Goal: Task Accomplishment & Management: Manage account settings

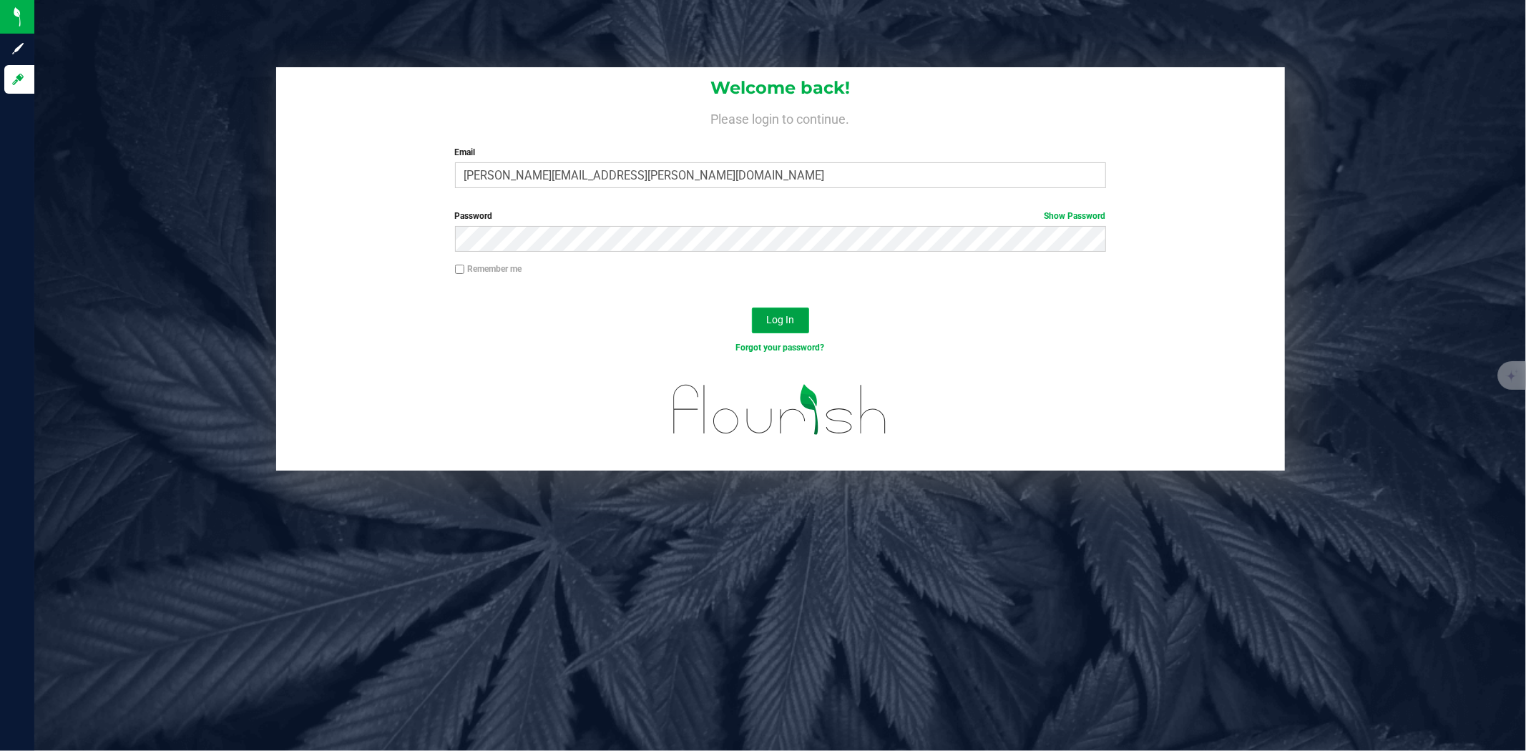
click at [766, 317] on span "Log In" at bounding box center [780, 319] width 28 height 11
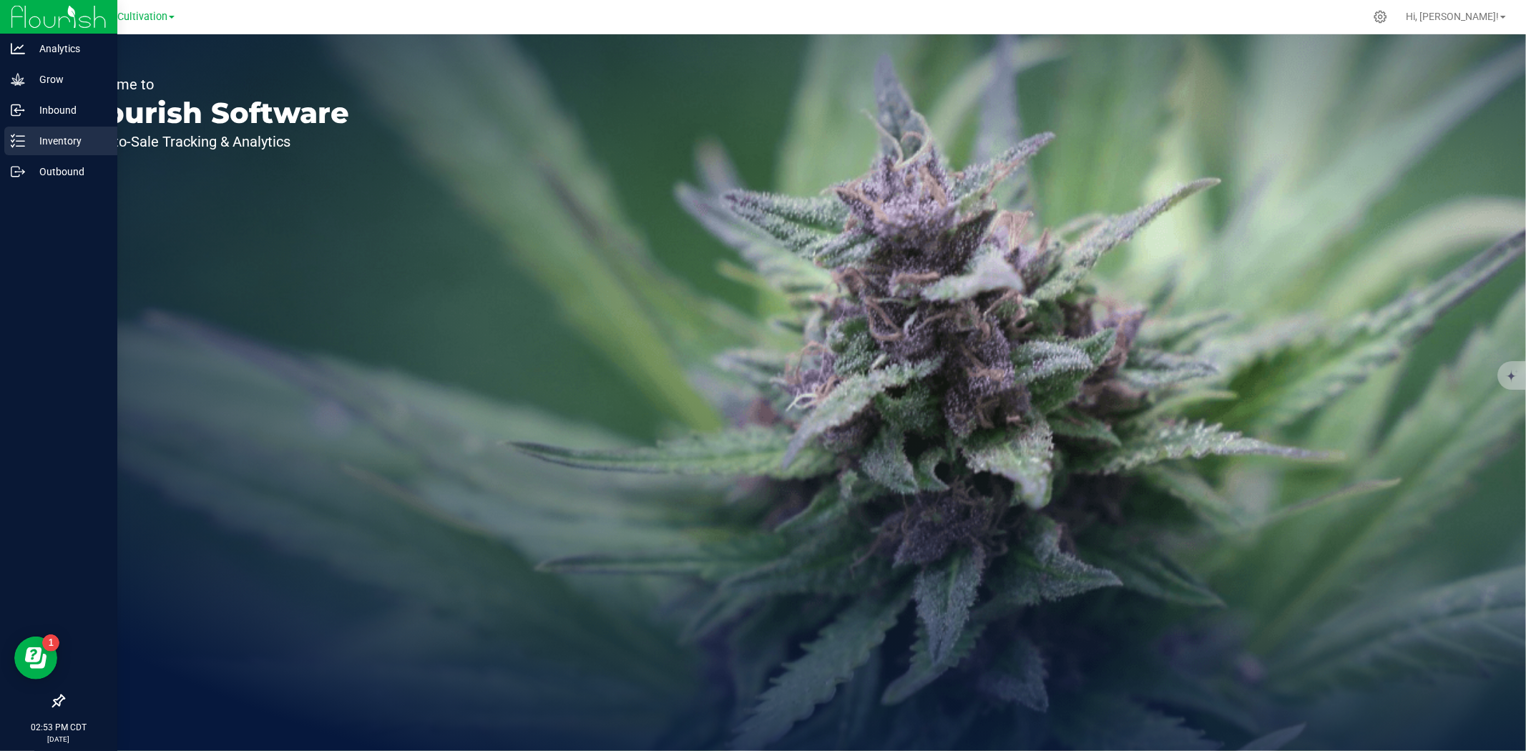
click at [51, 132] on p "Inventory" at bounding box center [68, 140] width 86 height 17
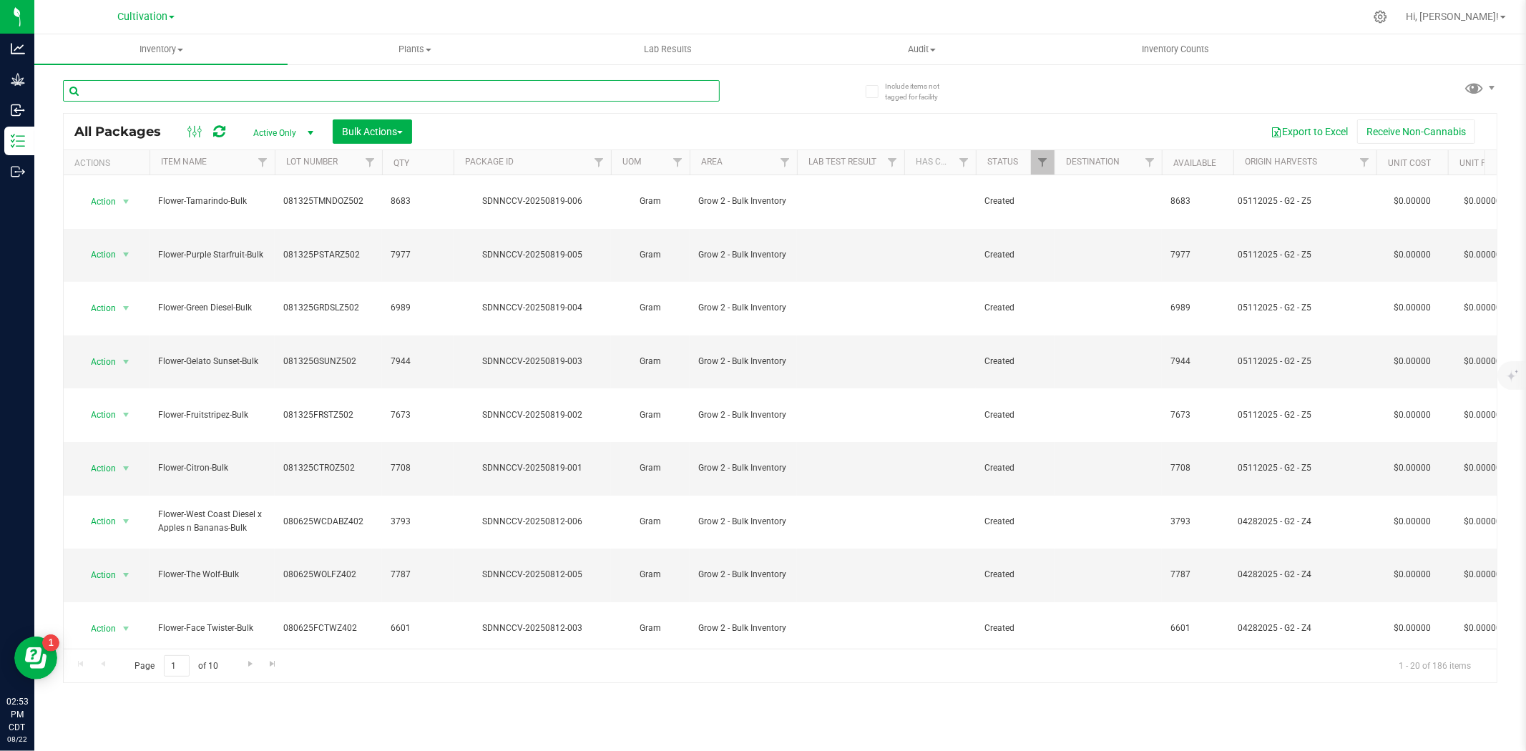
click at [301, 86] on input "text" at bounding box center [391, 90] width 657 height 21
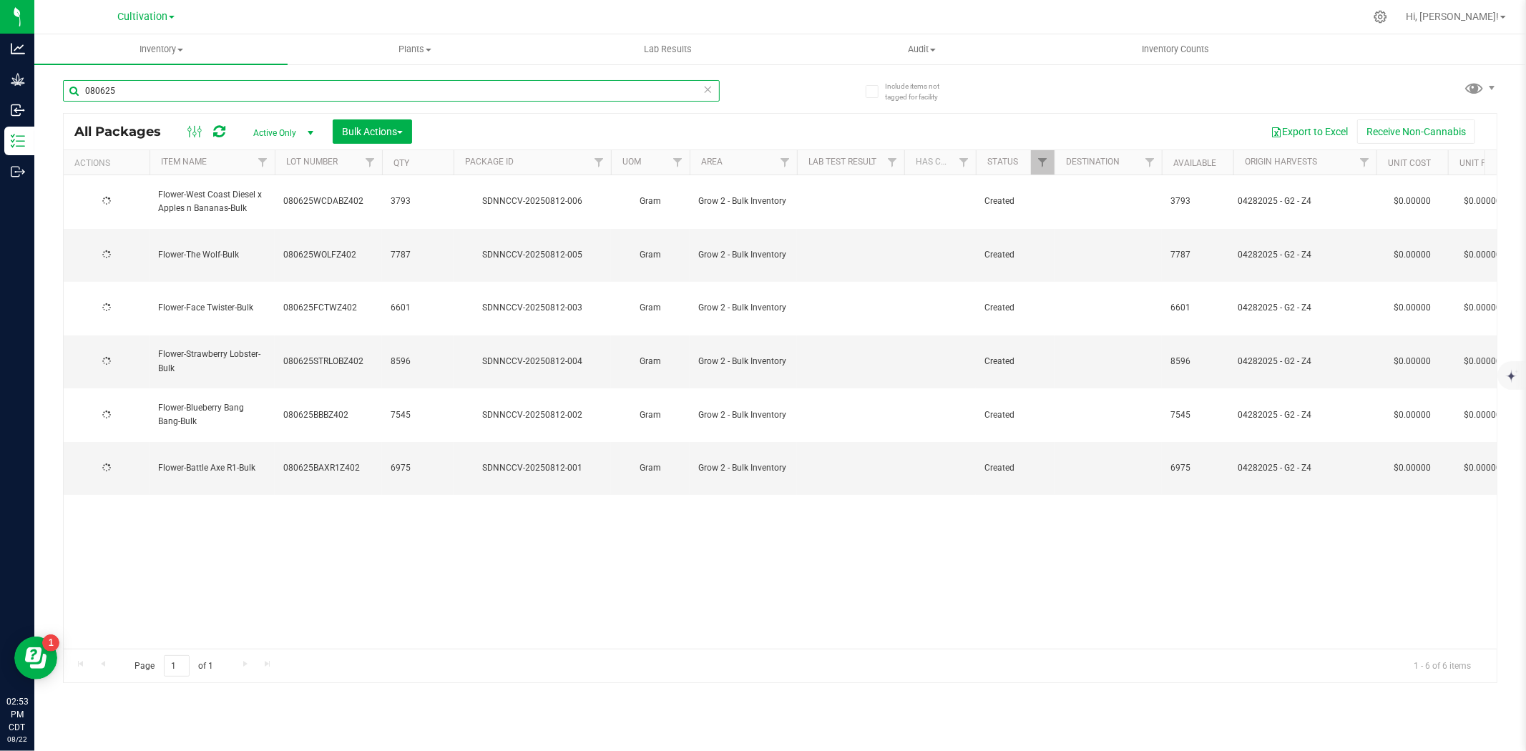
type input "080625"
click at [227, 154] on th "Item Name" at bounding box center [211, 162] width 125 height 25
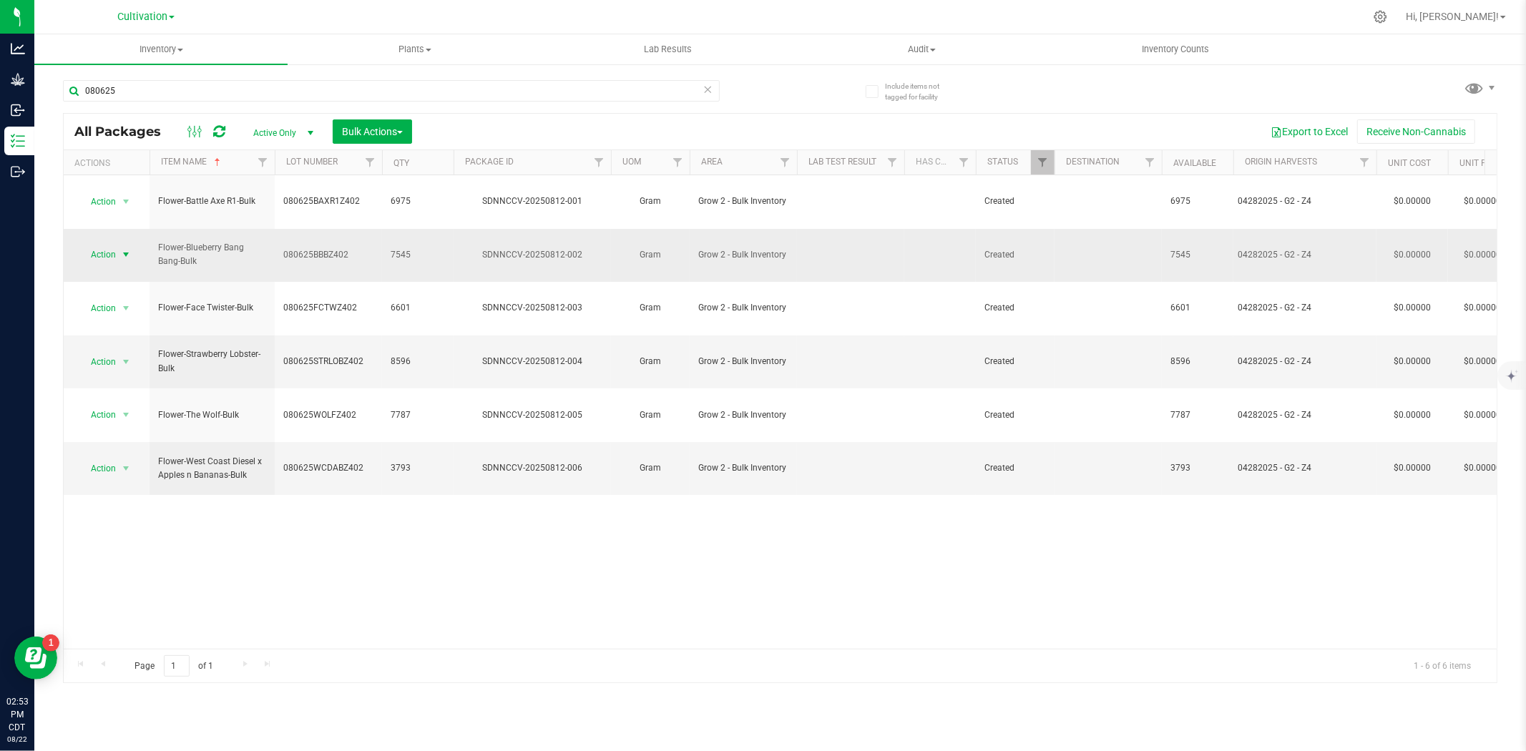
click at [103, 245] on span "Action" at bounding box center [97, 255] width 39 height 20
click at [123, 506] on li "Take lab sample" at bounding box center [124, 504] width 90 height 21
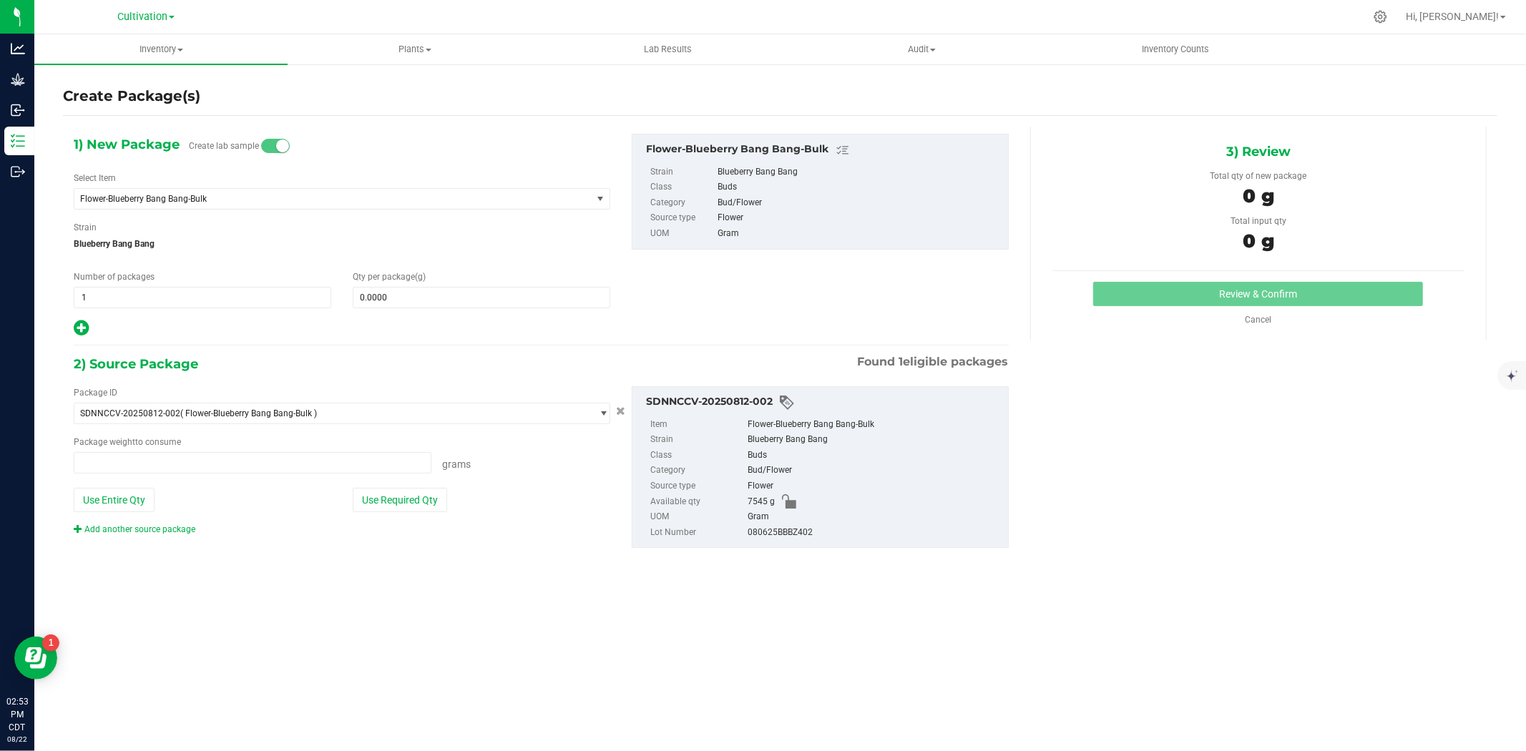
type input "0.0000 g"
click at [448, 295] on span at bounding box center [481, 297] width 257 height 21
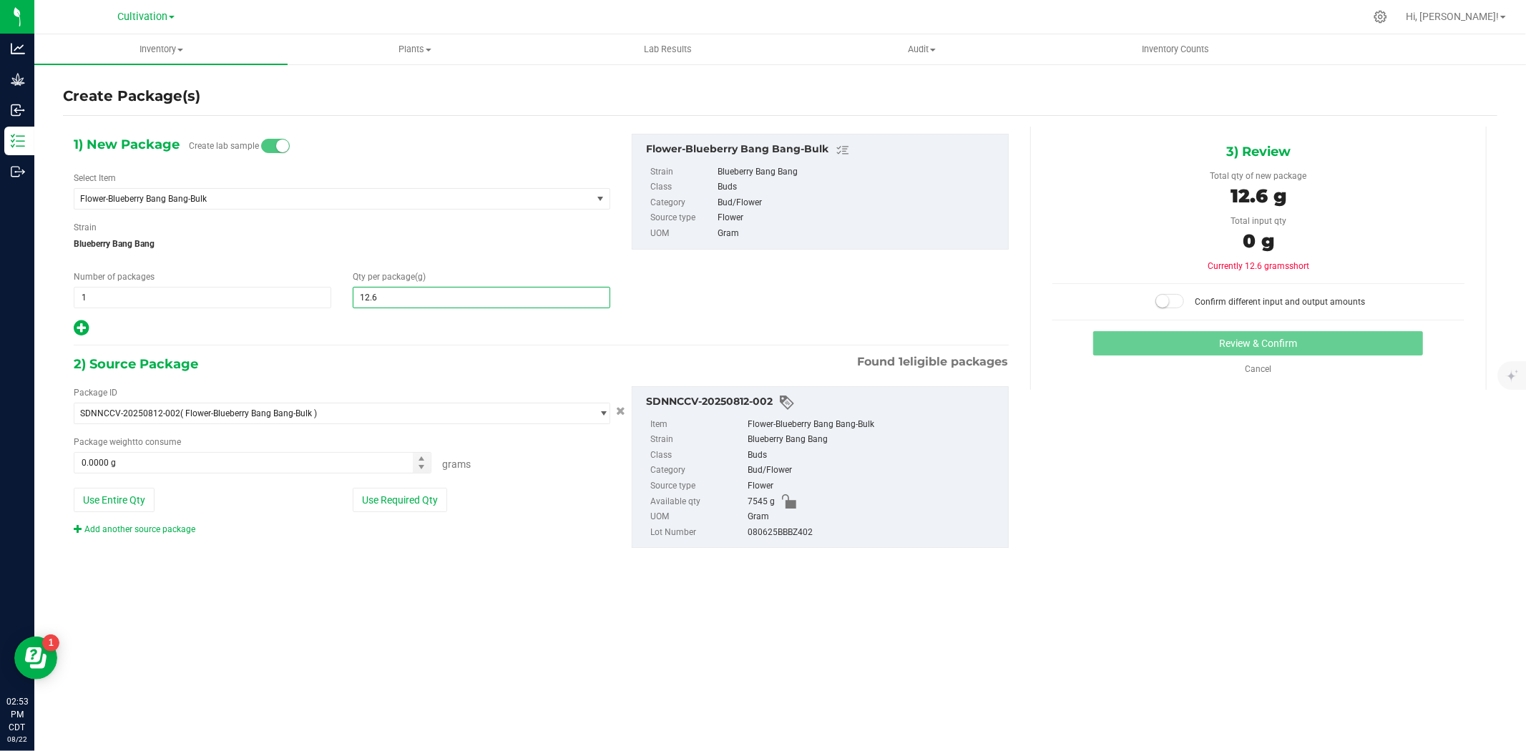
type input "12.61"
type input "12.6100"
click at [402, 492] on button "Use Required Qty" at bounding box center [400, 500] width 94 height 24
type input "12.6100 g"
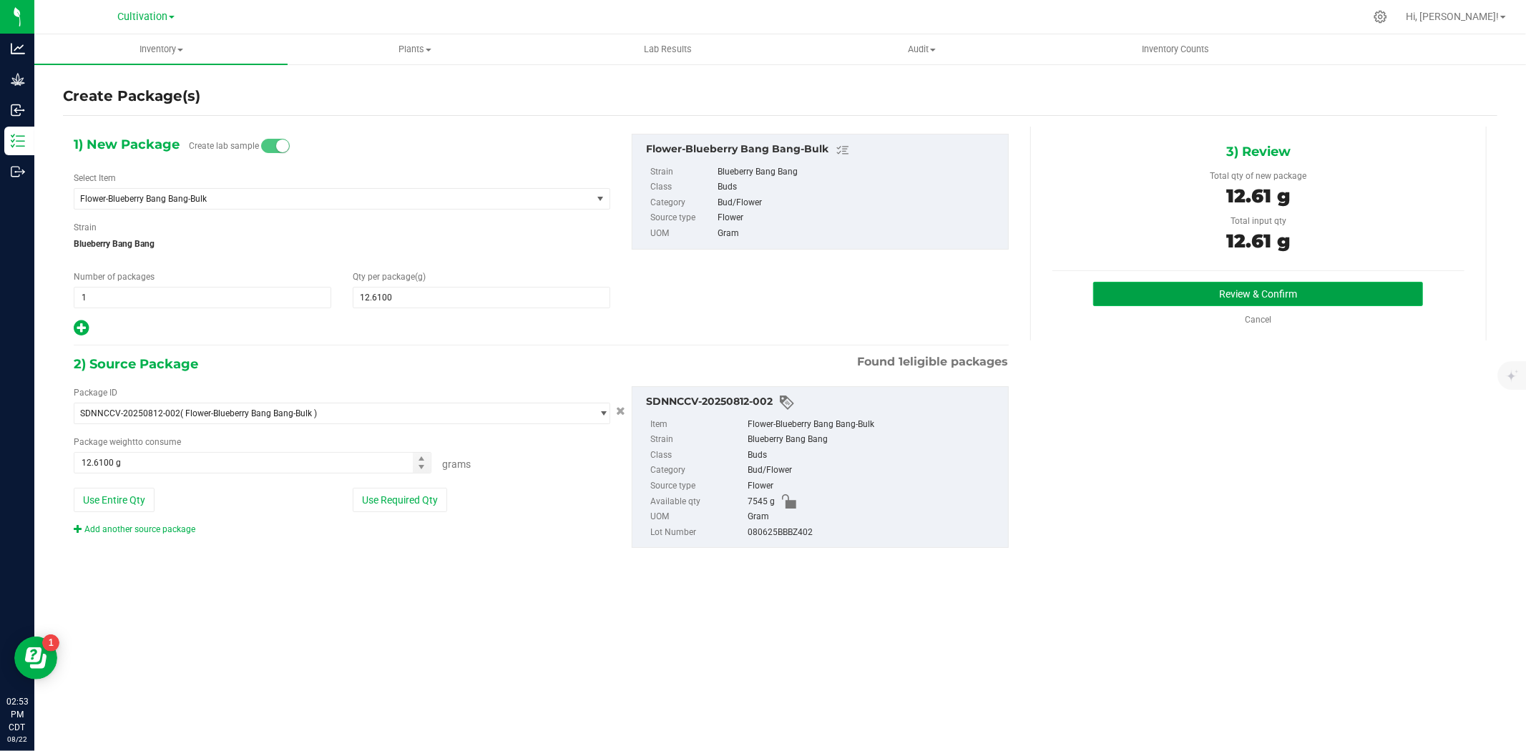
click at [1277, 290] on button "Review & Confirm" at bounding box center [1258, 294] width 330 height 24
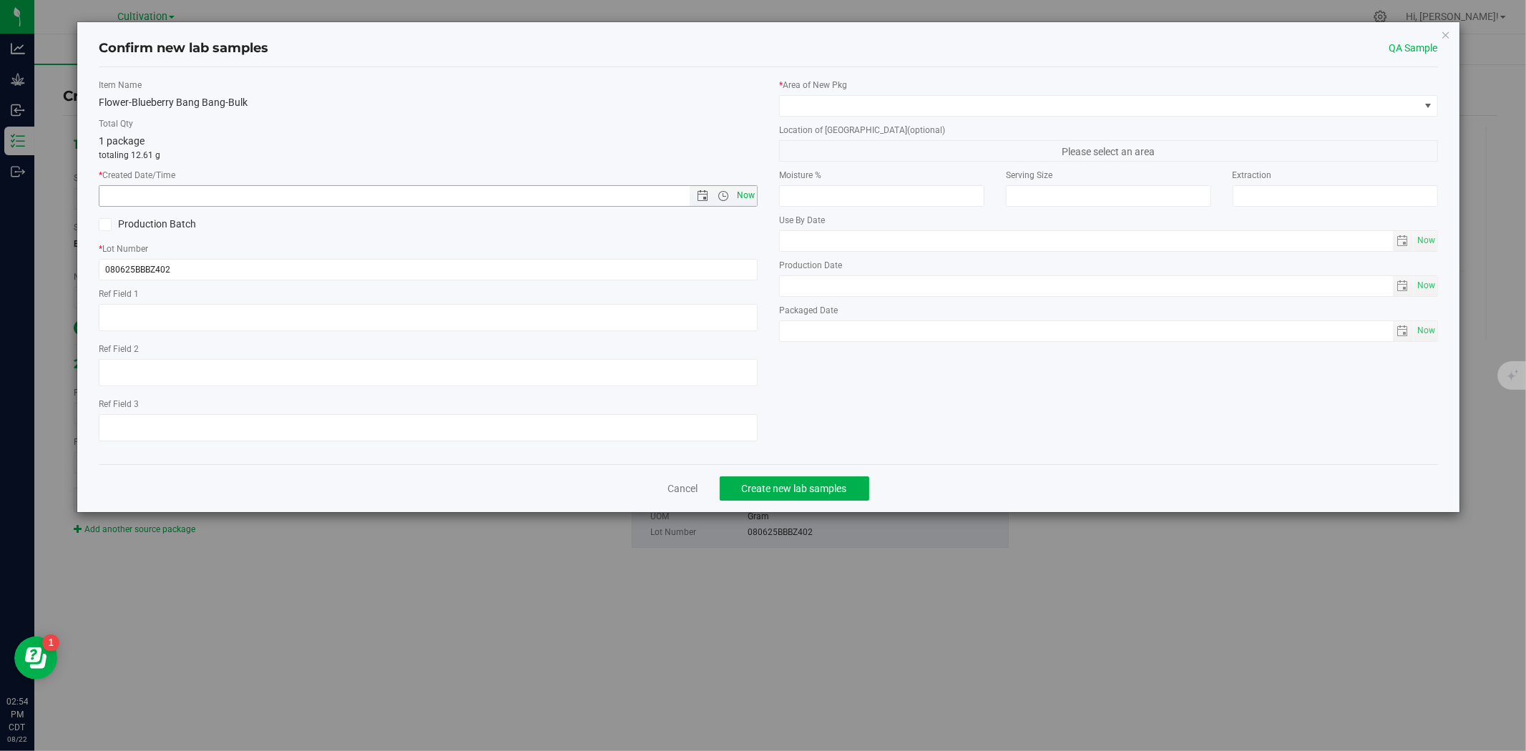
click at [745, 193] on span "Now" at bounding box center [746, 195] width 24 height 21
type input "[DATE] 2:54 PM"
click at [816, 116] on span at bounding box center [1108, 105] width 659 height 21
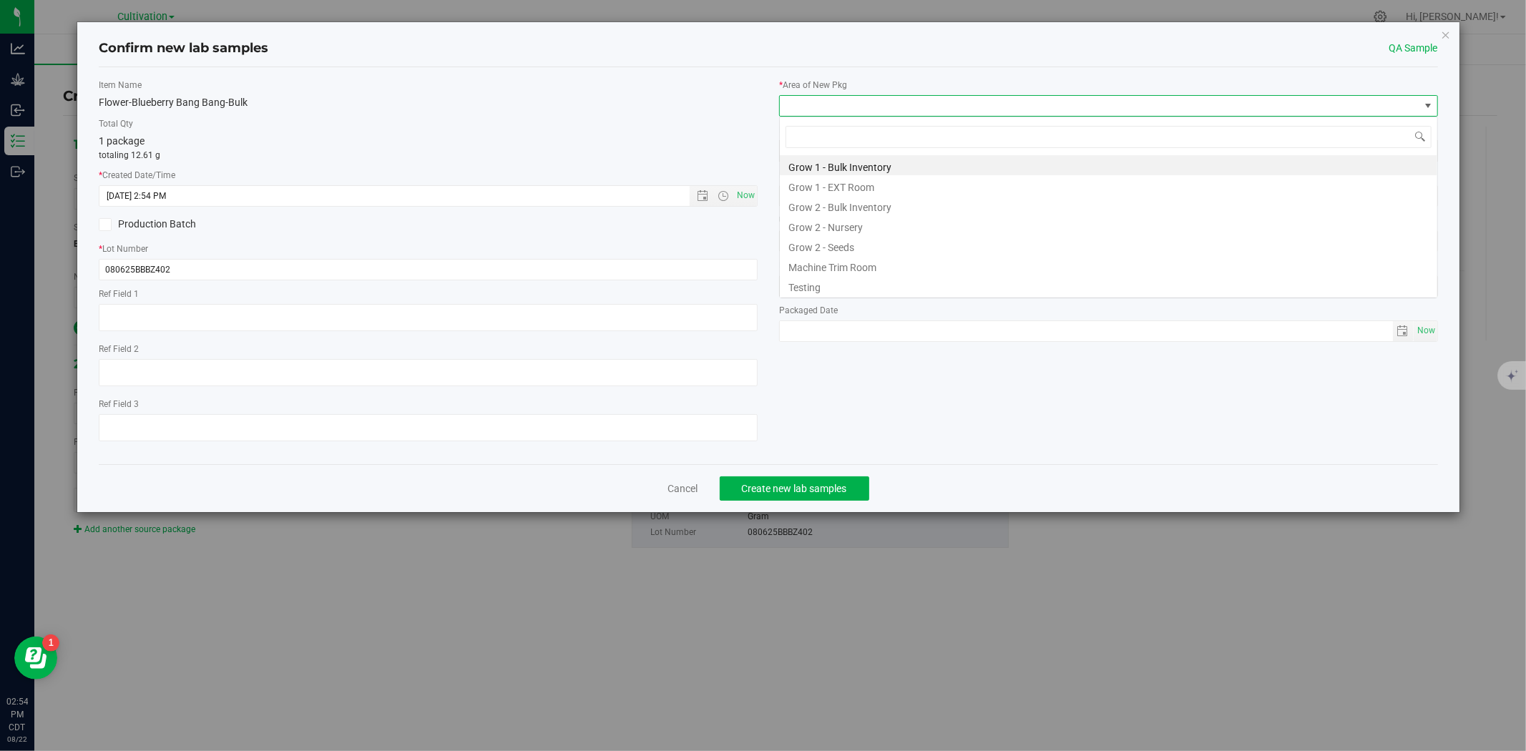
scroll to position [21, 658]
click at [819, 288] on li "Testing" at bounding box center [1108, 285] width 657 height 20
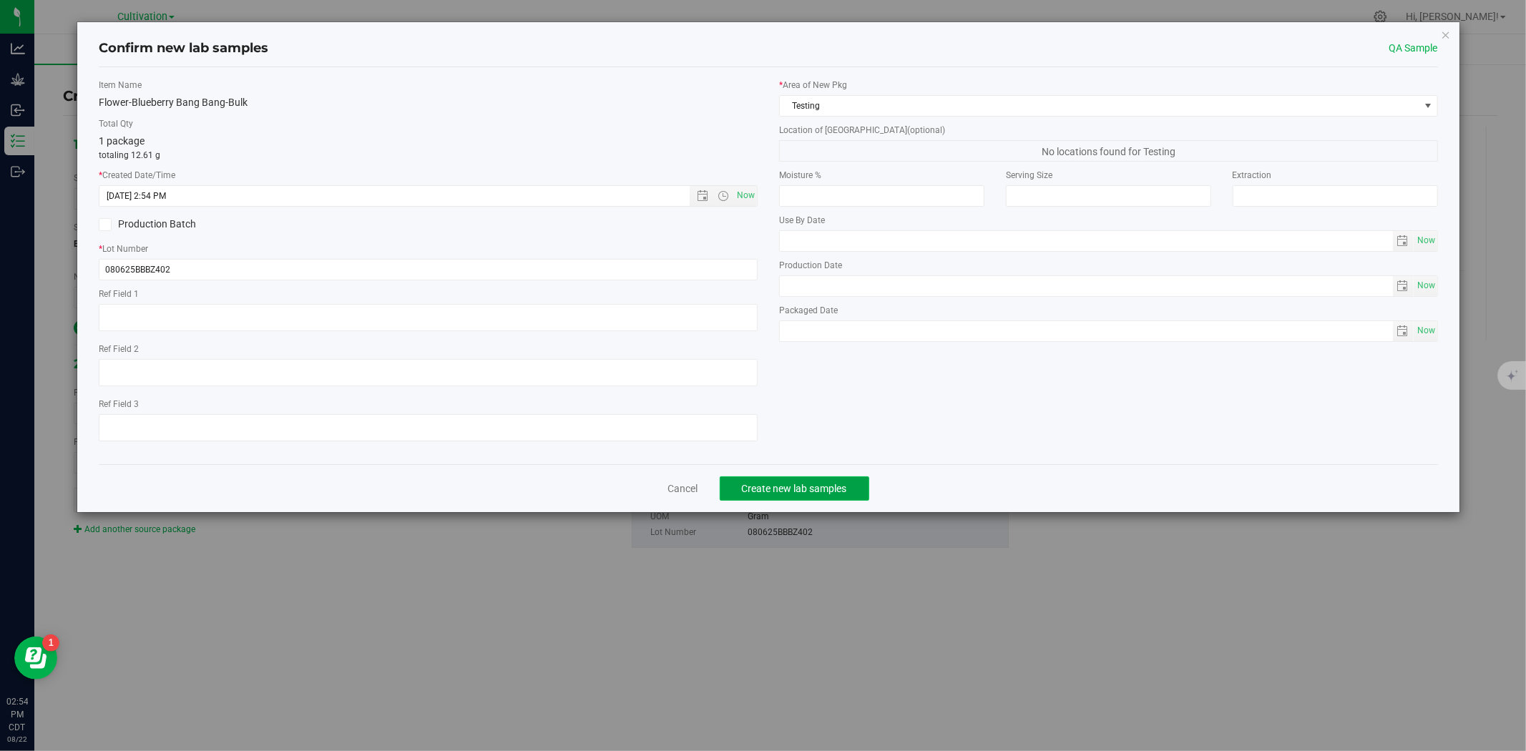
click at [760, 482] on button "Create new lab samples" at bounding box center [794, 488] width 149 height 24
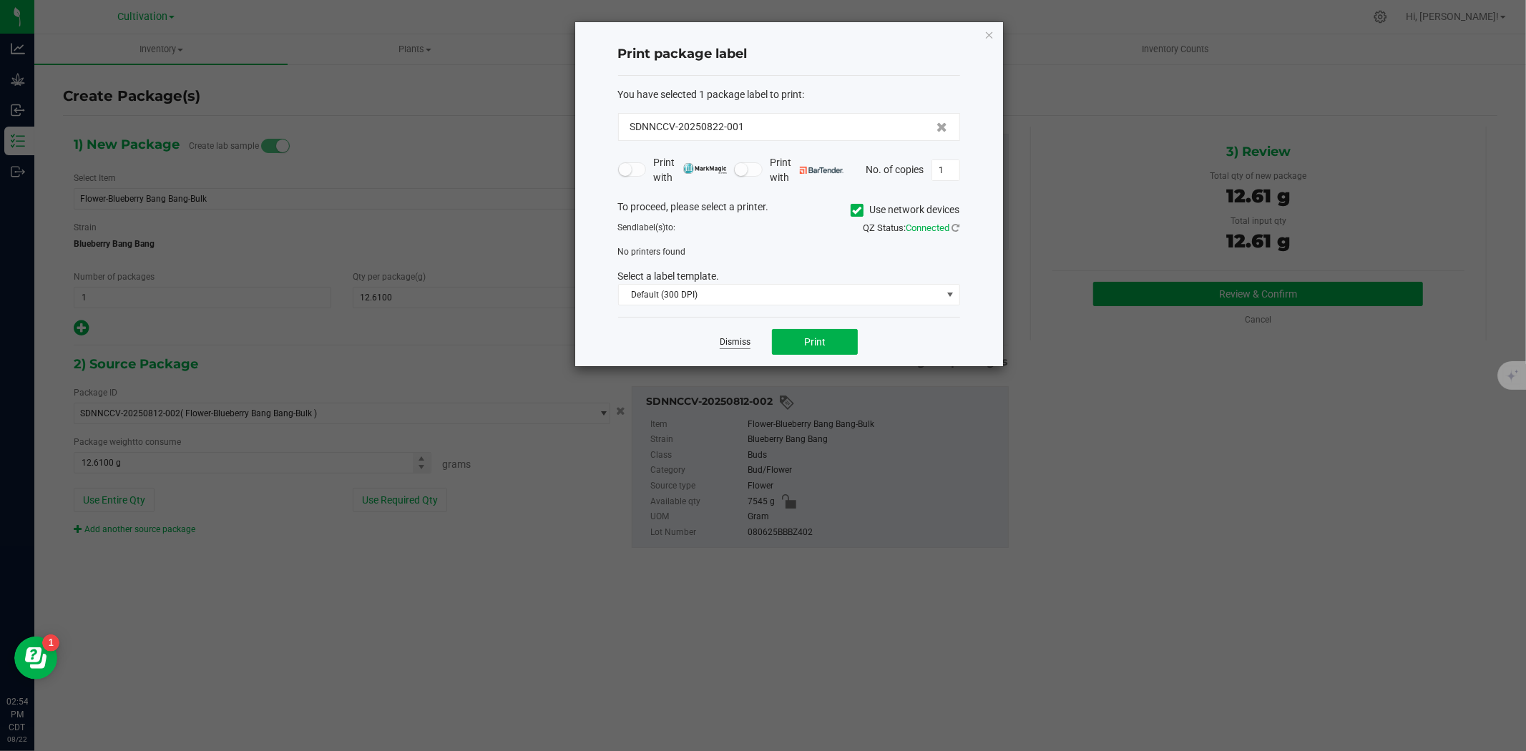
click at [730, 342] on link "Dismiss" at bounding box center [735, 342] width 31 height 12
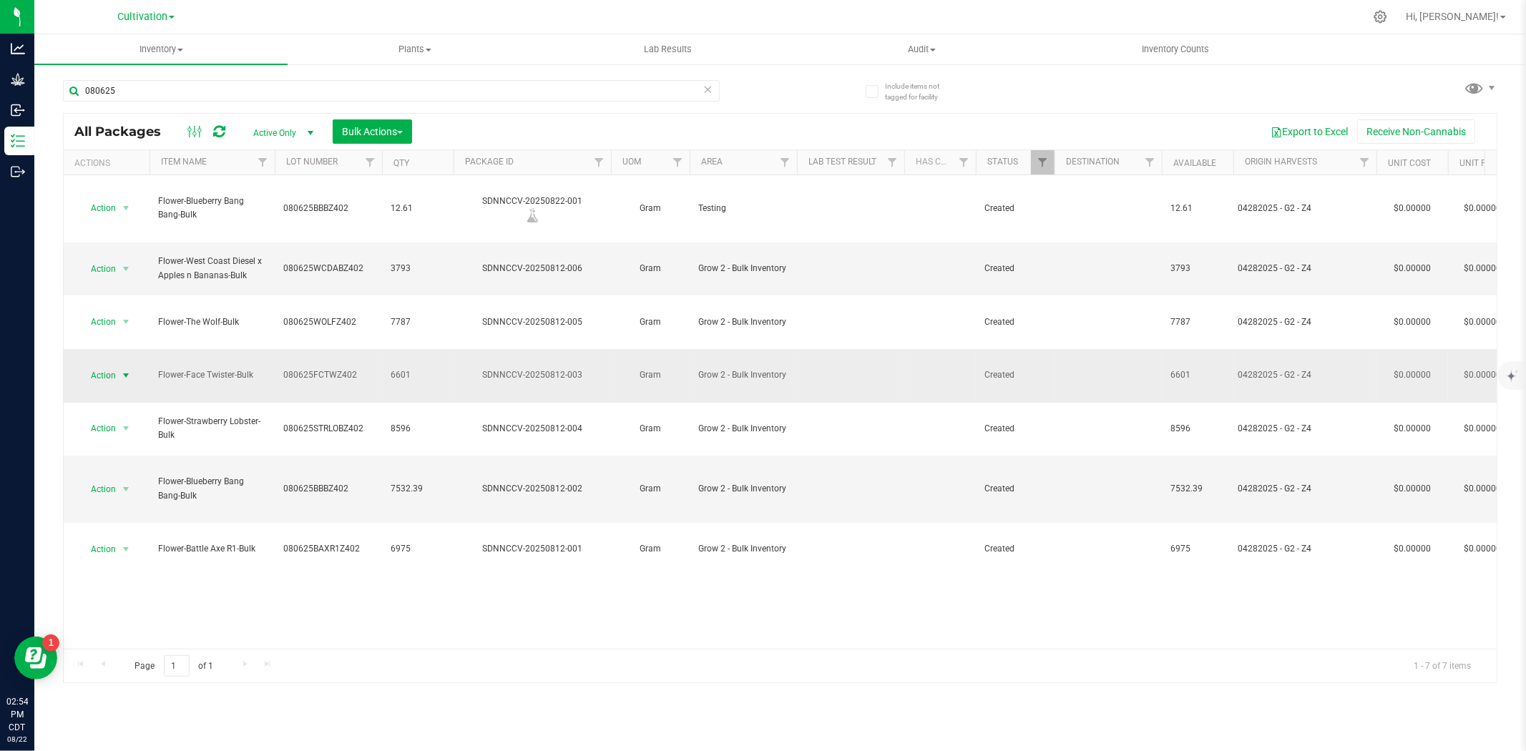
click at [100, 365] on span "Action" at bounding box center [97, 375] width 39 height 20
click at [118, 578] on li "Take lab sample" at bounding box center [124, 581] width 90 height 21
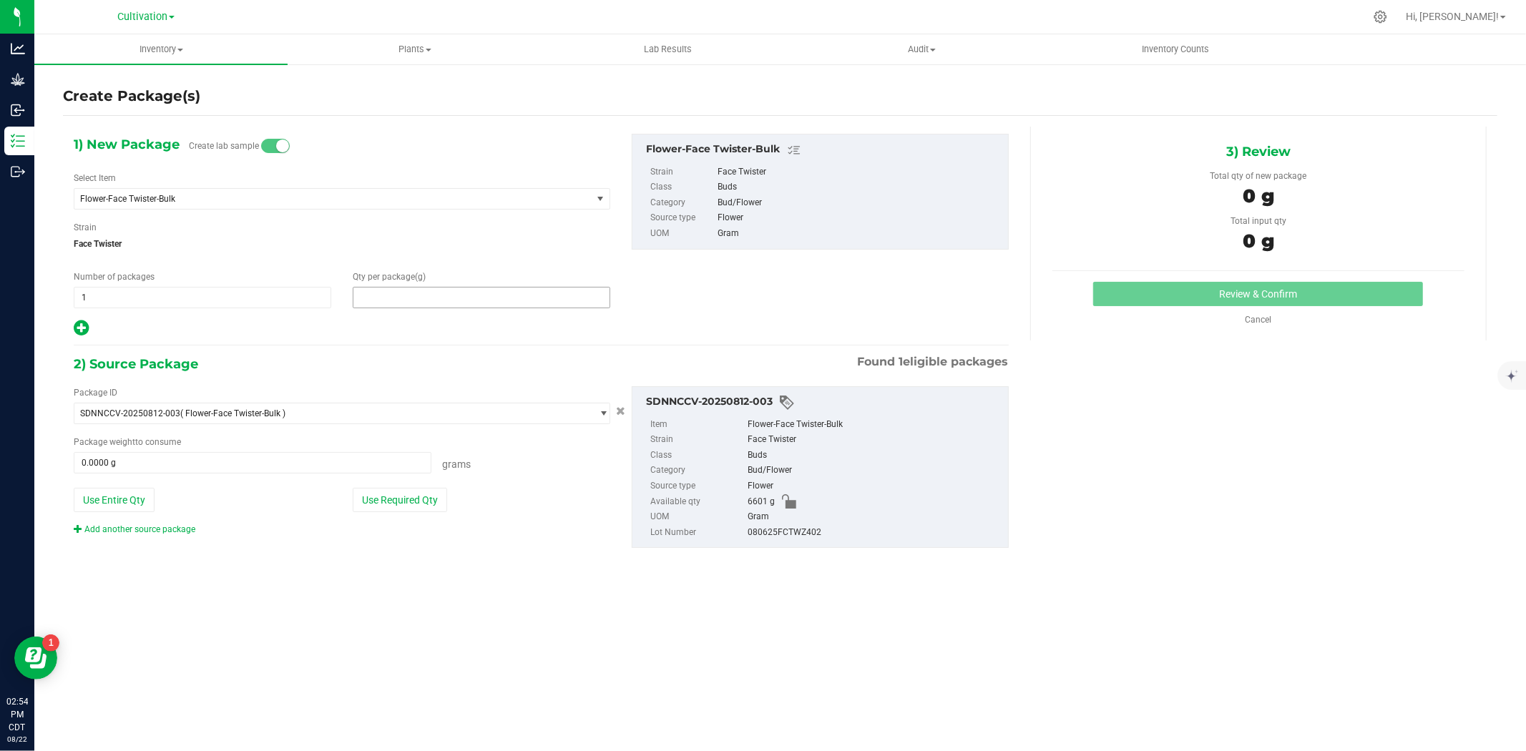
click at [466, 291] on span at bounding box center [481, 297] width 257 height 21
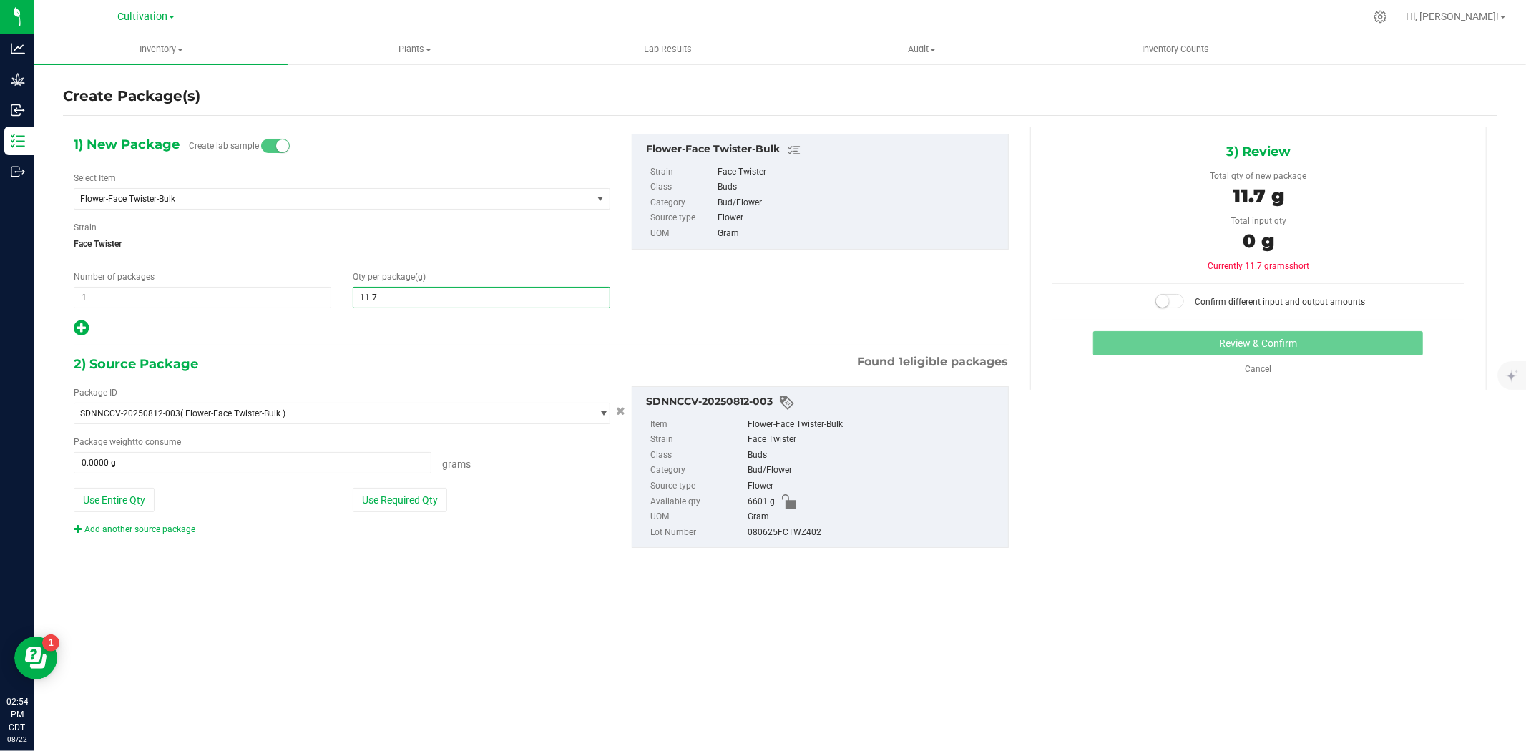
type input "11.71"
type input "11.7100"
click at [397, 509] on button "Use Required Qty" at bounding box center [400, 500] width 94 height 24
type input "11.7100 g"
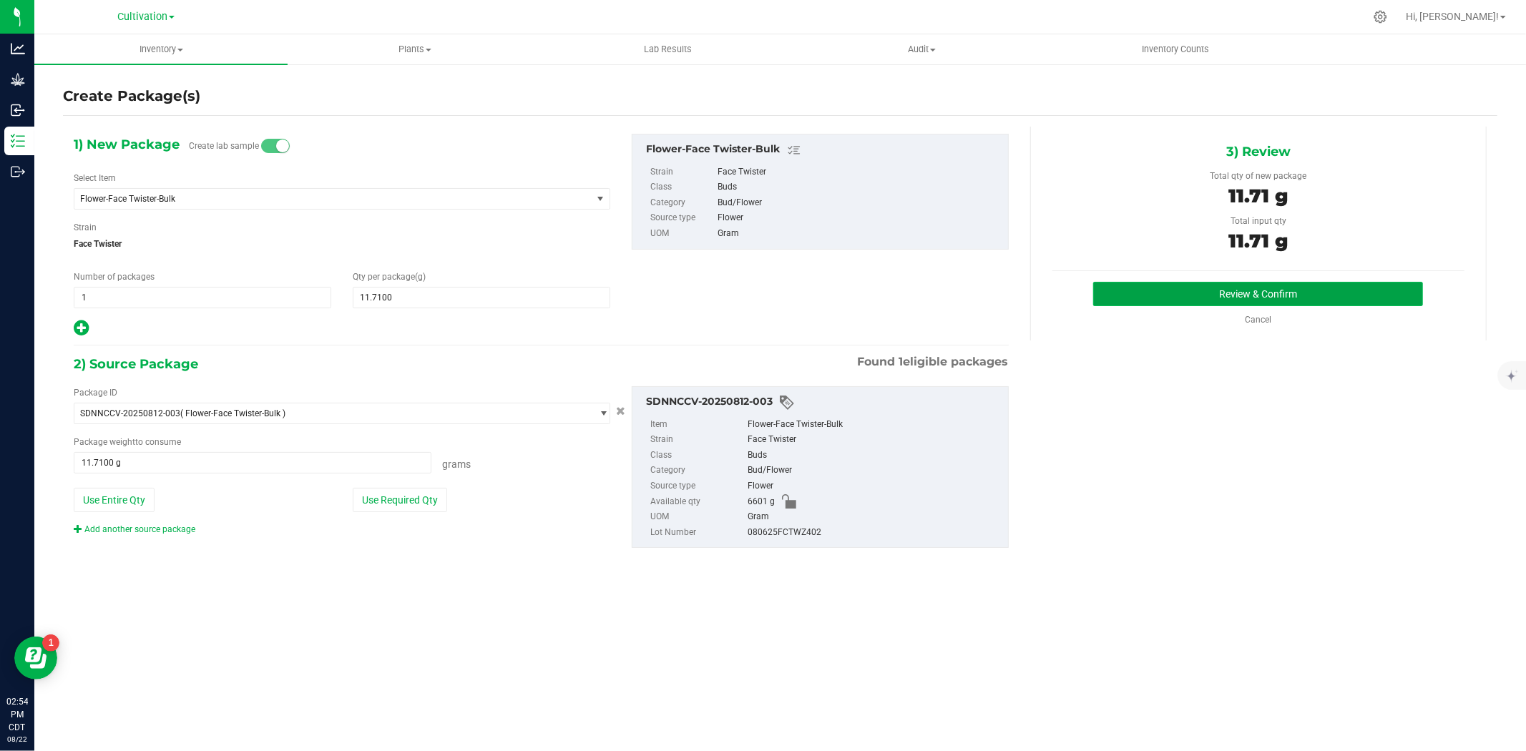
click at [1272, 294] on button "Review & Confirm" at bounding box center [1258, 294] width 330 height 24
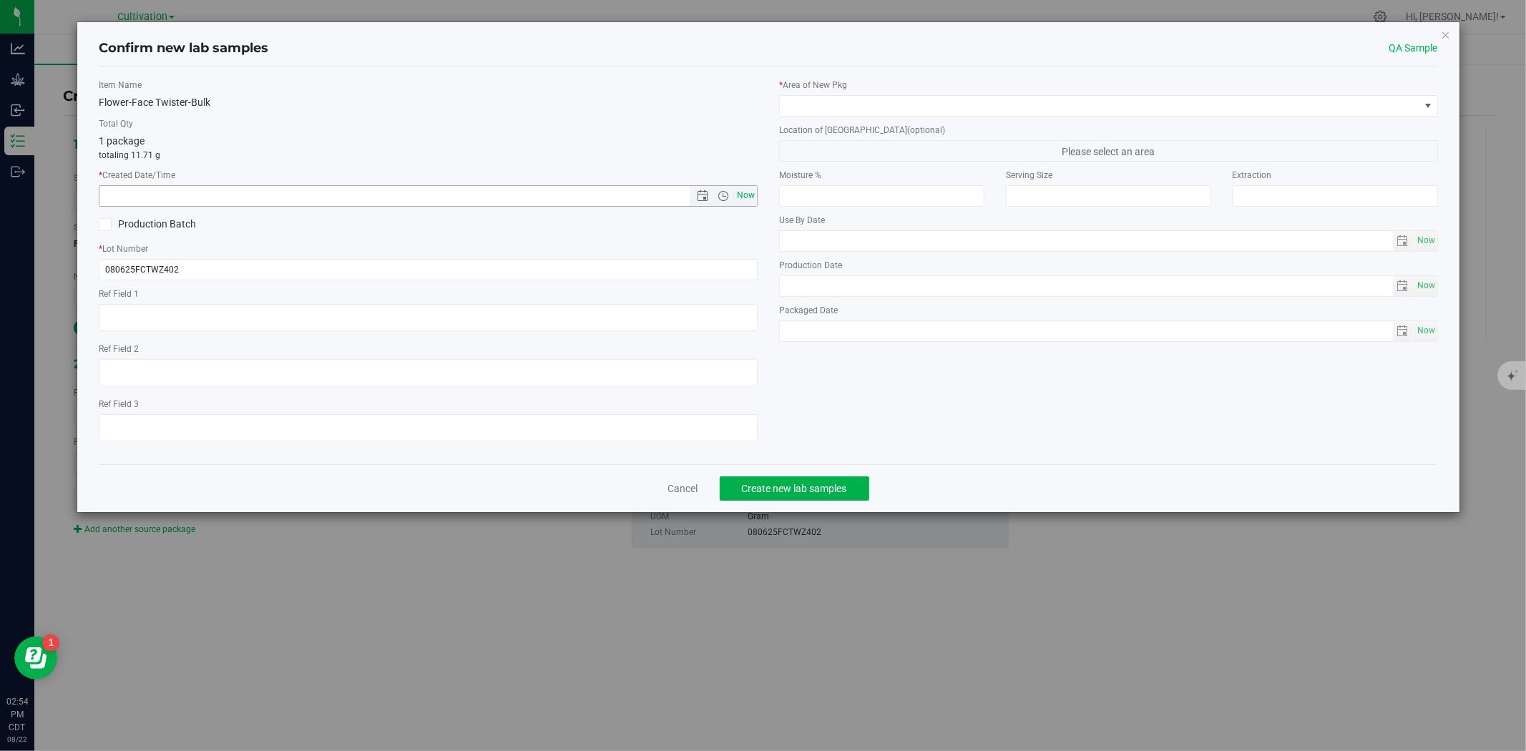
click at [747, 191] on span "Now" at bounding box center [746, 195] width 24 height 21
type input "[DATE] 2:54 PM"
click at [815, 117] on div "* Area of [GEOGRAPHIC_DATA] Location of [GEOGRAPHIC_DATA] (optional) Please sel…" at bounding box center [1108, 214] width 680 height 270
click at [875, 106] on span at bounding box center [1099, 106] width 639 height 20
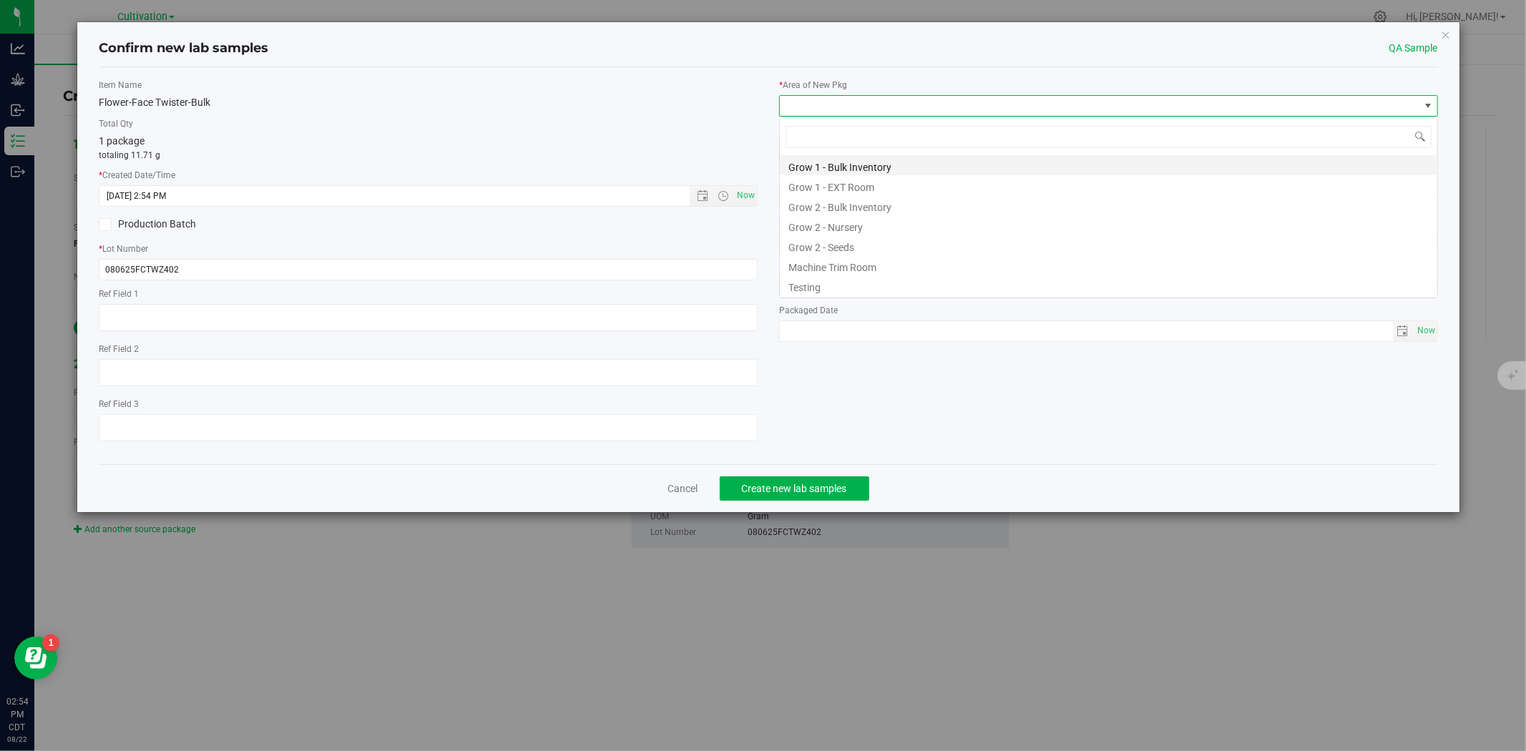
scroll to position [21, 658]
click at [796, 288] on li "Testing" at bounding box center [1108, 285] width 657 height 20
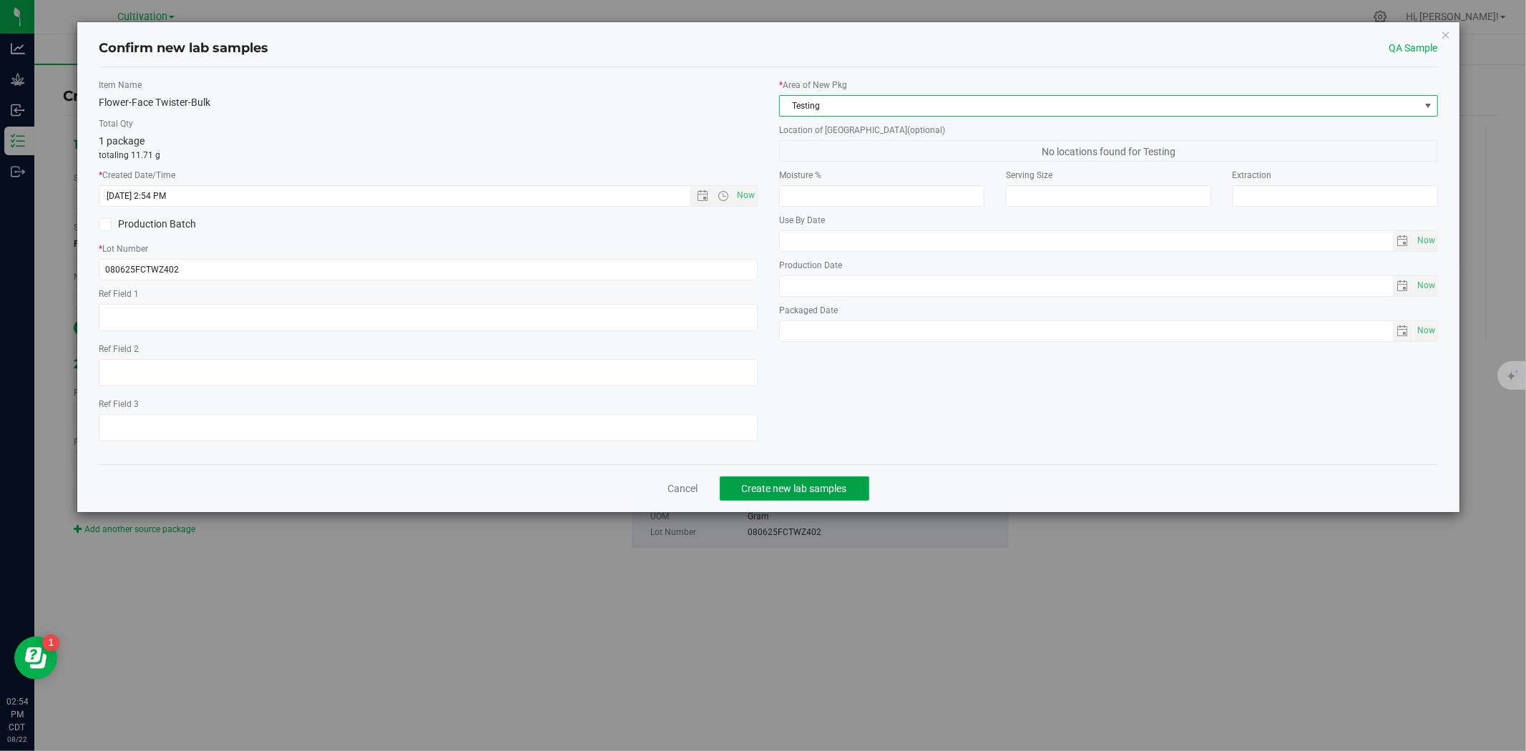
click at [780, 484] on button "Create new lab samples" at bounding box center [794, 488] width 149 height 24
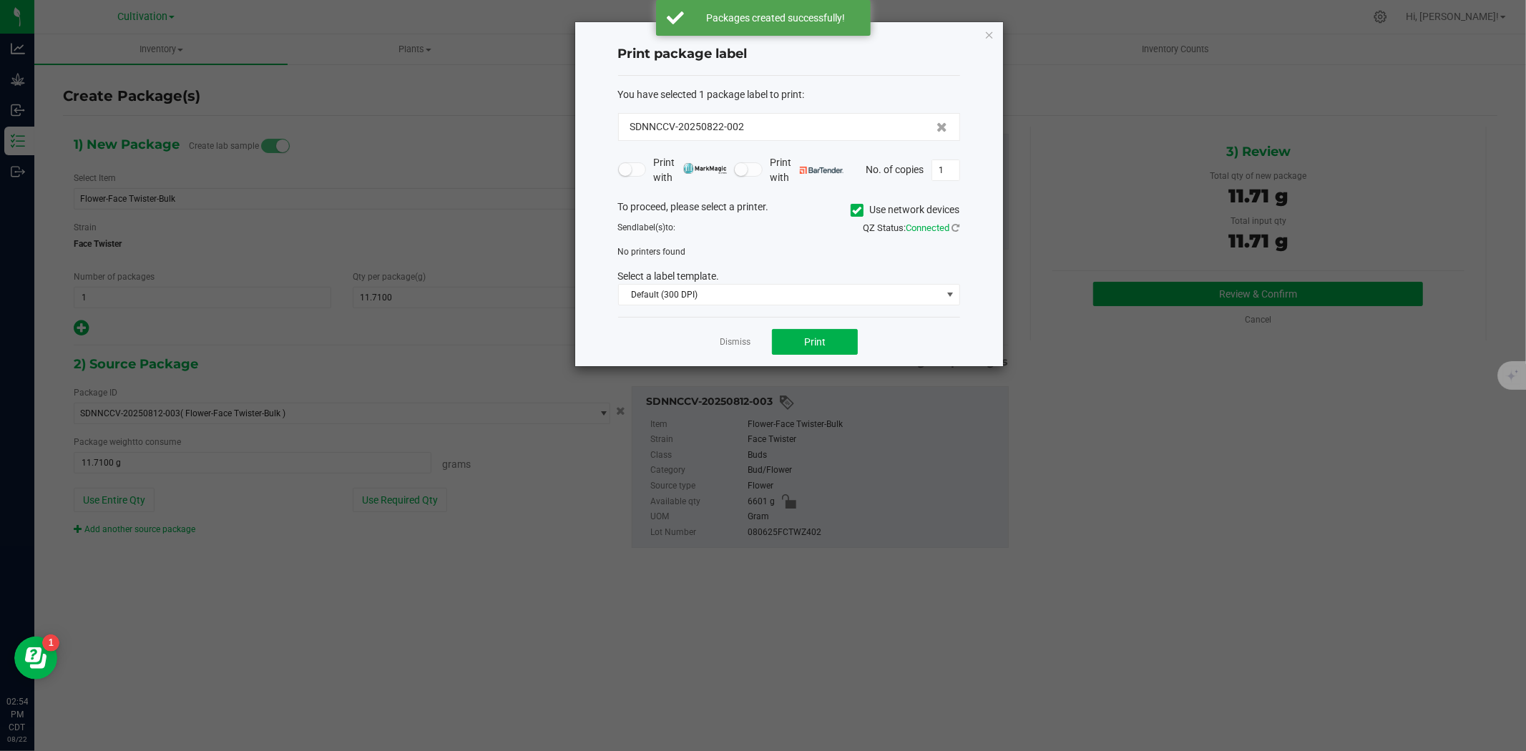
click at [738, 332] on div "Dismiss Print" at bounding box center [789, 341] width 342 height 49
click at [735, 338] on link "Dismiss" at bounding box center [735, 342] width 31 height 12
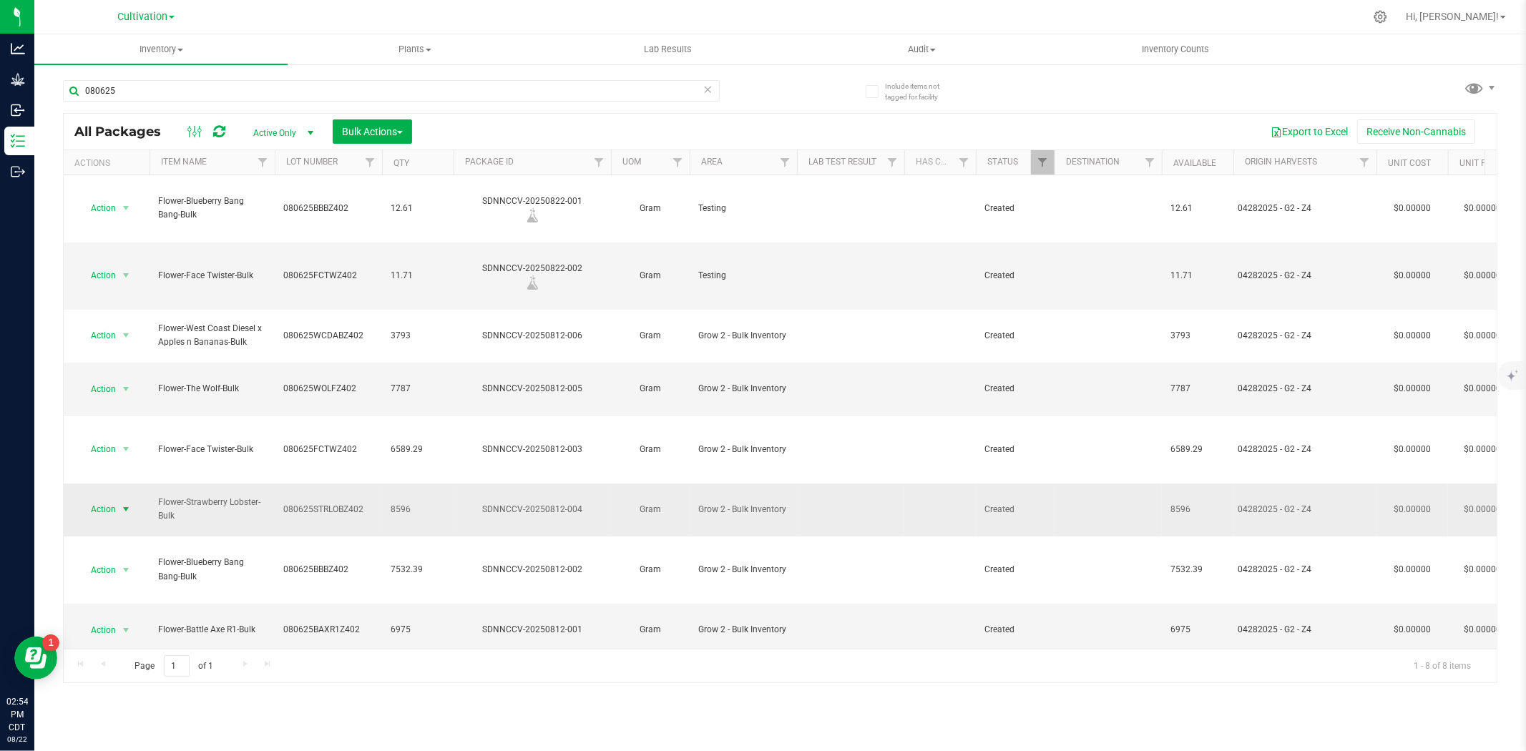
click at [119, 499] on span "select" at bounding box center [126, 509] width 18 height 20
click at [111, 662] on li "Take lab sample" at bounding box center [124, 658] width 90 height 21
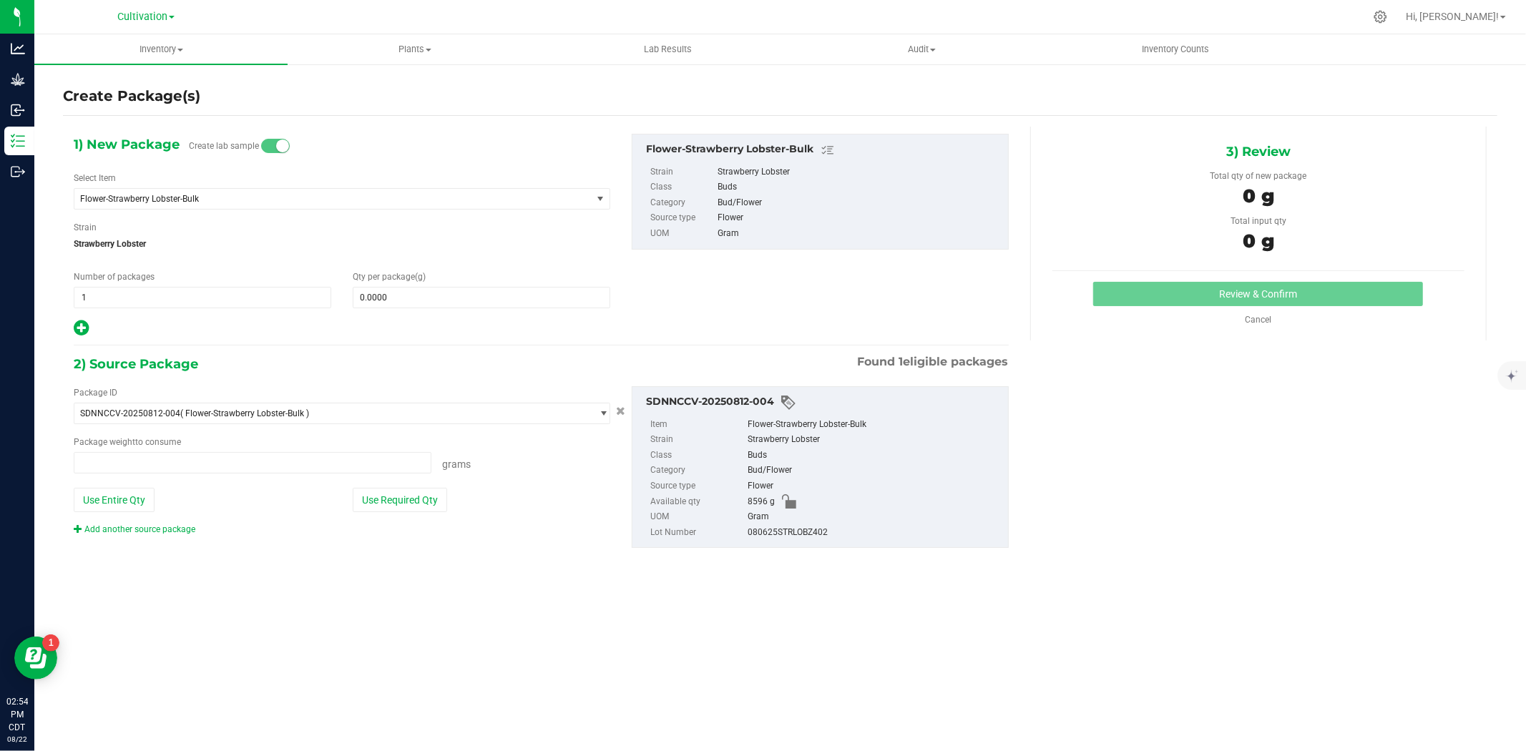
type input "0.0000 g"
click at [444, 294] on span at bounding box center [481, 297] width 257 height 21
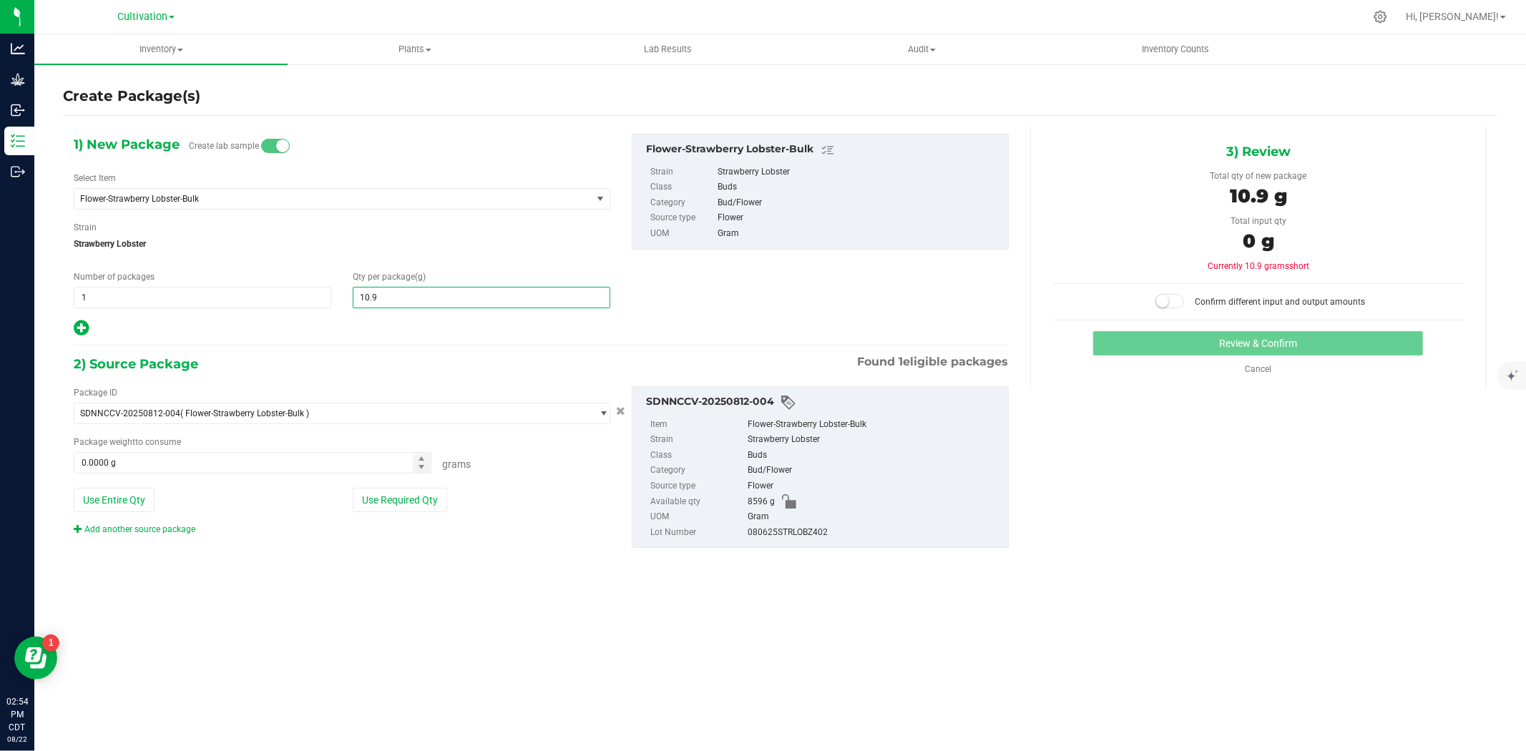
type input "10.92"
type input "10.9200"
click at [380, 499] on button "Use Required Qty" at bounding box center [400, 500] width 94 height 24
type input "10.9200 g"
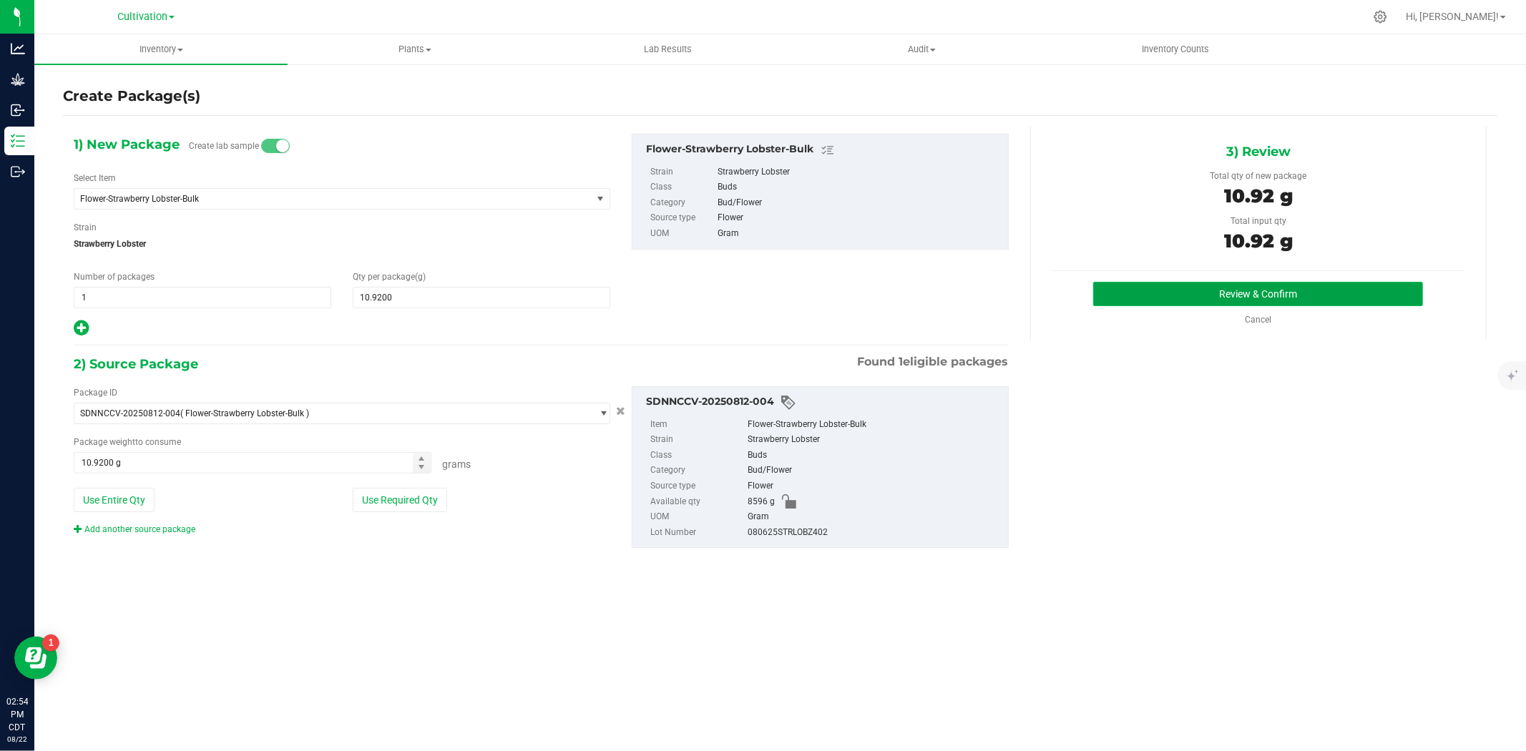
click at [1229, 290] on button "Review & Confirm" at bounding box center [1258, 294] width 330 height 24
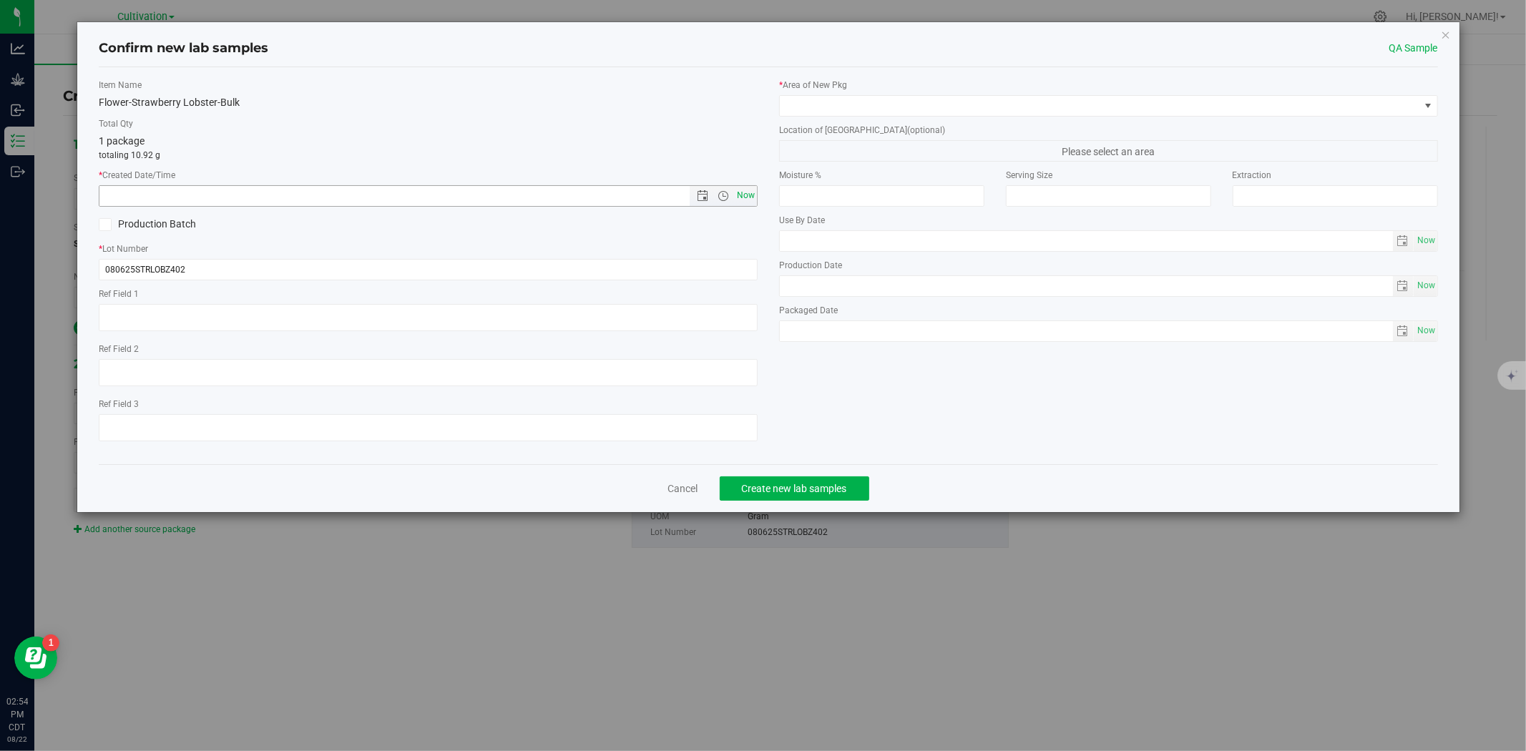
click at [747, 195] on span "Now" at bounding box center [746, 195] width 24 height 21
type input "[DATE] 2:54 PM"
click at [813, 114] on span at bounding box center [1099, 106] width 639 height 20
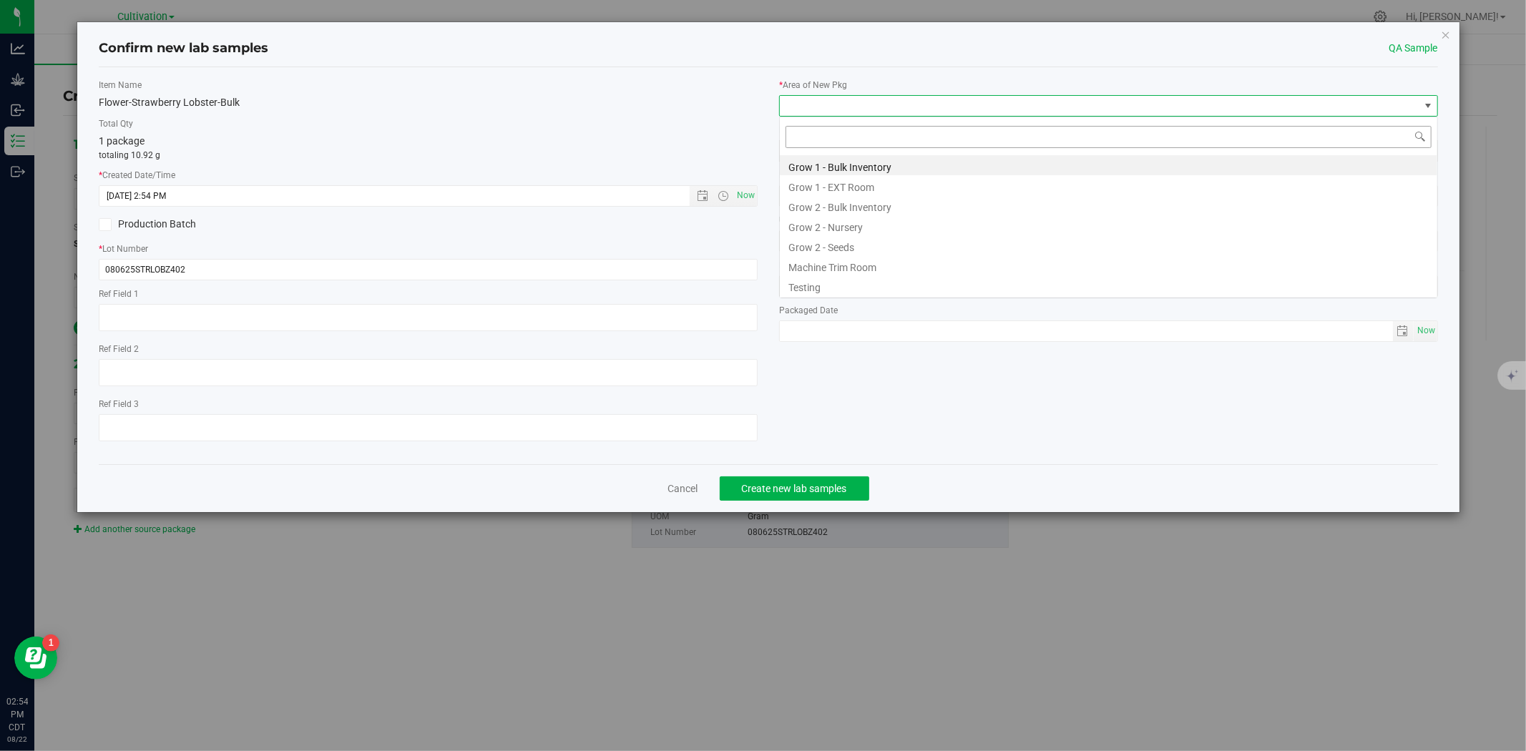
scroll to position [21, 658]
click at [805, 283] on li "Testing" at bounding box center [1108, 285] width 657 height 20
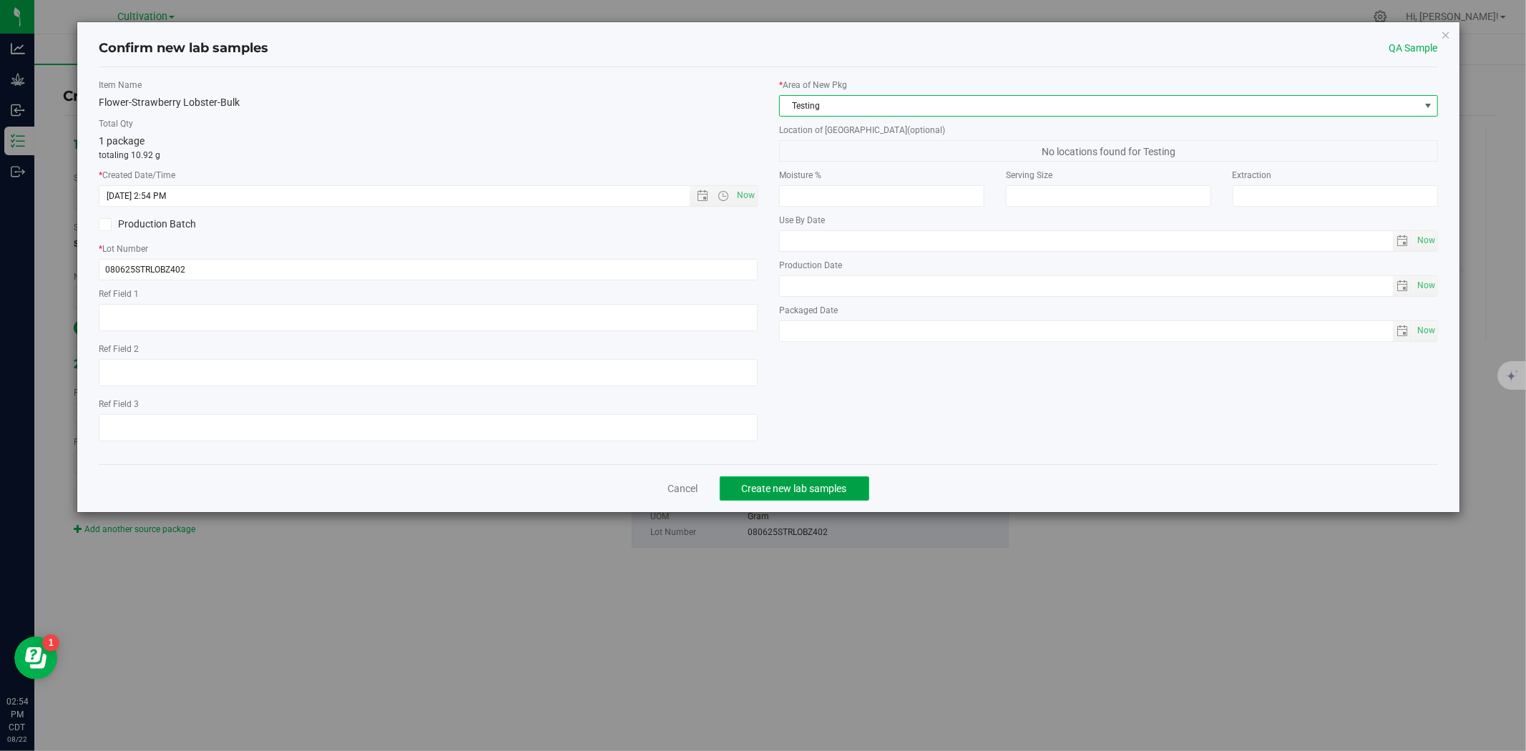
click at [788, 489] on span "Create new lab samples" at bounding box center [794, 488] width 105 height 11
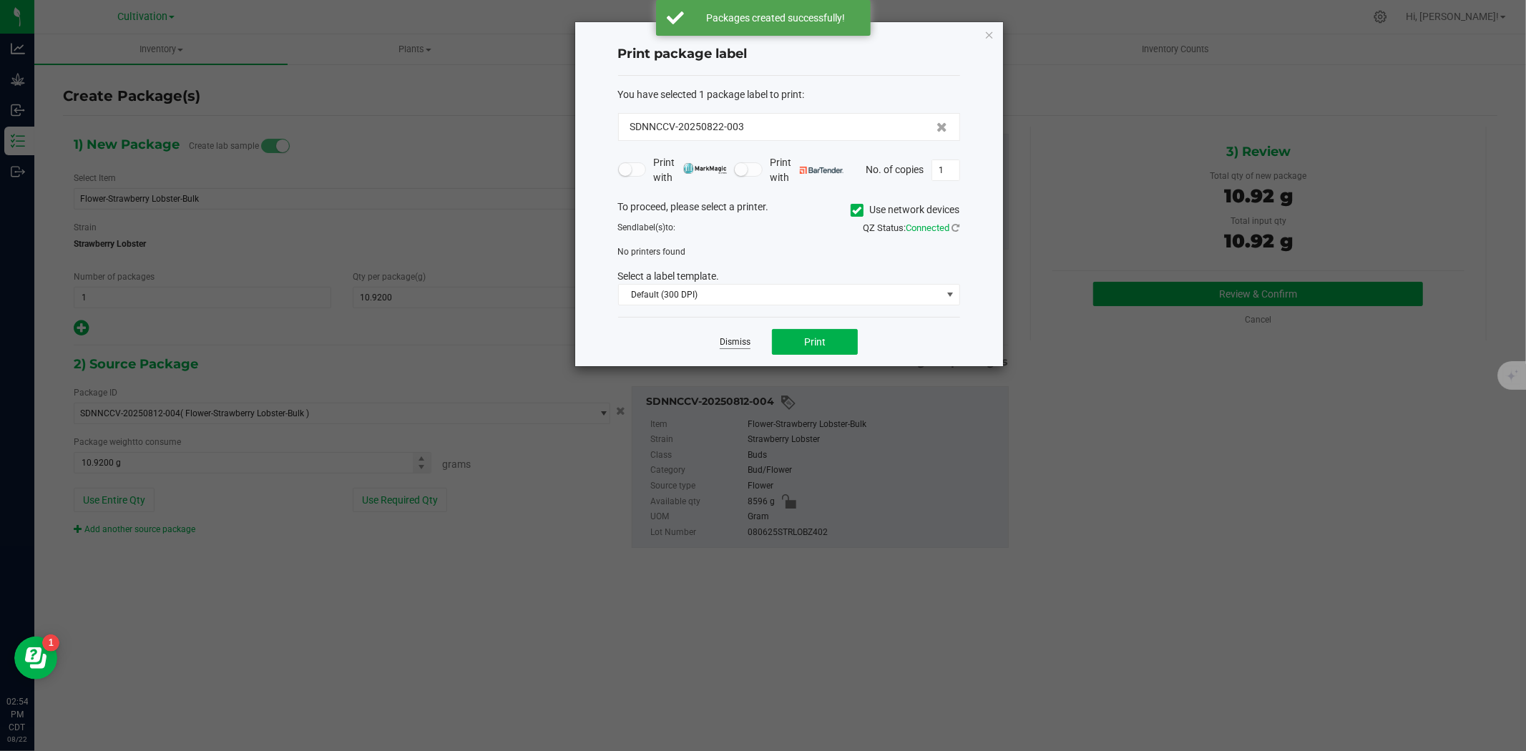
click at [745, 337] on link "Dismiss" at bounding box center [735, 342] width 31 height 12
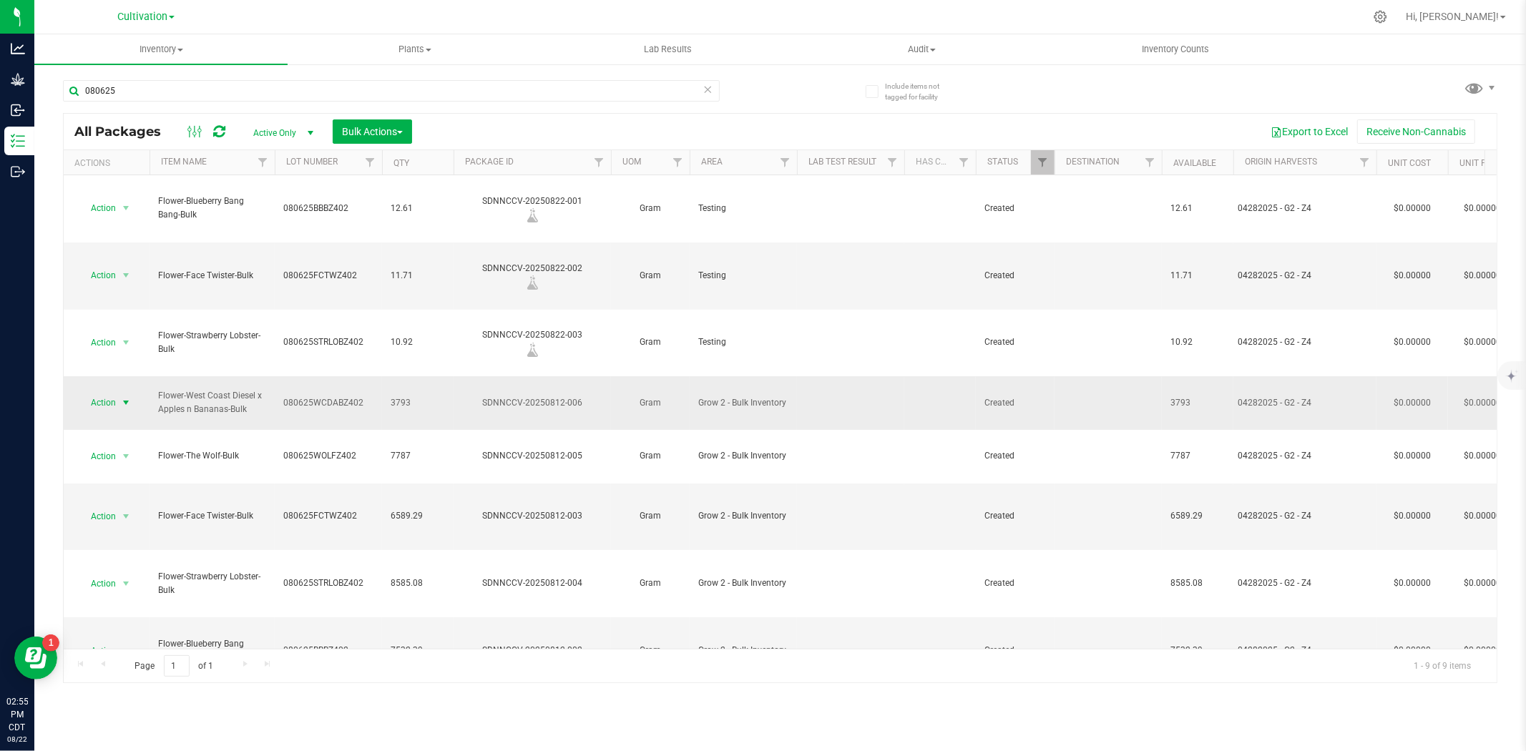
click at [122, 397] on span "select" at bounding box center [125, 402] width 11 height 11
click at [119, 597] on li "Take lab sample" at bounding box center [124, 591] width 90 height 21
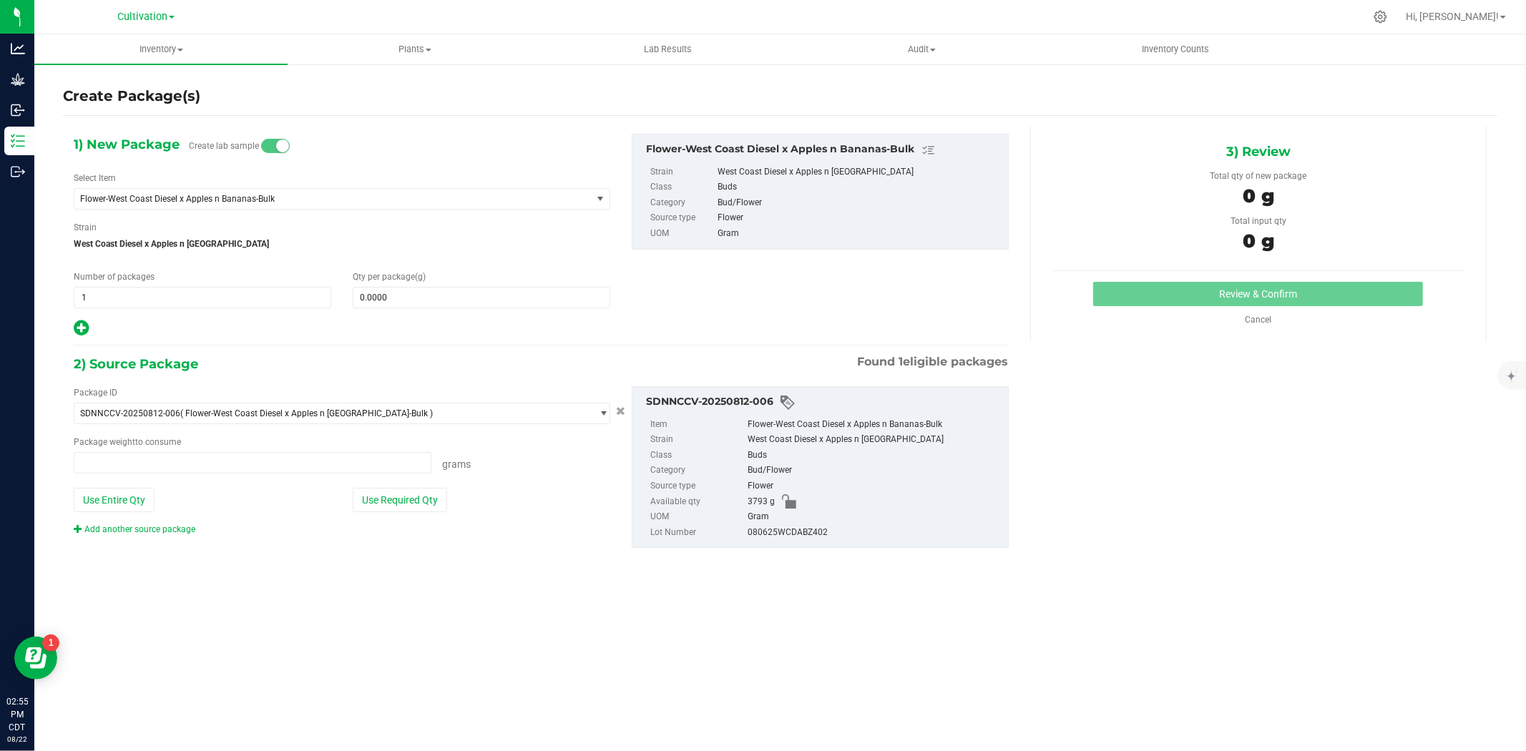
type input "0.0000 g"
click at [433, 298] on span at bounding box center [481, 297] width 257 height 21
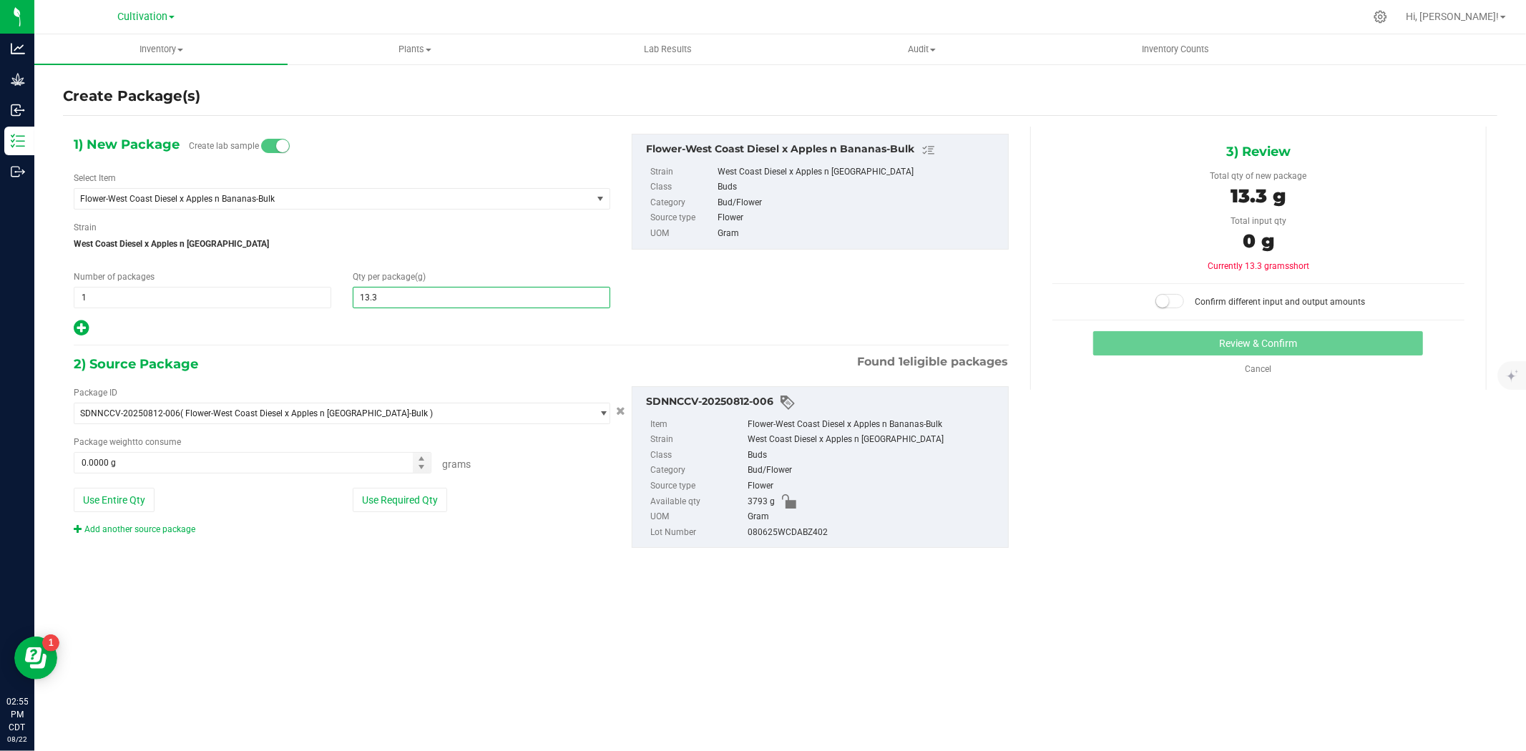
type input "13.37"
type input "13.3700"
click at [382, 511] on button "Use Required Qty" at bounding box center [400, 500] width 94 height 24
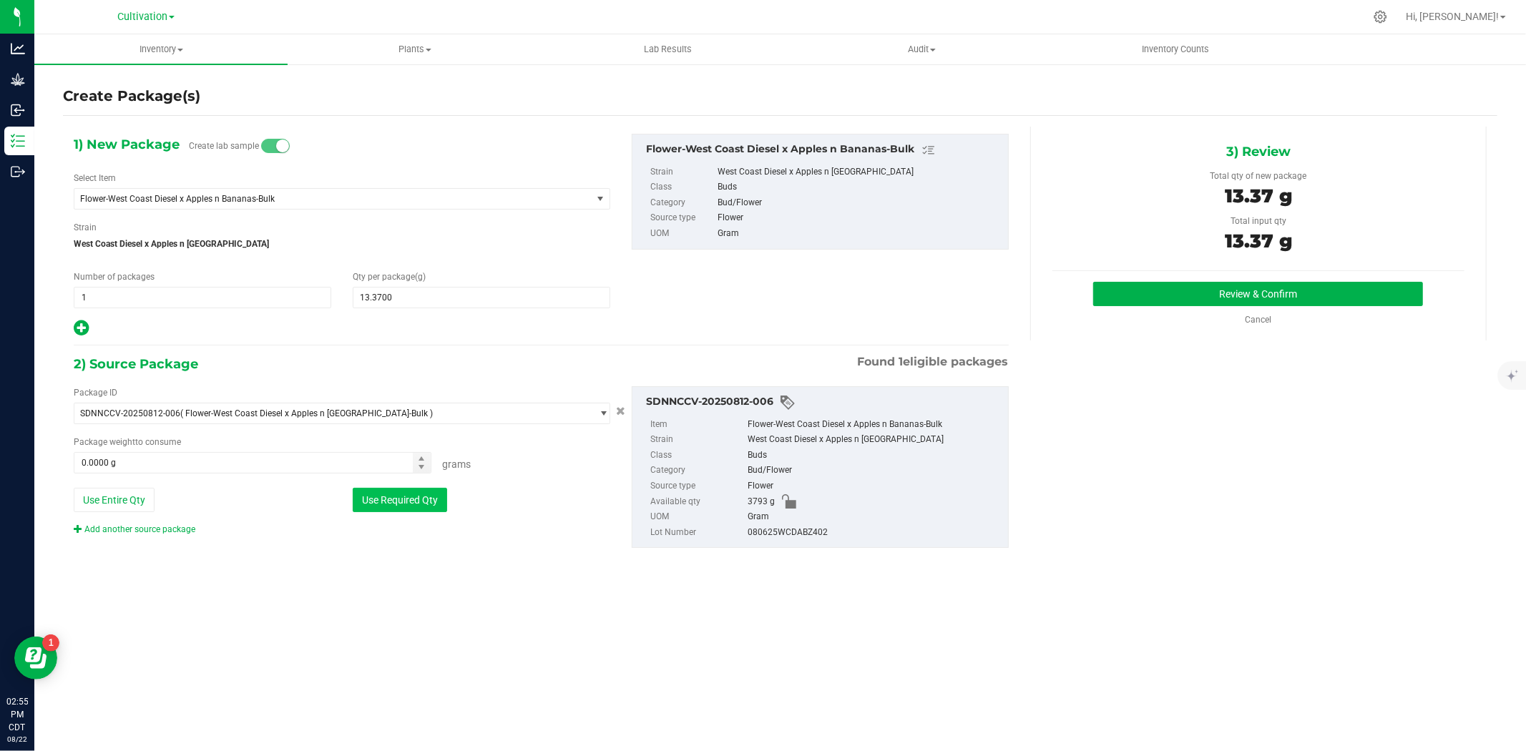
type input "13.3700 g"
click at [1332, 288] on button "Review & Confirm" at bounding box center [1258, 294] width 330 height 24
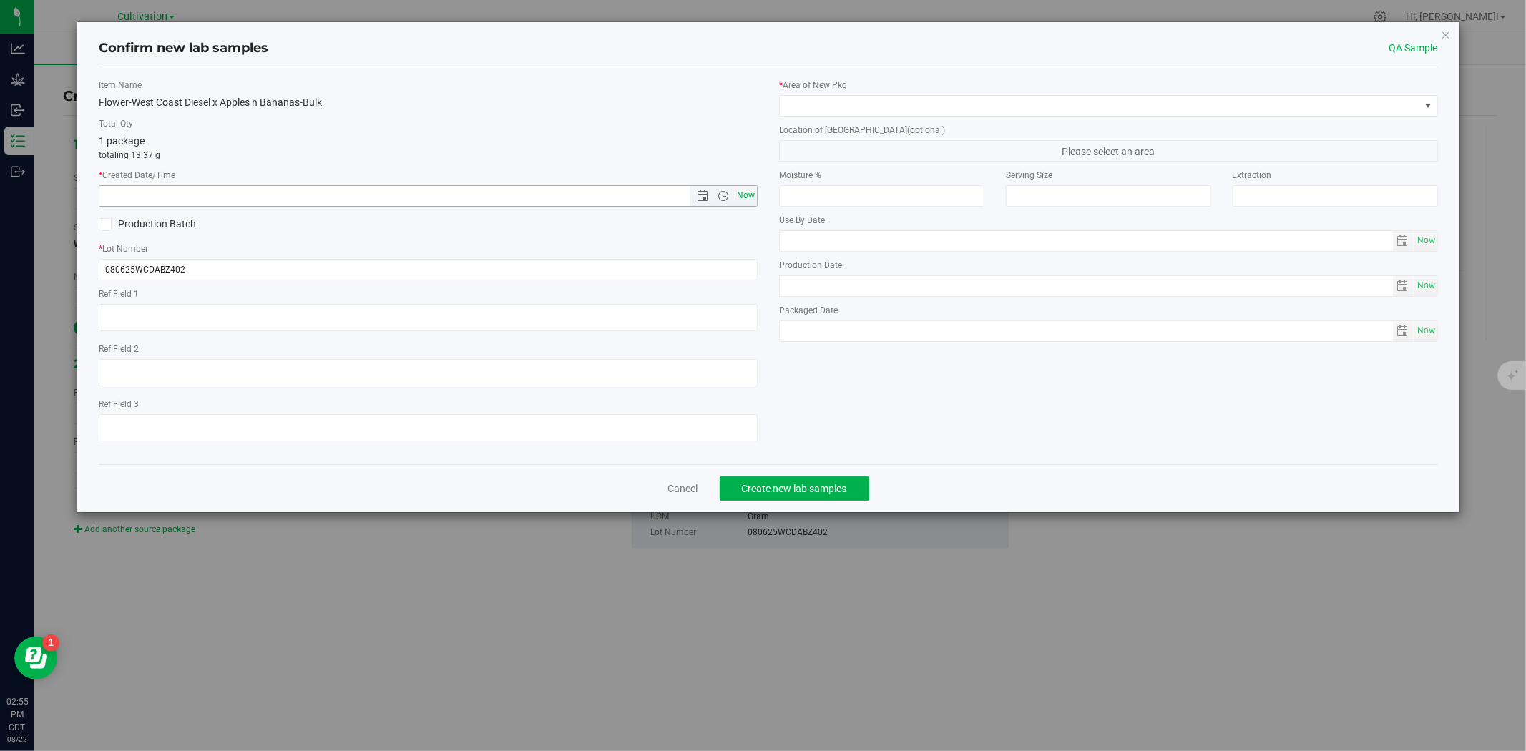
click at [737, 188] on span "Now" at bounding box center [746, 195] width 24 height 21
type input "[DATE] 2:55 PM"
click at [812, 104] on span at bounding box center [1099, 106] width 639 height 20
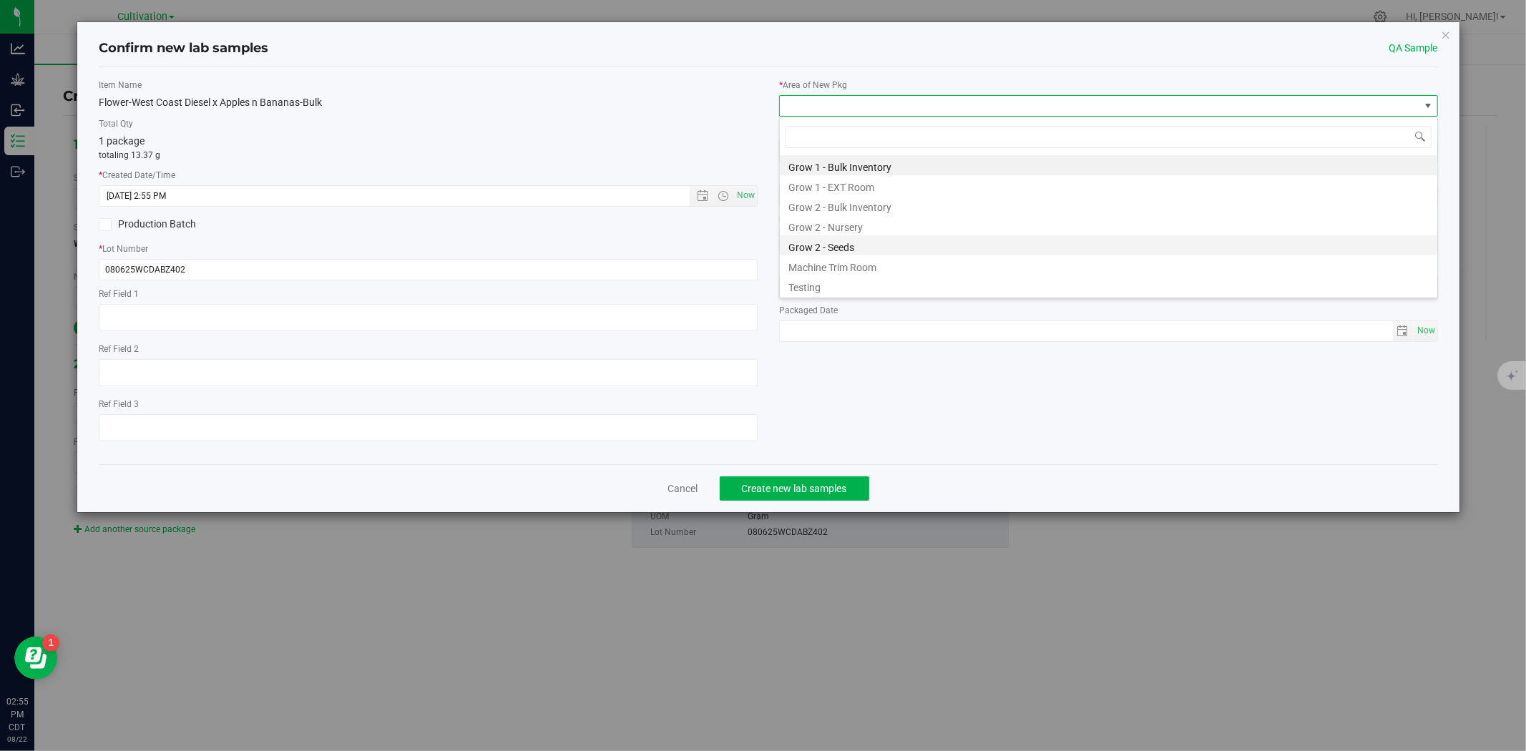
scroll to position [21, 658]
click at [813, 286] on li "Testing" at bounding box center [1108, 285] width 657 height 20
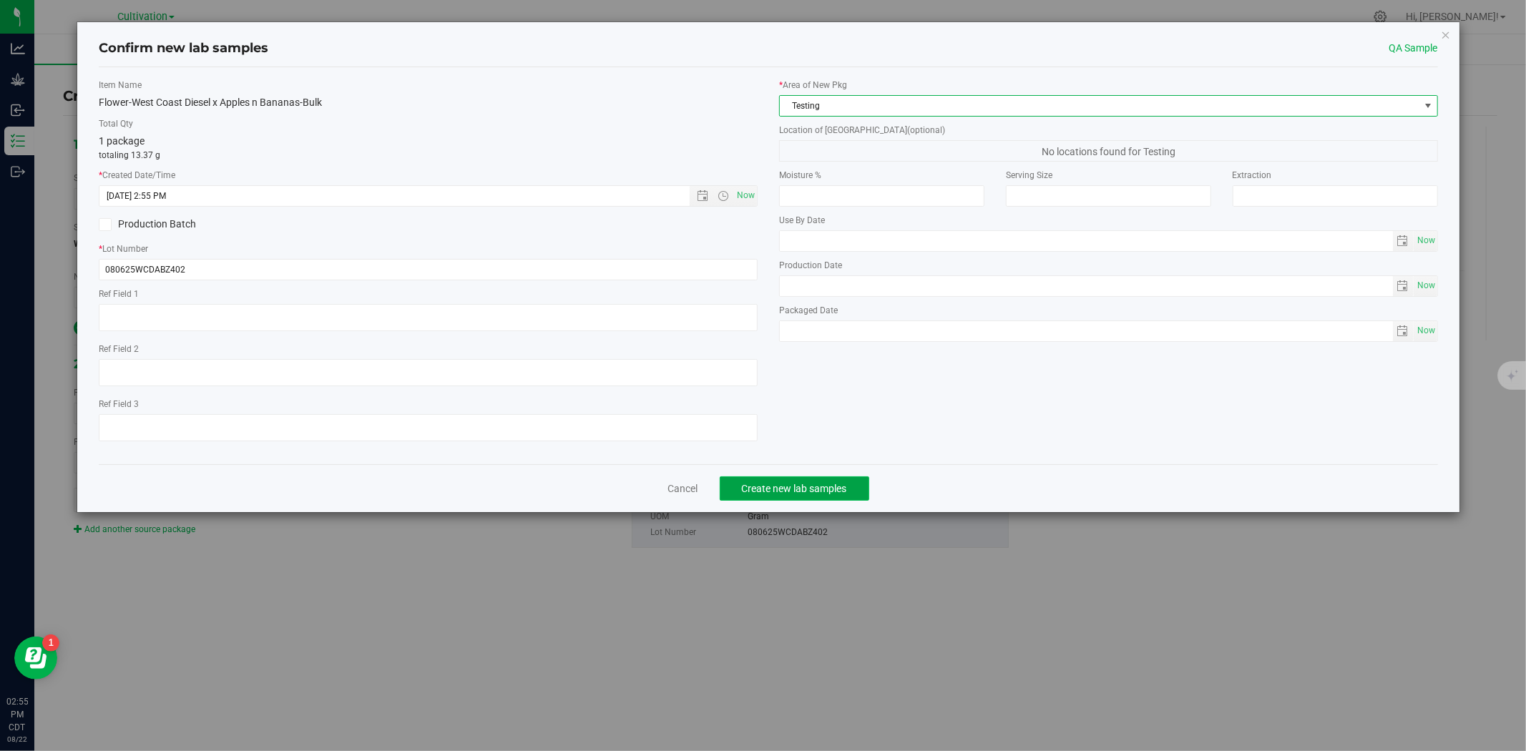
click at [785, 491] on span "Create new lab samples" at bounding box center [794, 488] width 105 height 11
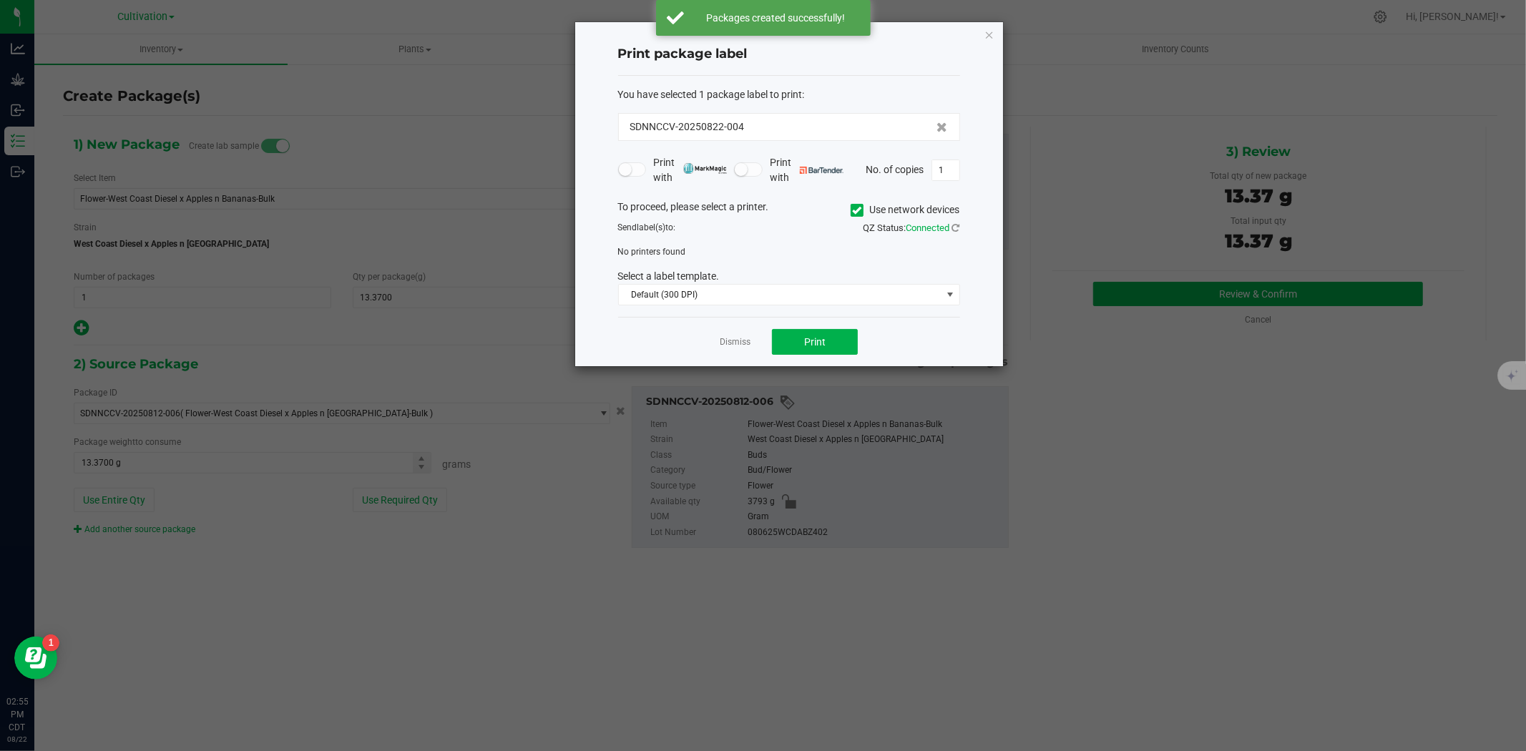
click at [738, 351] on div "Dismiss Print" at bounding box center [789, 341] width 342 height 49
click at [737, 343] on link "Dismiss" at bounding box center [735, 342] width 31 height 12
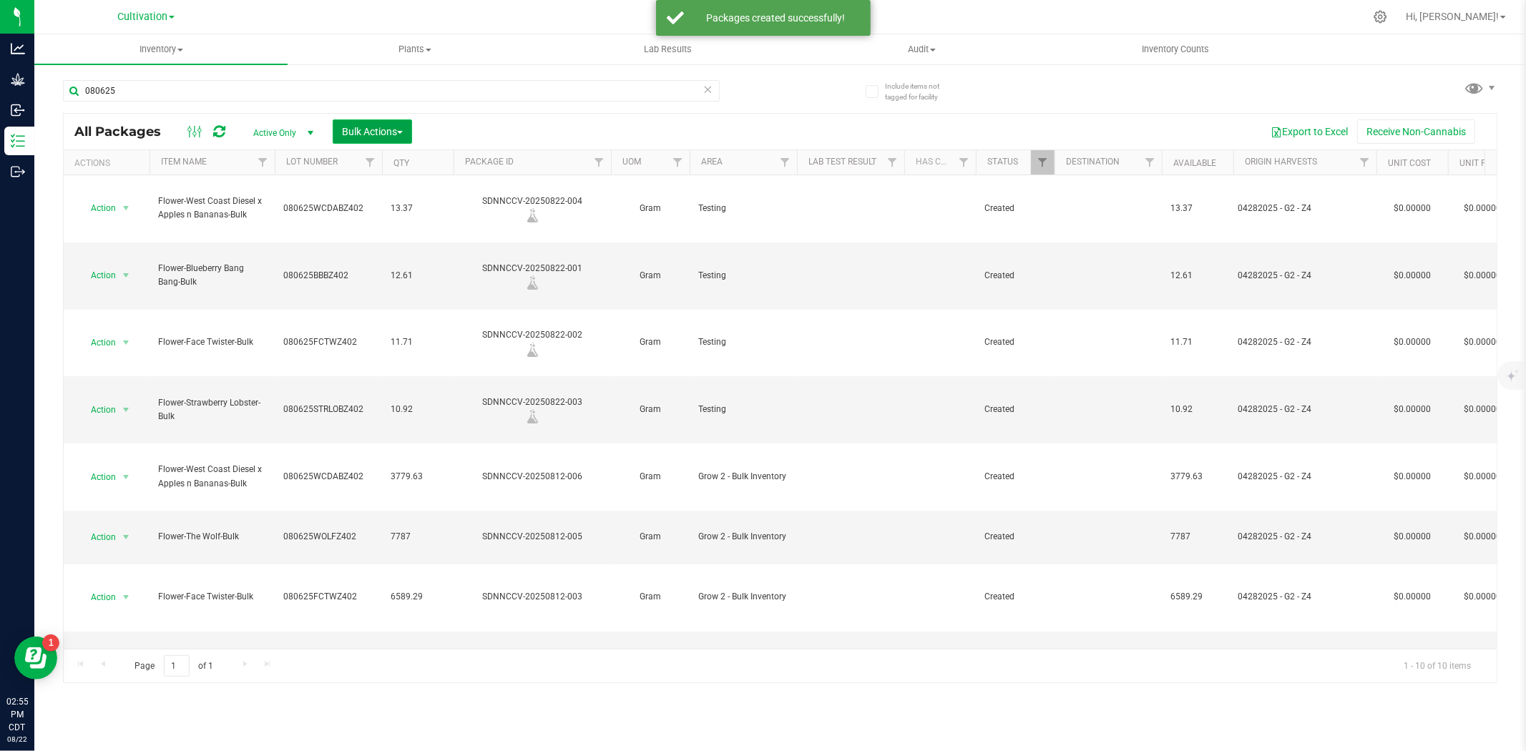
click at [385, 122] on button "Bulk Actions" at bounding box center [372, 131] width 79 height 24
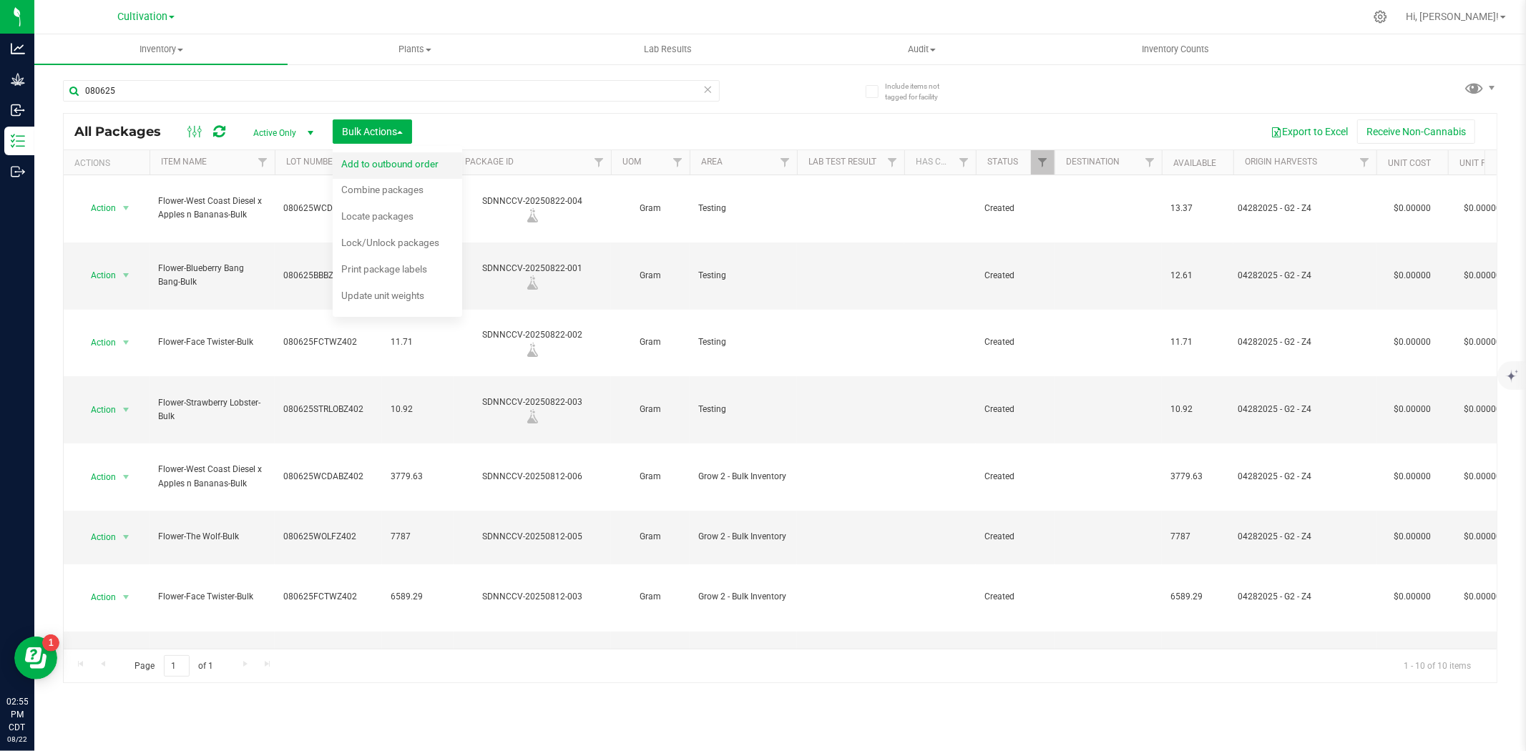
click at [388, 159] on span "Add to outbound order" at bounding box center [389, 163] width 97 height 11
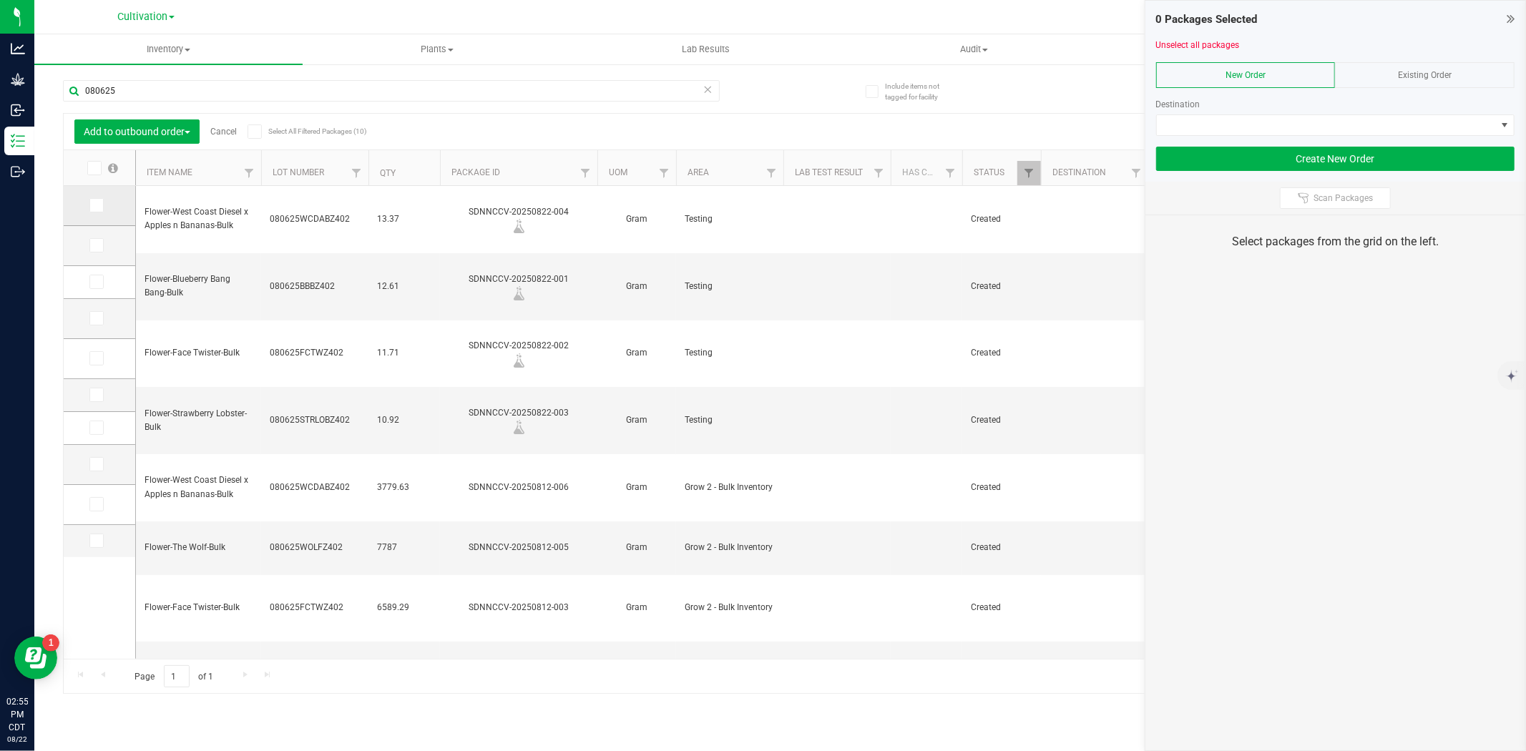
click at [95, 205] on icon at bounding box center [95, 205] width 9 height 0
click at [0, 0] on input "checkbox" at bounding box center [0, 0] width 0 height 0
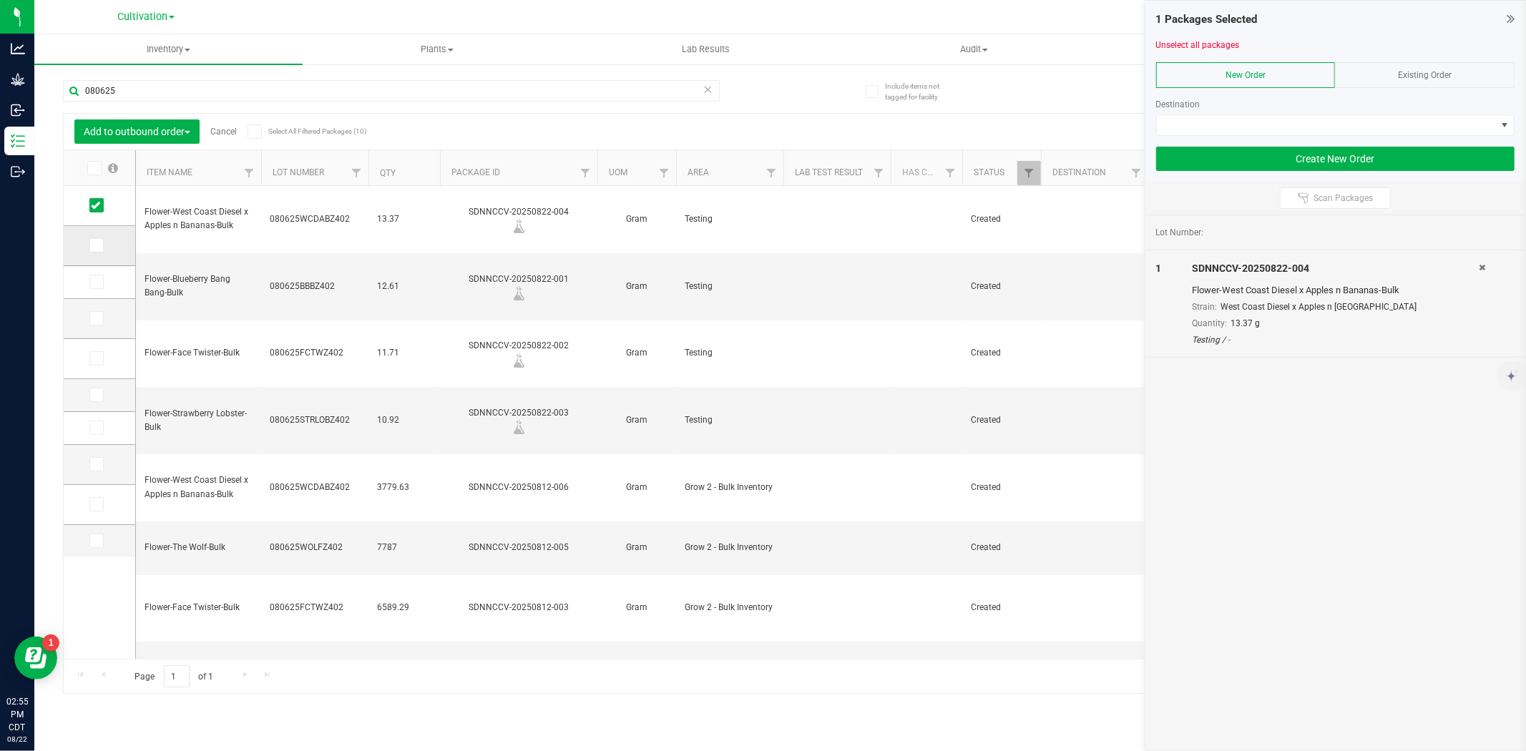
click at [95, 245] on icon at bounding box center [95, 245] width 9 height 0
click at [0, 0] on input "checkbox" at bounding box center [0, 0] width 0 height 0
click at [95, 282] on icon at bounding box center [95, 282] width 9 height 0
click at [0, 0] on input "checkbox" at bounding box center [0, 0] width 0 height 0
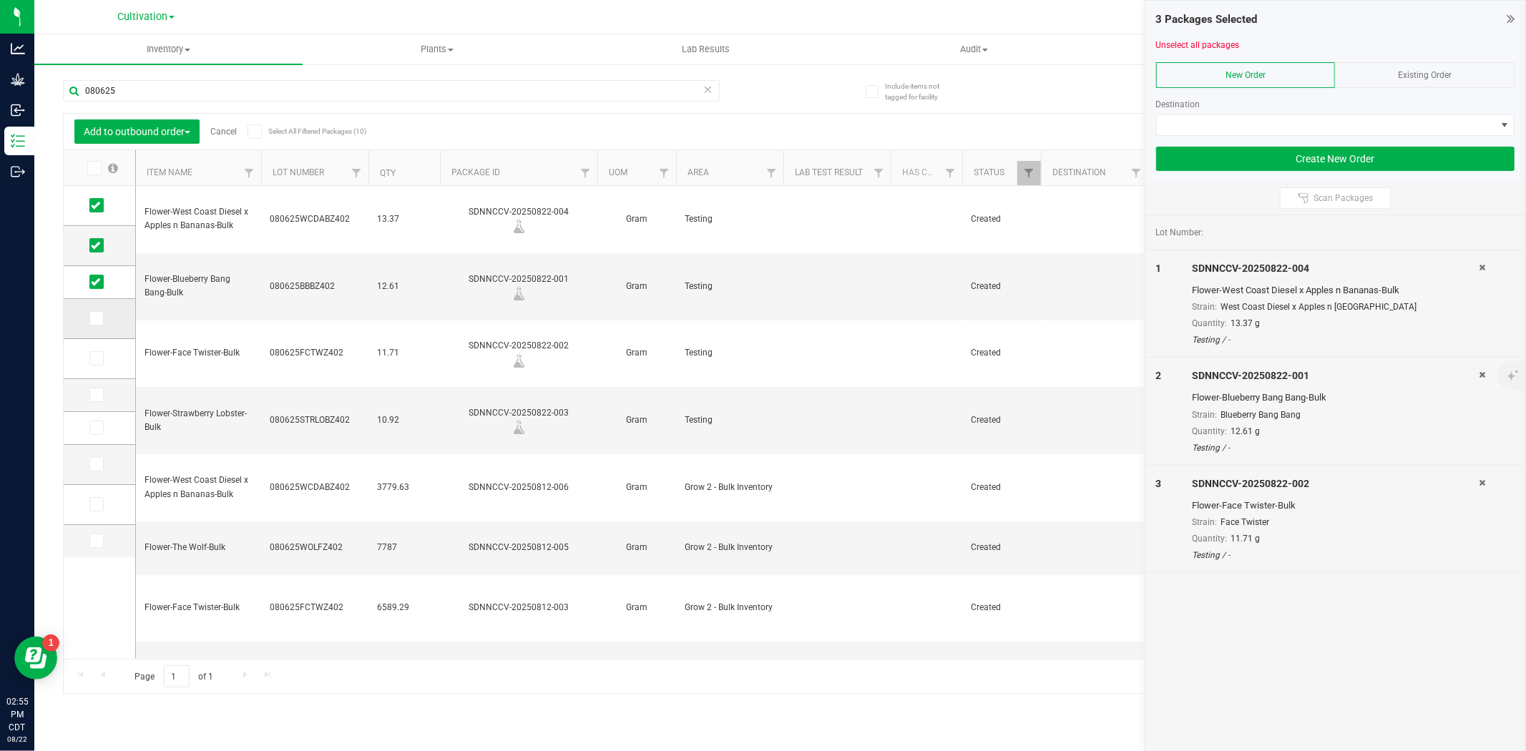
click at [89, 324] on span at bounding box center [96, 318] width 14 height 14
click at [0, 0] on input "checkbox" at bounding box center [0, 0] width 0 height 0
click at [1168, 124] on span at bounding box center [1326, 125] width 339 height 20
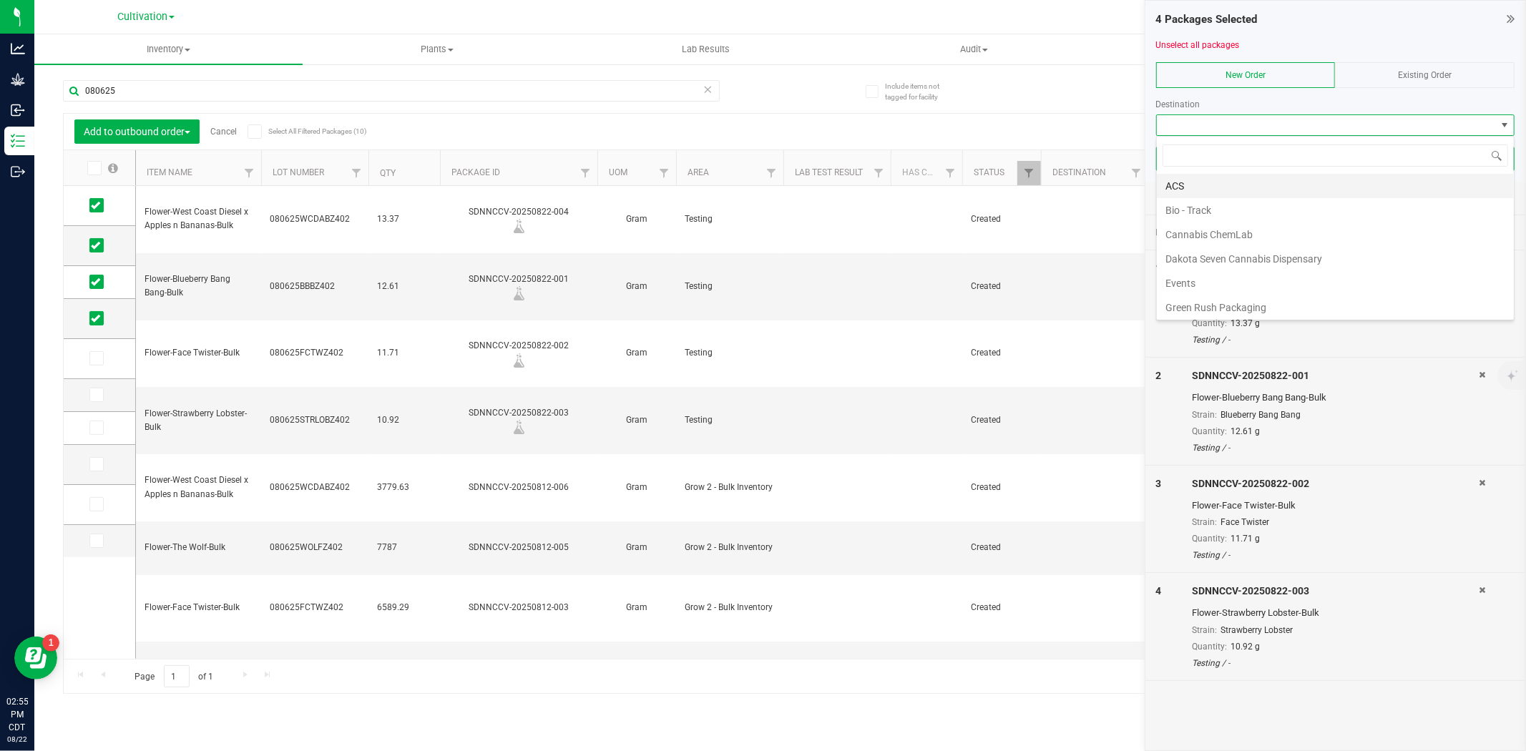
scroll to position [21, 358]
click at [1199, 182] on li "ACS" at bounding box center [1335, 186] width 357 height 24
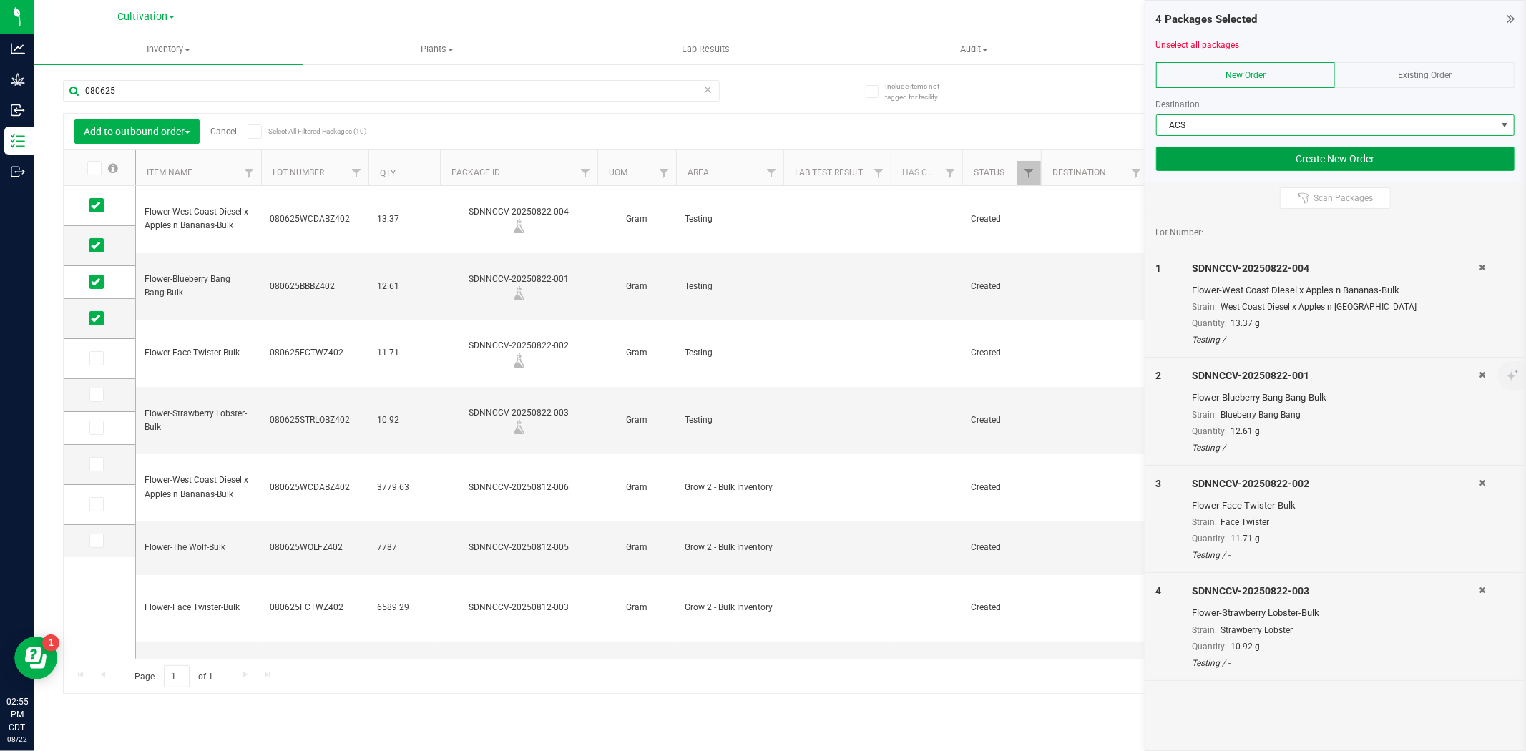
click at [1247, 166] on button "Create New Order" at bounding box center [1335, 159] width 358 height 24
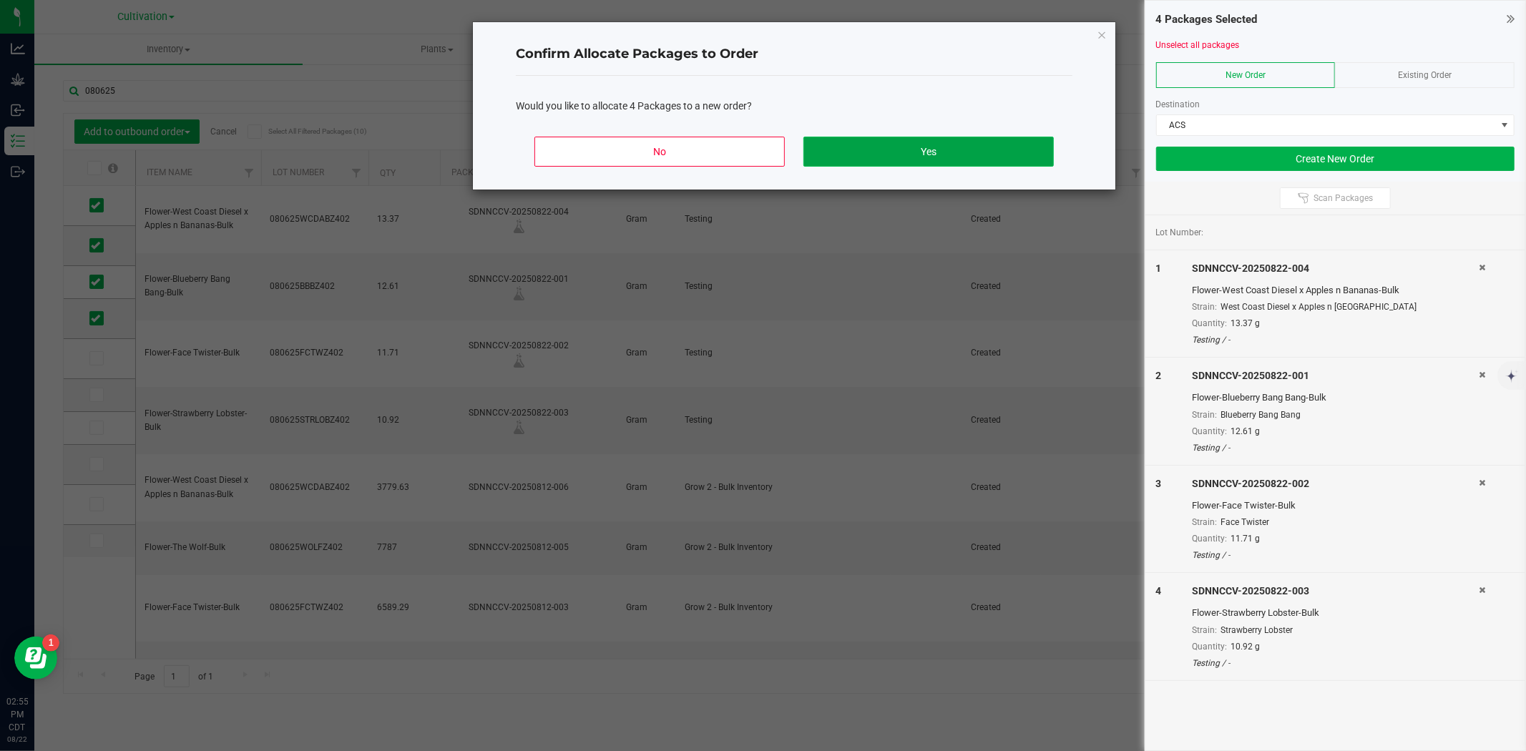
click at [990, 142] on button "Yes" at bounding box center [928, 152] width 250 height 30
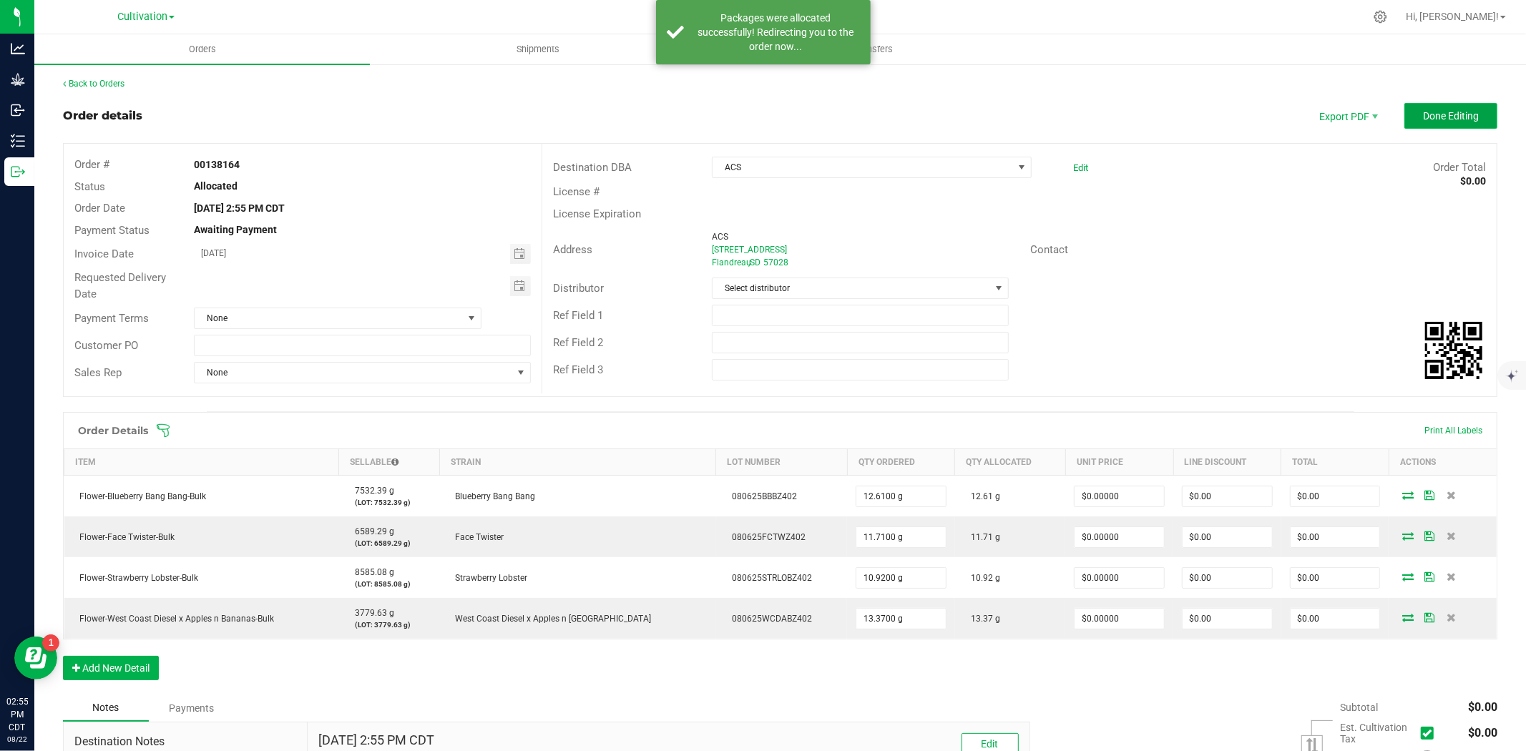
click at [1440, 115] on span "Done Editing" at bounding box center [1451, 115] width 56 height 11
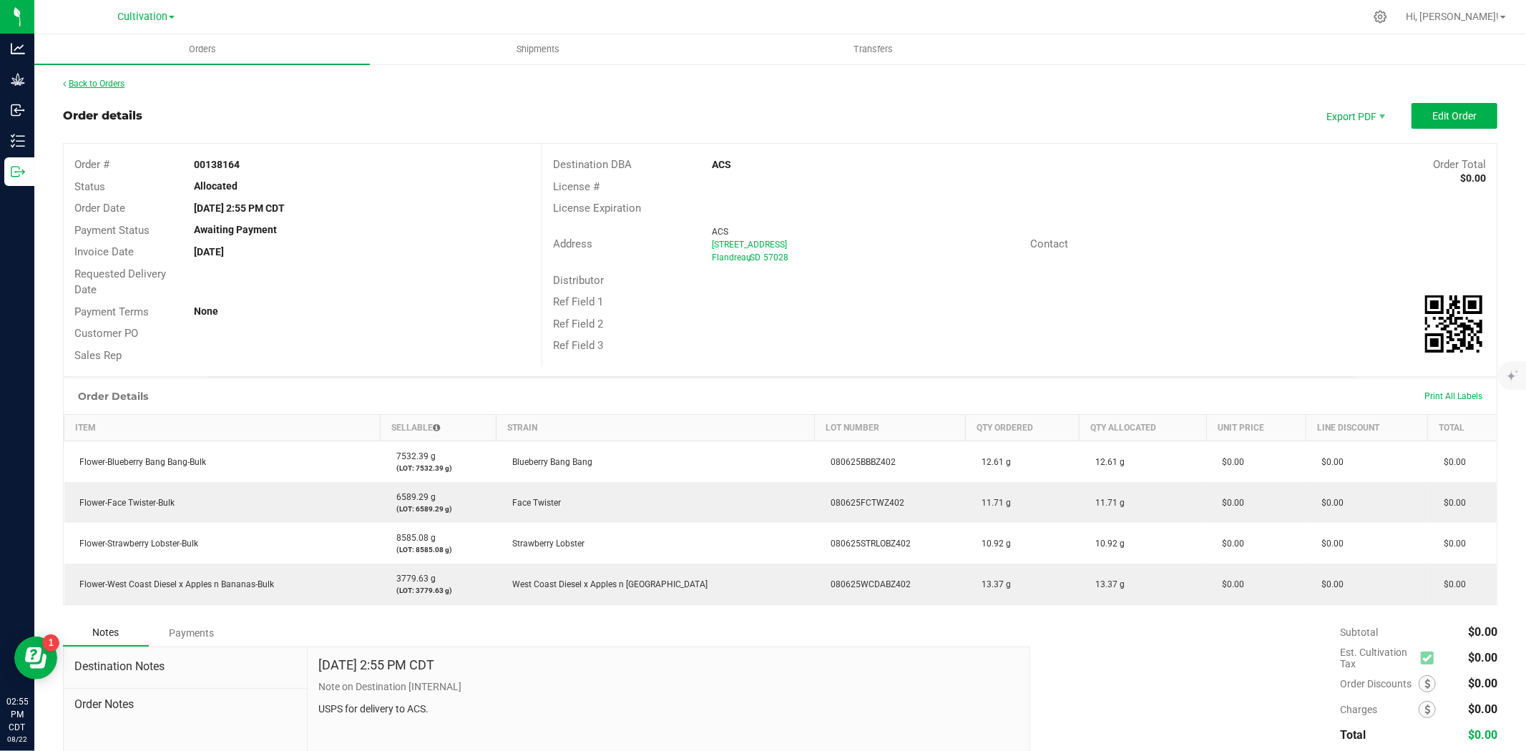
click at [105, 81] on link "Back to Orders" at bounding box center [94, 84] width 62 height 10
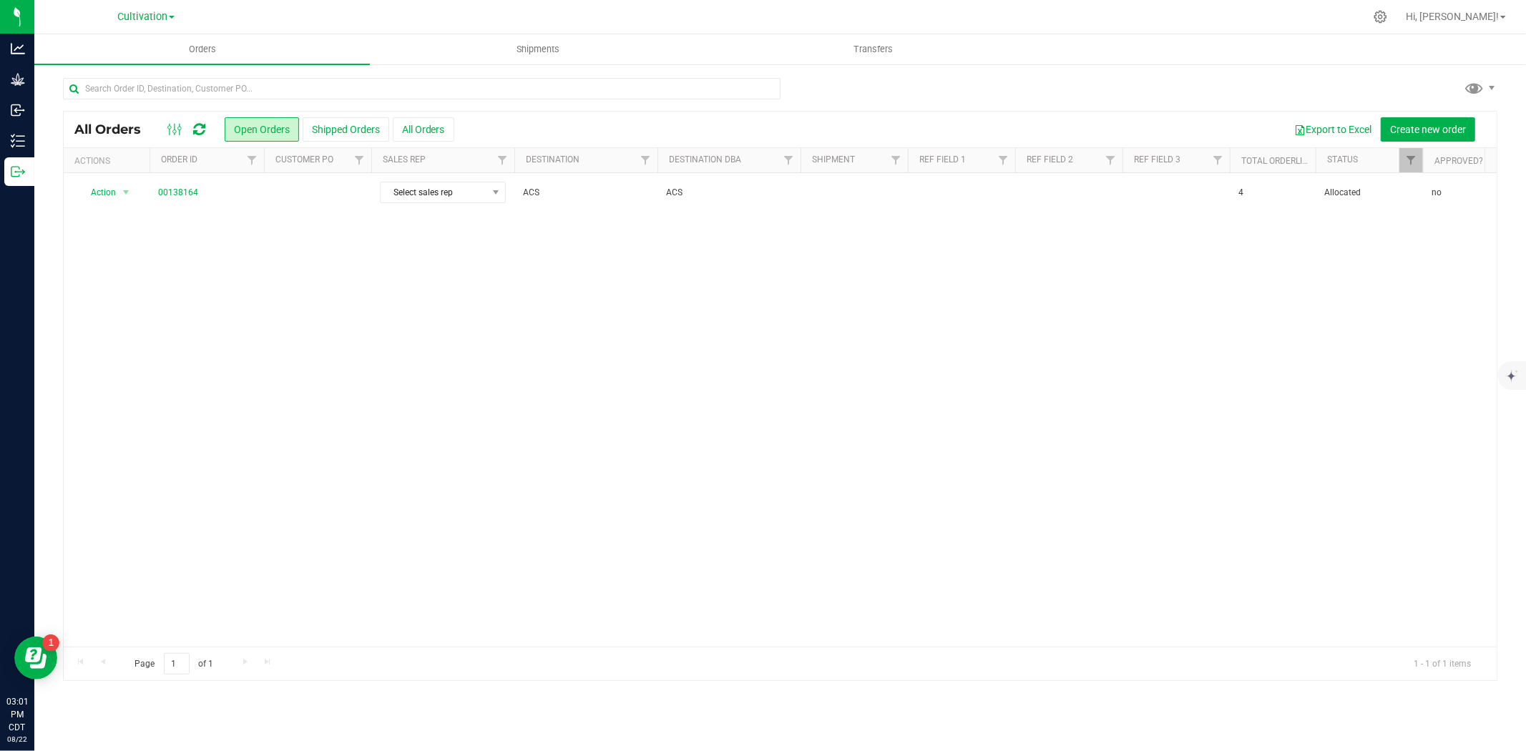
click at [97, 152] on th "Actions" at bounding box center [107, 160] width 86 height 25
click at [177, 19] on div "Cultivation" at bounding box center [145, 17] width 209 height 22
click at [163, 18] on span "Cultivation" at bounding box center [142, 17] width 50 height 13
click at [115, 89] on link "Manufacturing" at bounding box center [145, 88] width 209 height 19
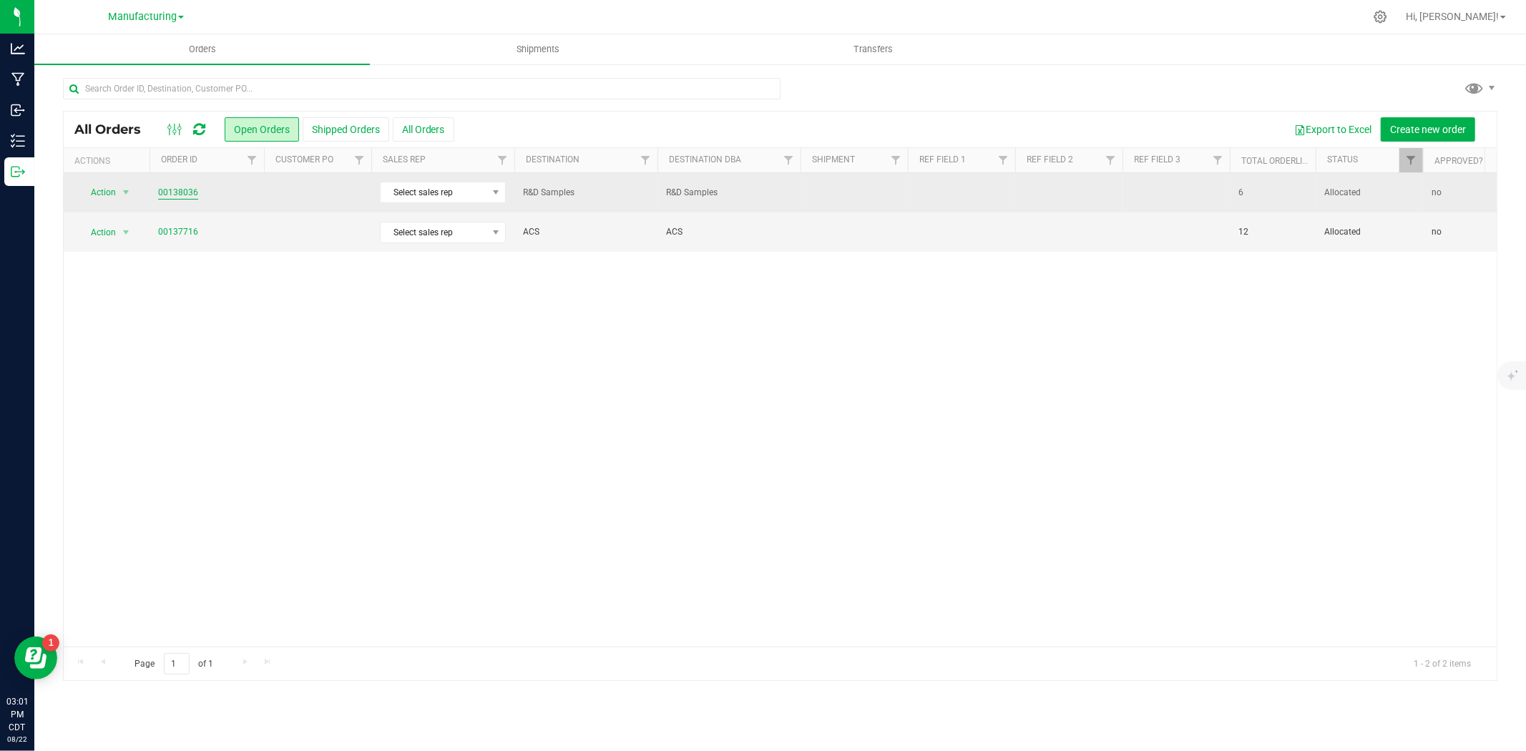
click at [170, 190] on link "00138036" at bounding box center [178, 193] width 40 height 14
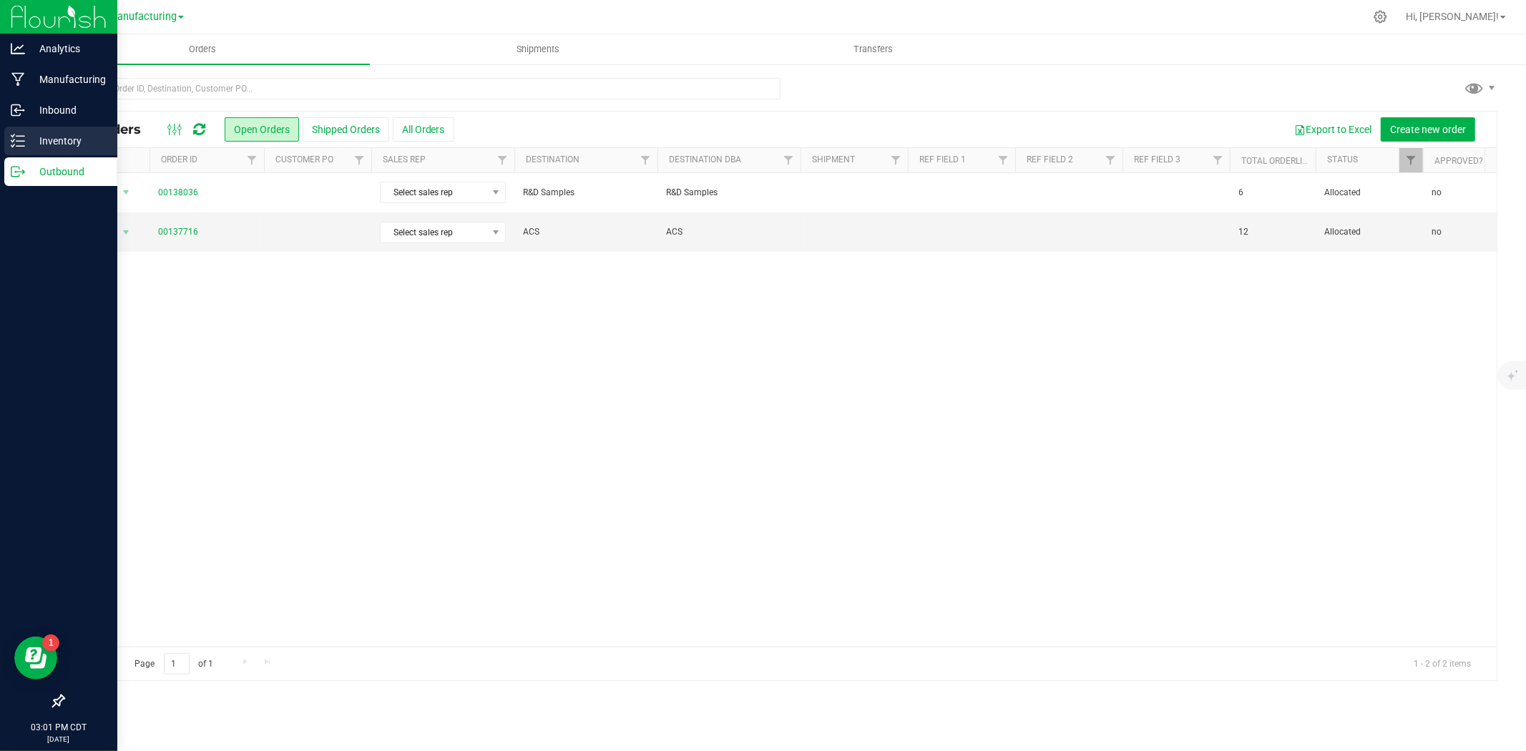
click at [70, 139] on p "Inventory" at bounding box center [68, 140] width 86 height 17
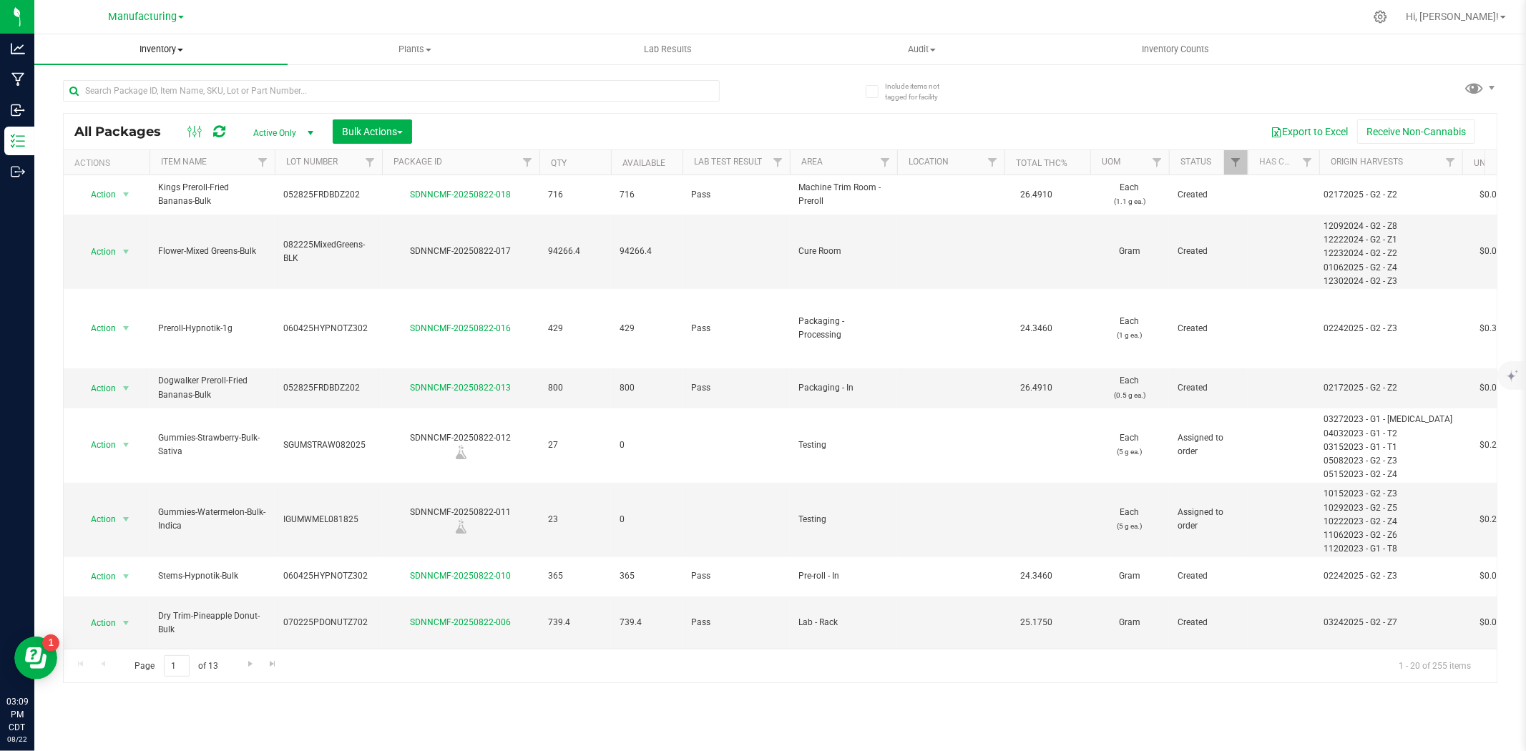
click at [162, 58] on uib-tab-heading "Inventory All packages All inventory Waste log Create inventory" at bounding box center [160, 49] width 253 height 30
click at [116, 102] on span "All inventory" at bounding box center [82, 103] width 97 height 12
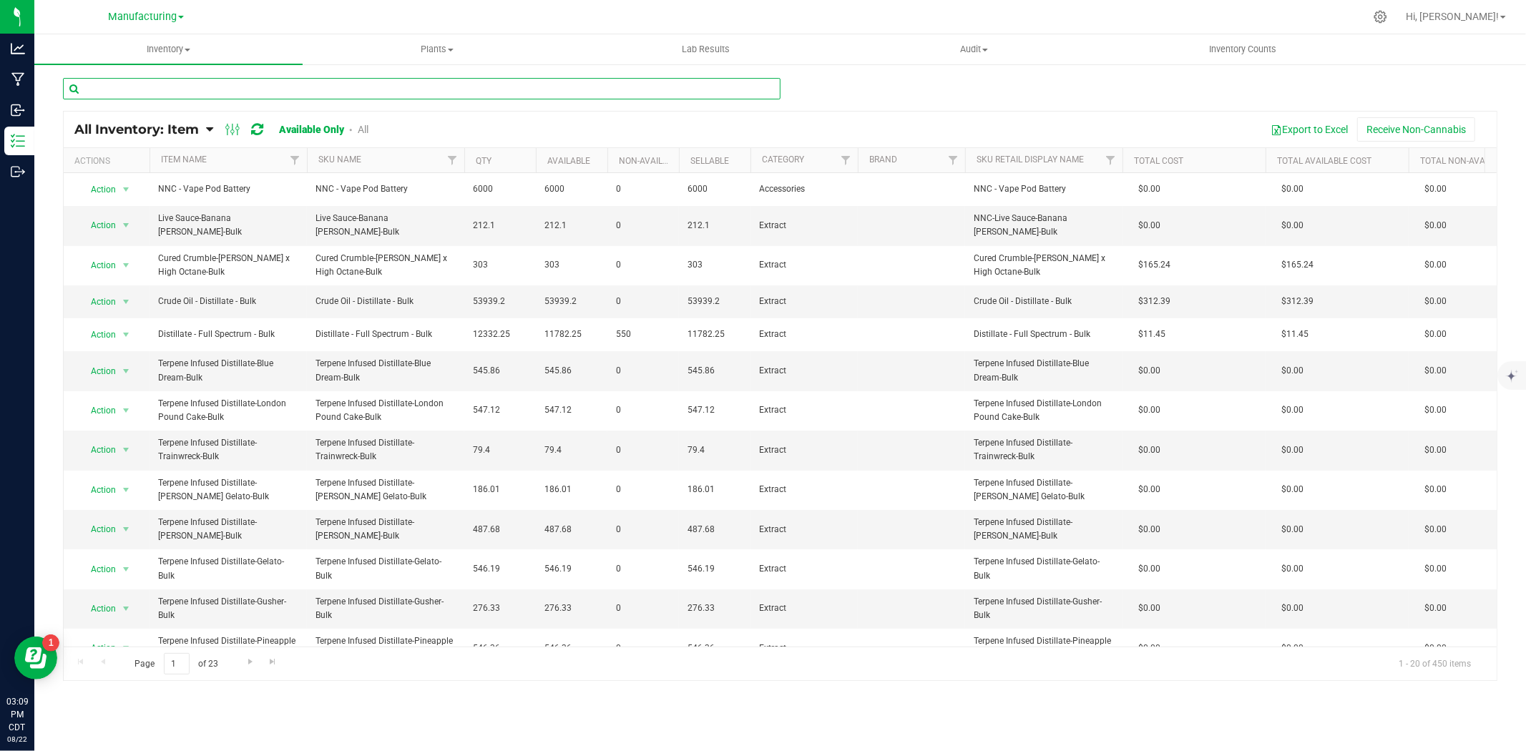
click at [188, 84] on input "text" at bounding box center [421, 88] width 717 height 21
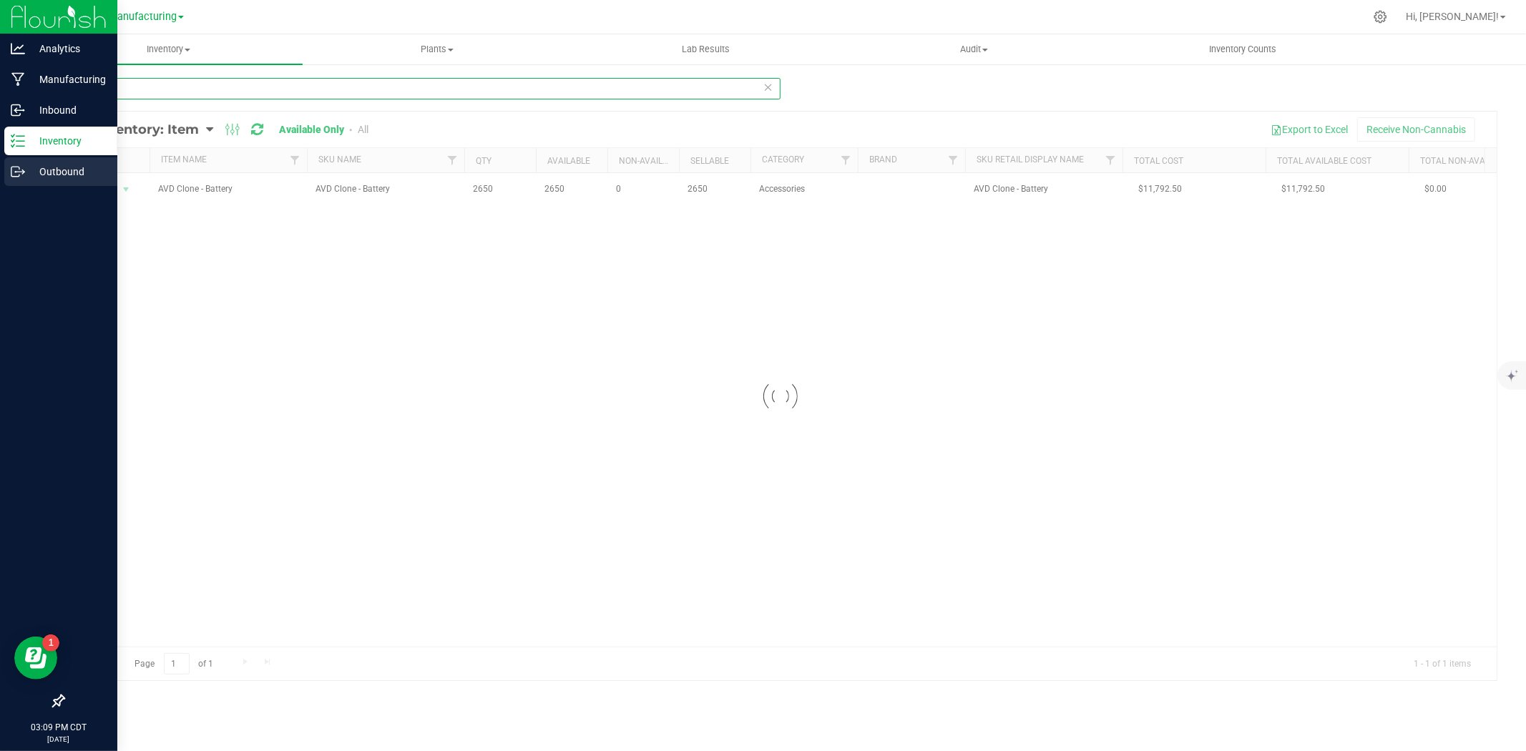
type input "avd"
click at [38, 175] on p "Outbound" at bounding box center [68, 171] width 86 height 17
click at [17, 172] on icon at bounding box center [18, 172] width 14 height 14
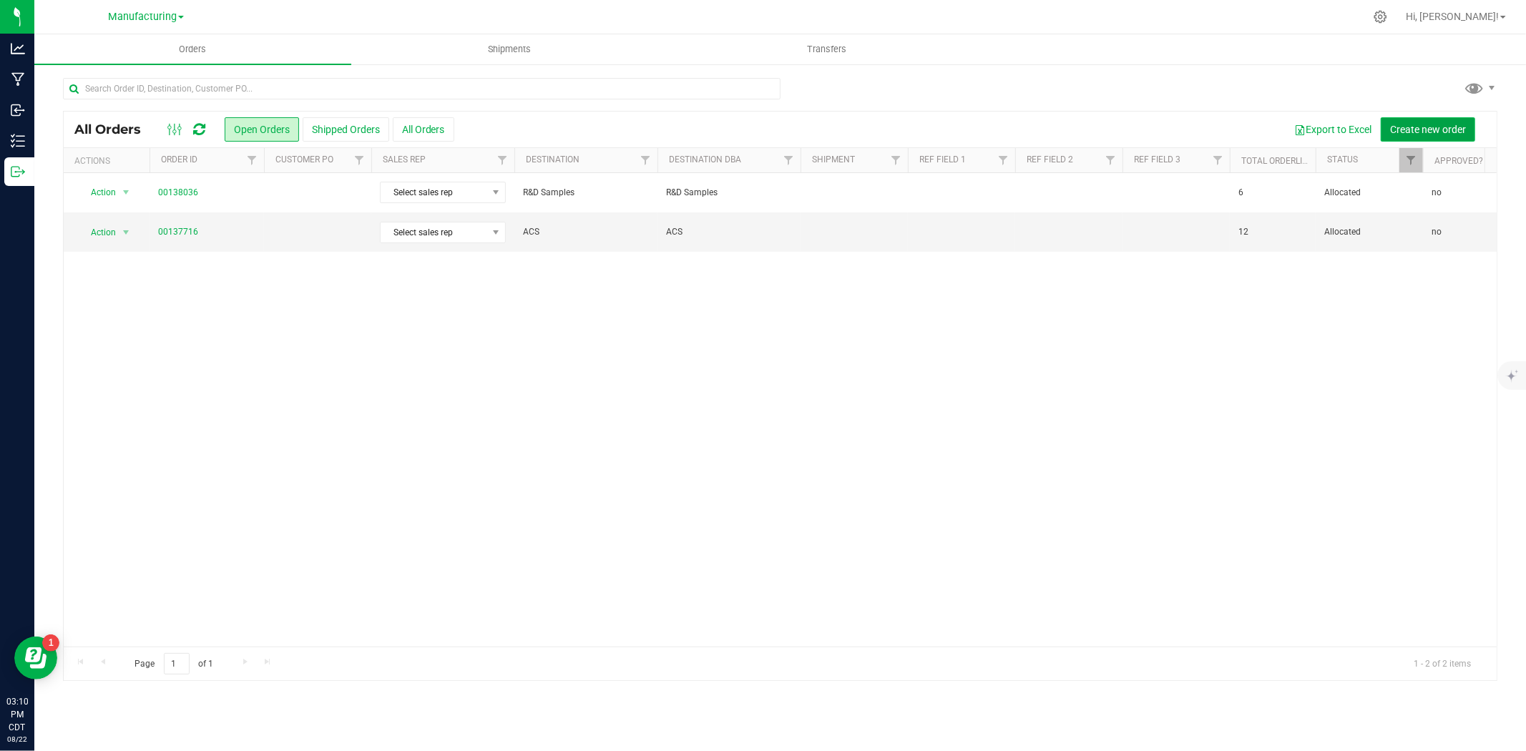
click at [1410, 124] on span "Create new order" at bounding box center [1428, 129] width 76 height 11
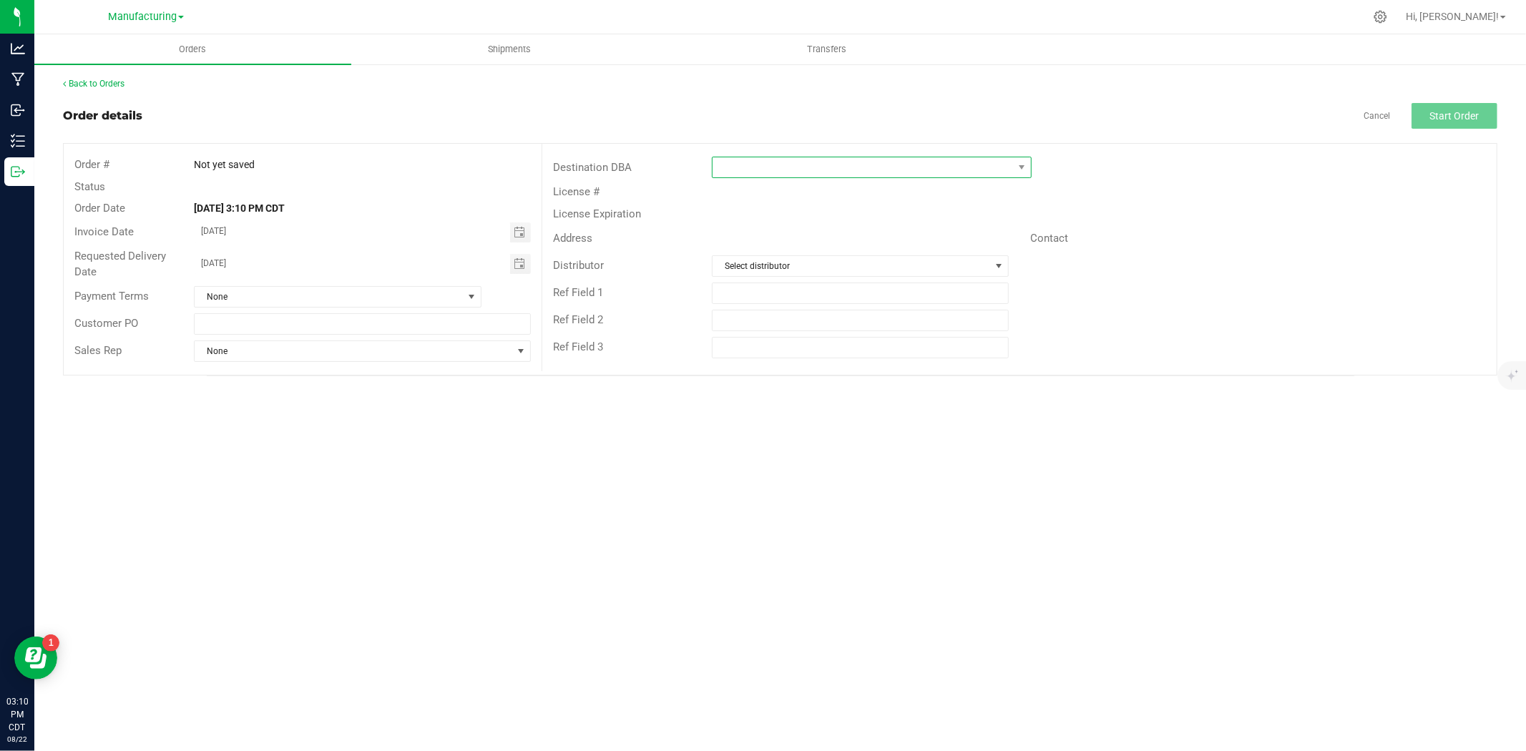
click at [763, 172] on span at bounding box center [862, 167] width 300 height 20
click at [762, 349] on li "Rosebud Economic Development Corporation" at bounding box center [871, 347] width 318 height 24
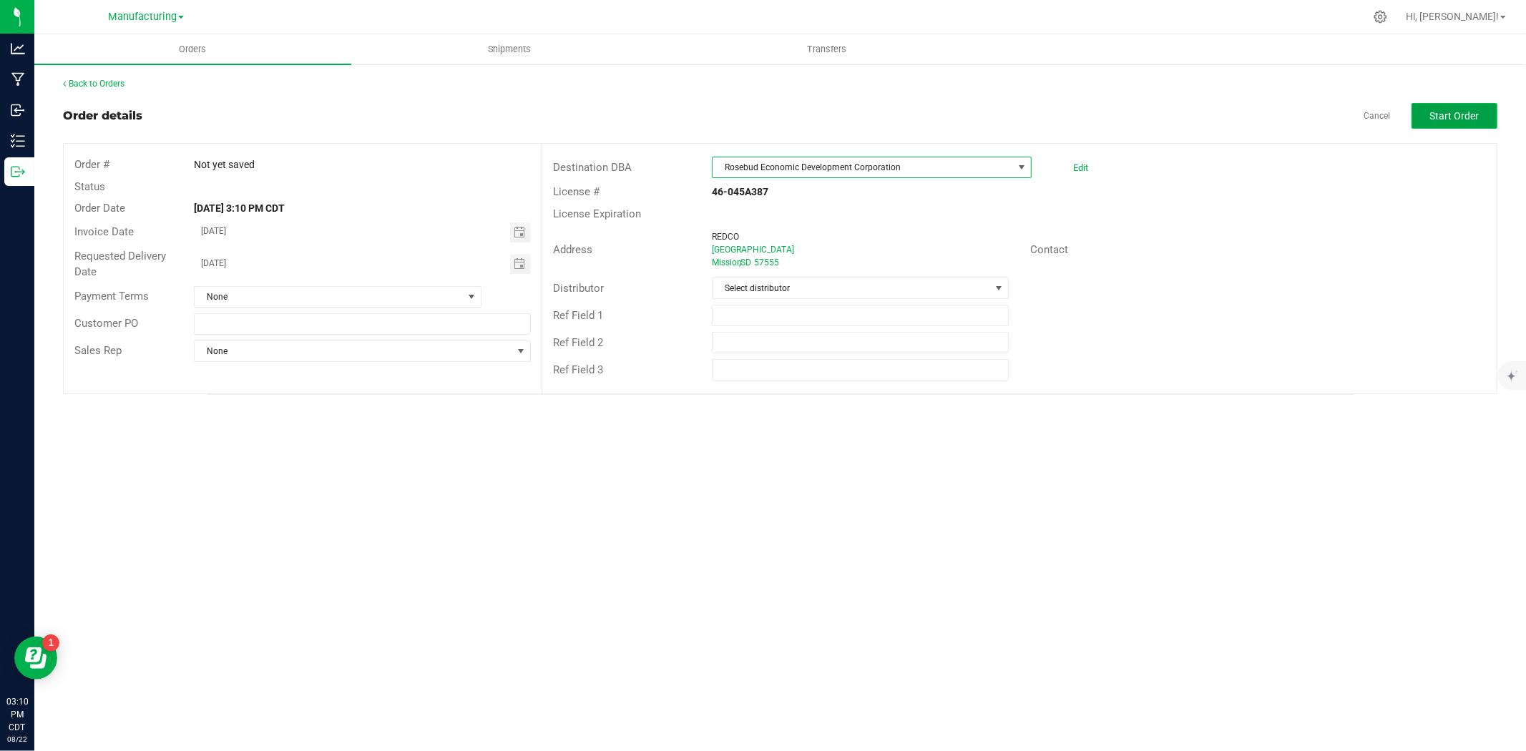
click at [1440, 116] on span "Start Order" at bounding box center [1454, 115] width 49 height 11
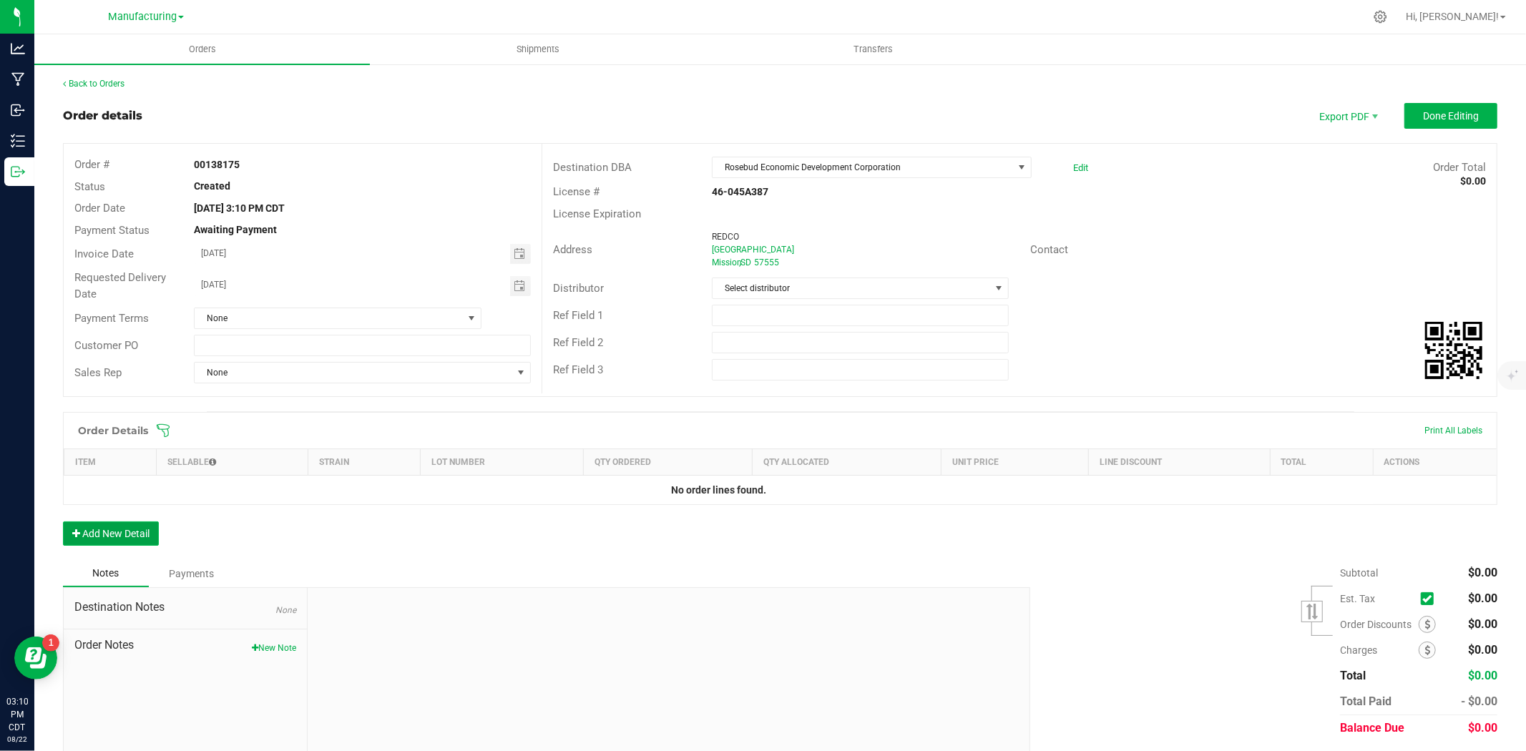
click at [118, 527] on button "Add New Detail" at bounding box center [111, 533] width 96 height 24
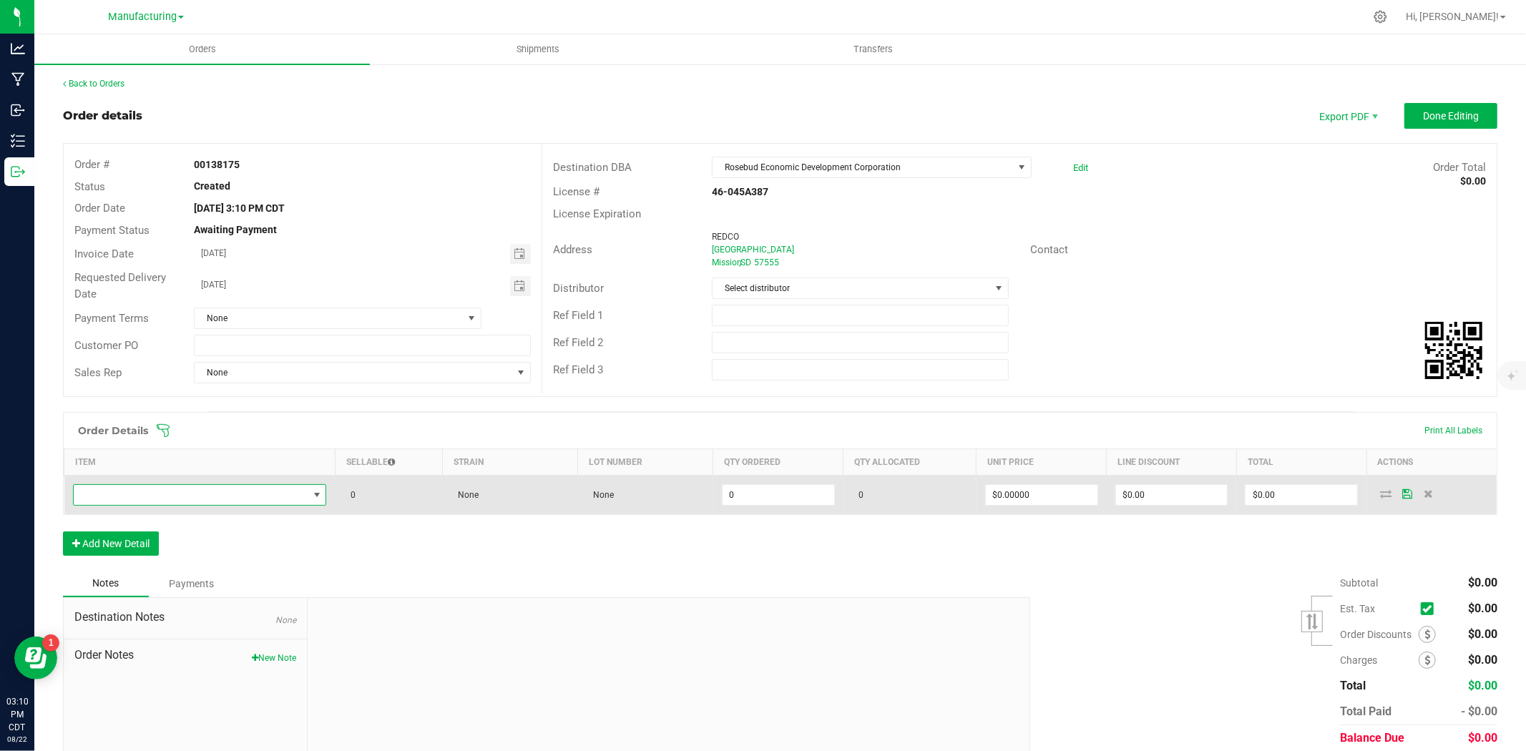
click at [149, 490] on span "NO DATA FOUND" at bounding box center [191, 495] width 235 height 20
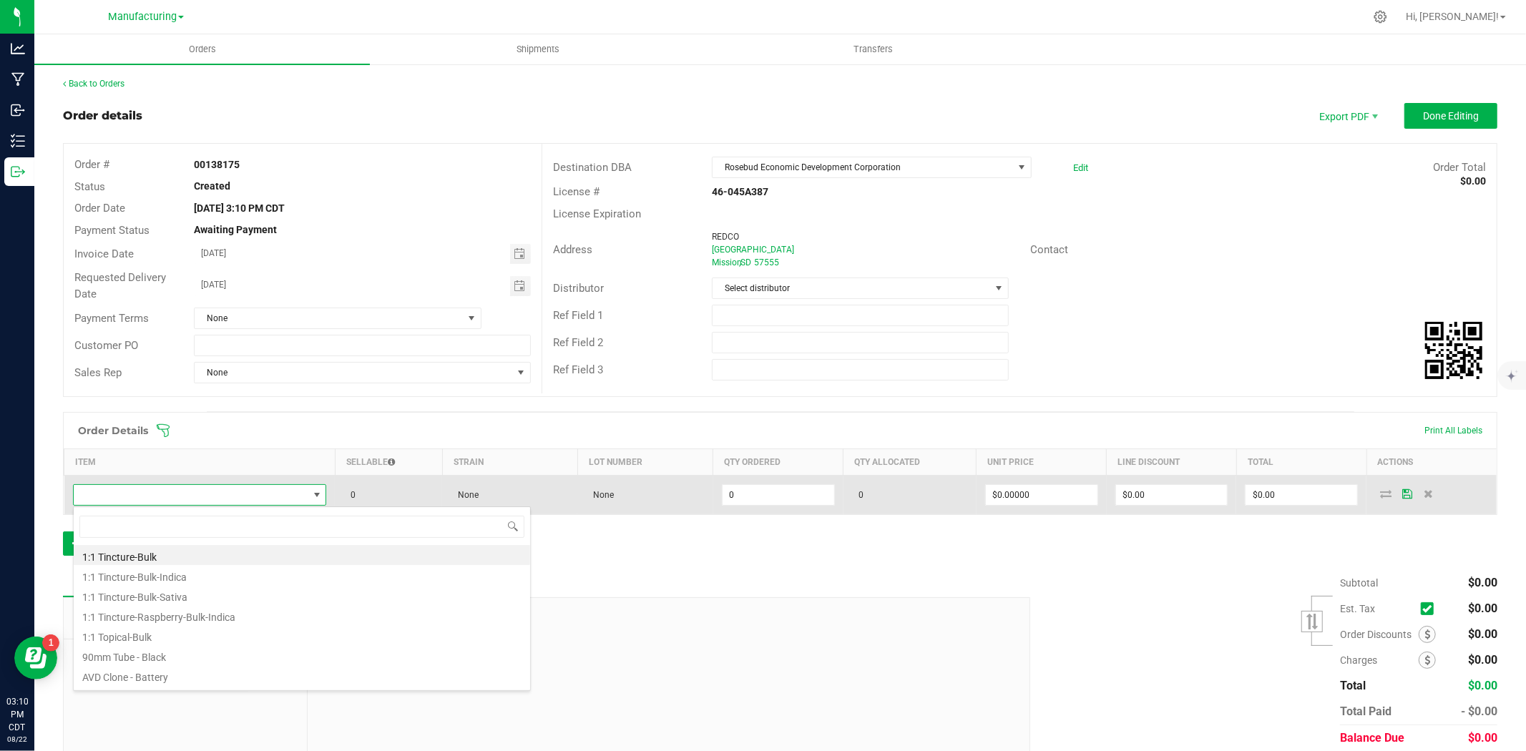
scroll to position [21, 248]
type input "avd"
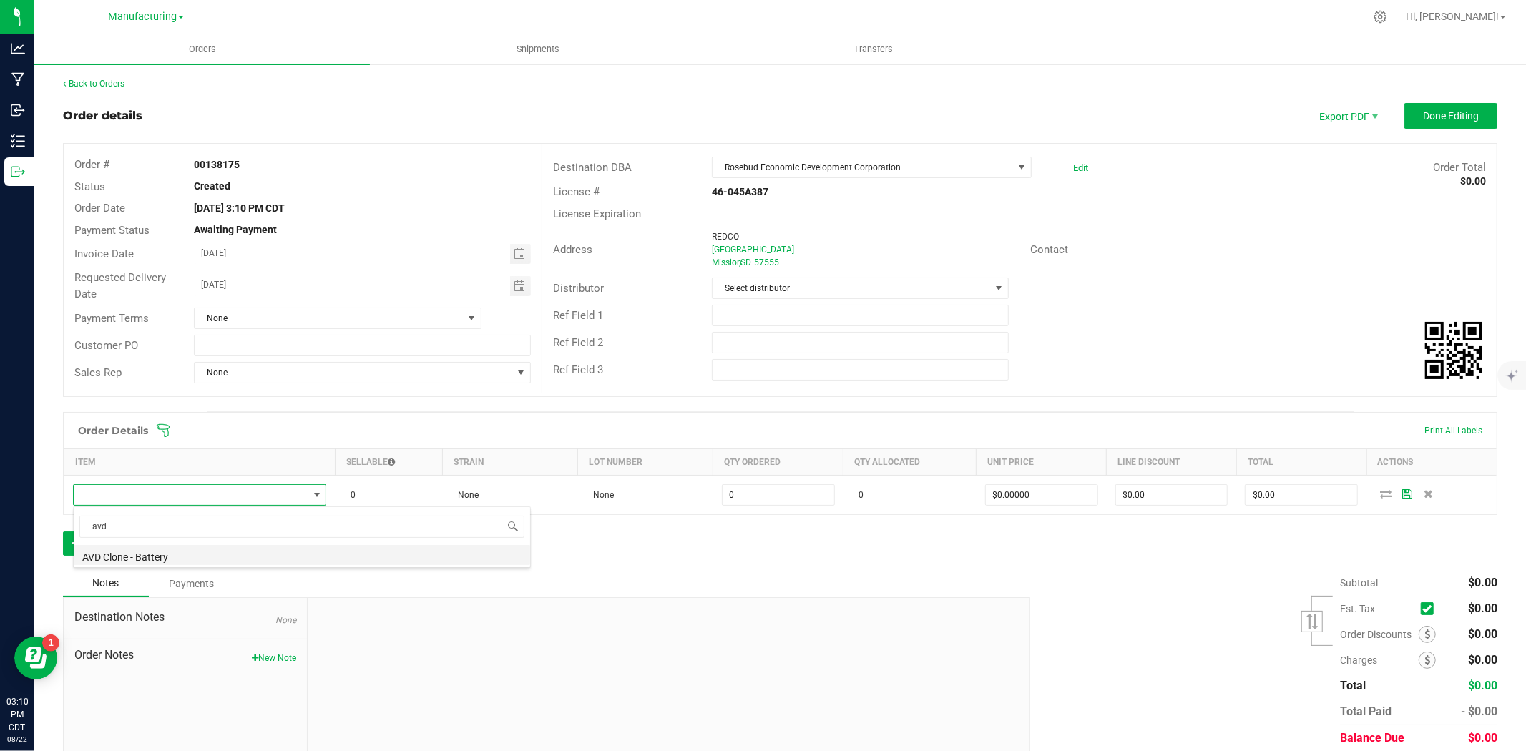
click at [103, 556] on li "AVD Clone - Battery" at bounding box center [302, 555] width 456 height 20
type input "0 ea"
type input "$10.00000"
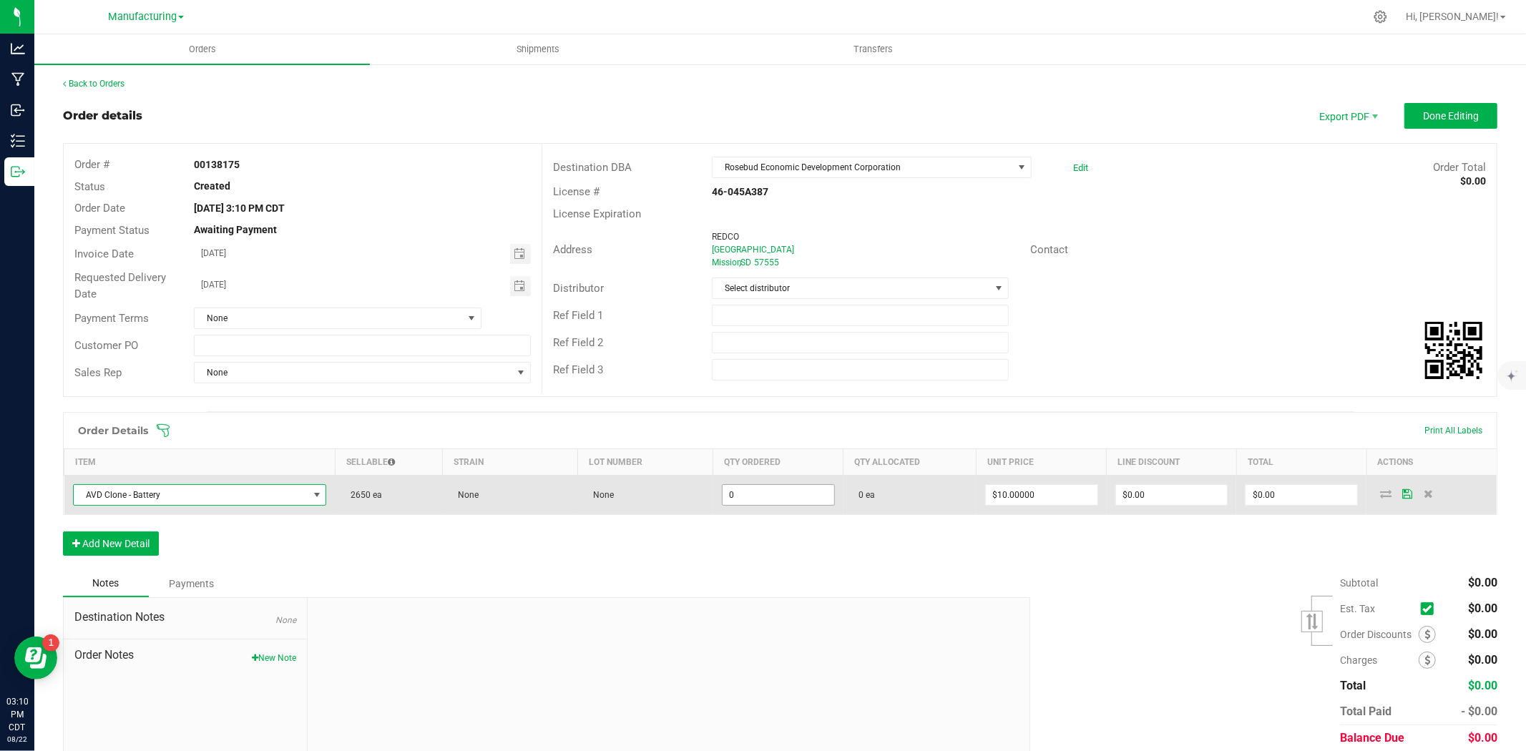
click at [755, 496] on input "0" at bounding box center [778, 495] width 112 height 20
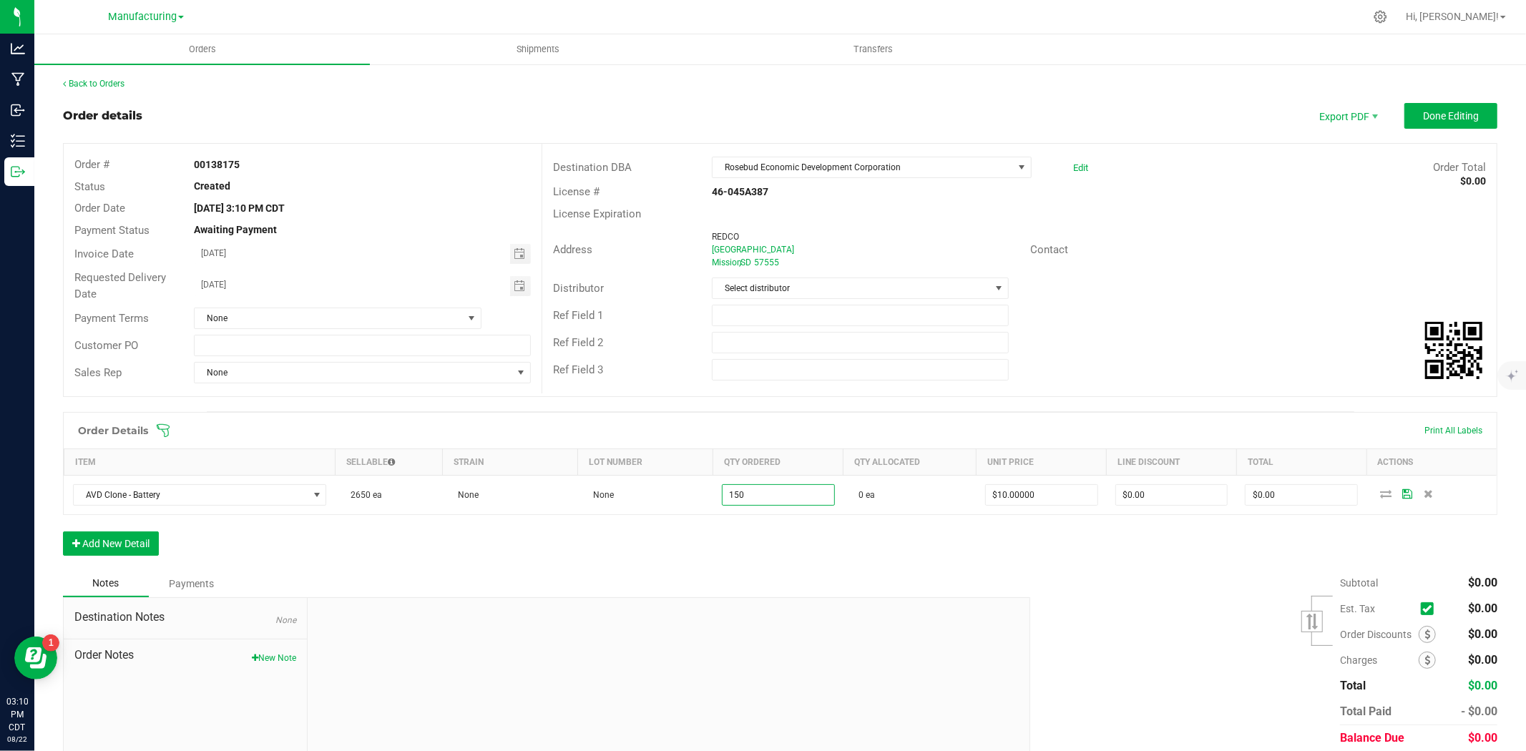
type input "150 ea"
type input "$1,500.00"
click at [1081, 560] on div "Order Details Print All Labels Item Sellable Strain Lot Number Qty Ordered Qty …" at bounding box center [780, 491] width 1434 height 158
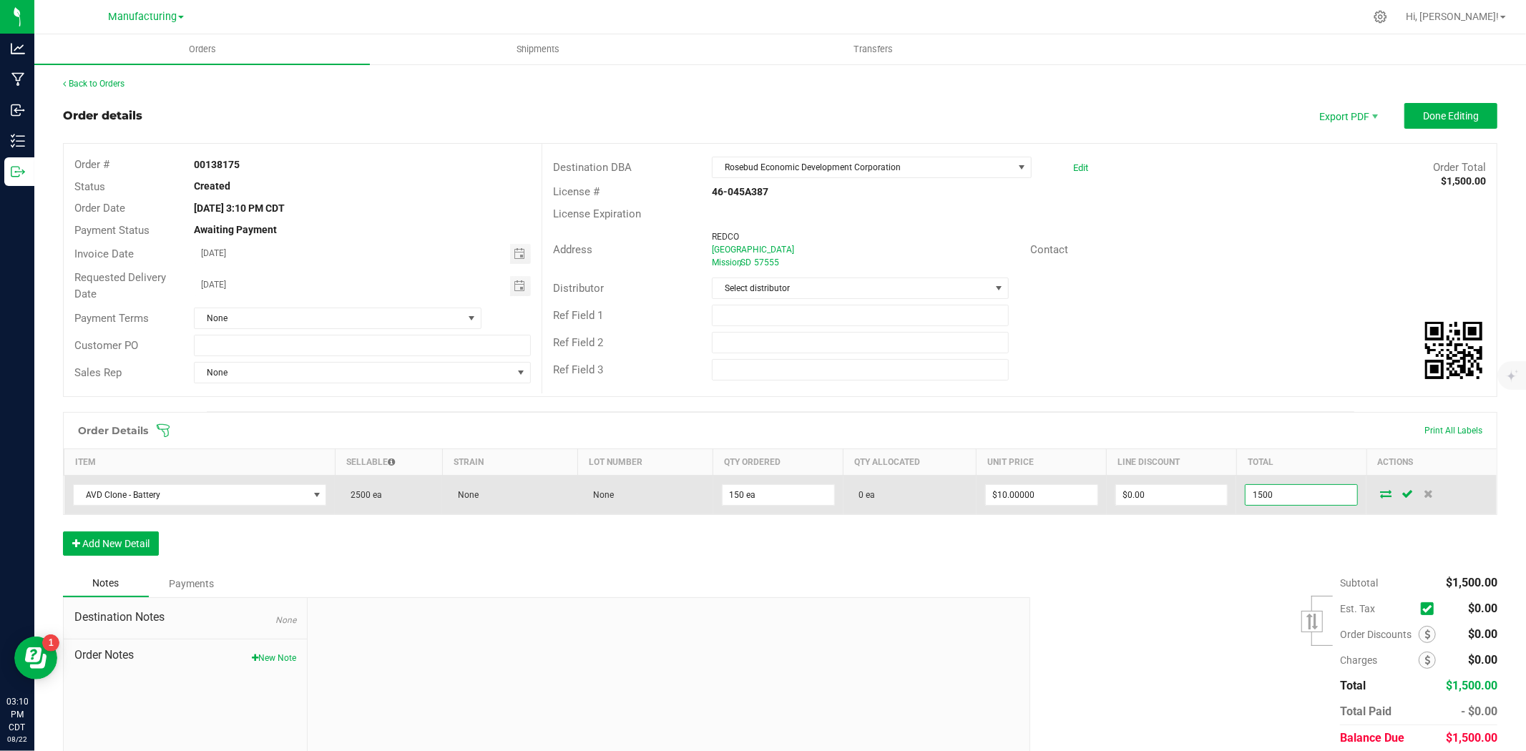
click at [1281, 494] on input "1500" at bounding box center [1301, 495] width 112 height 20
type input "0"
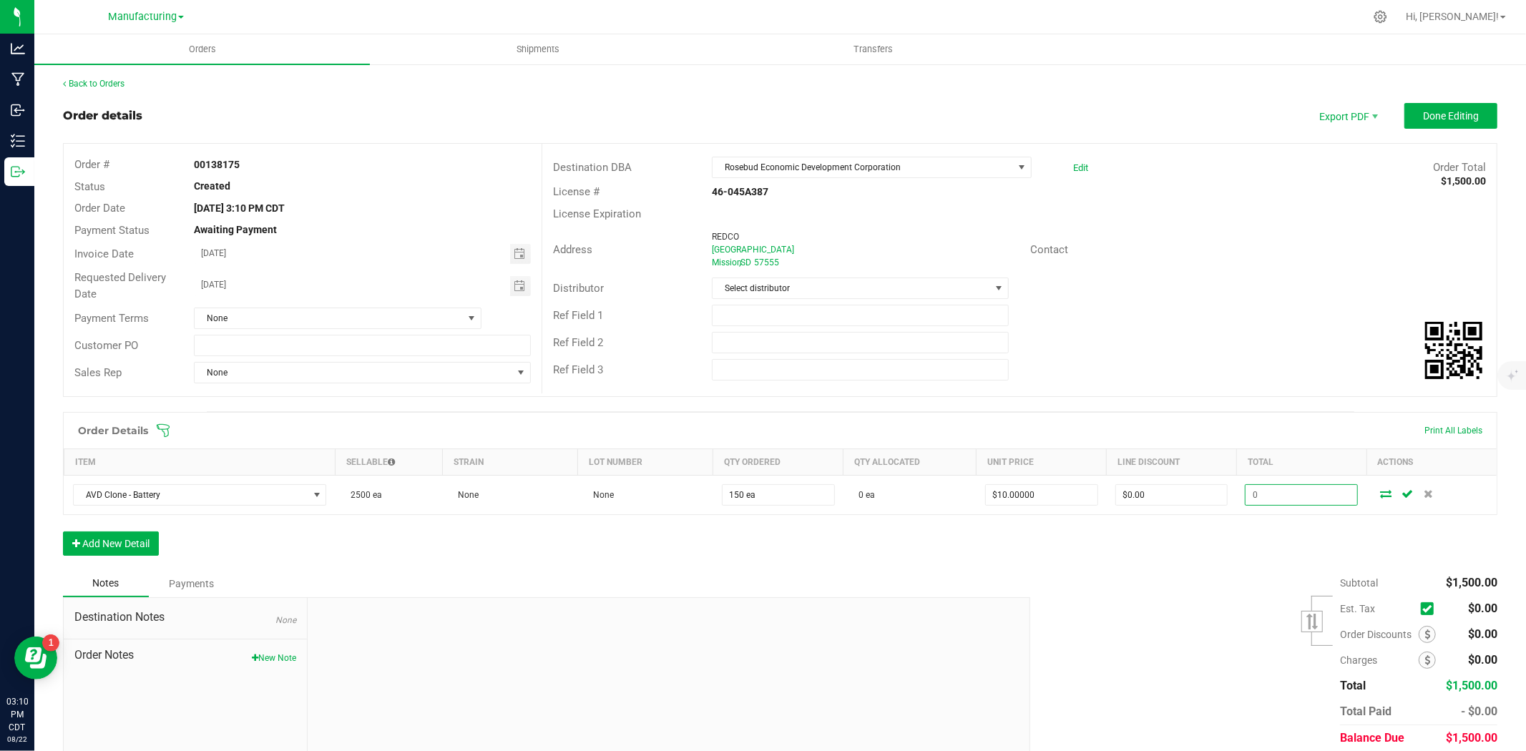
type input "$0.00000"
click at [1202, 601] on div "Subtotal $1,500.00 Est. Tax" at bounding box center [1258, 660] width 478 height 181
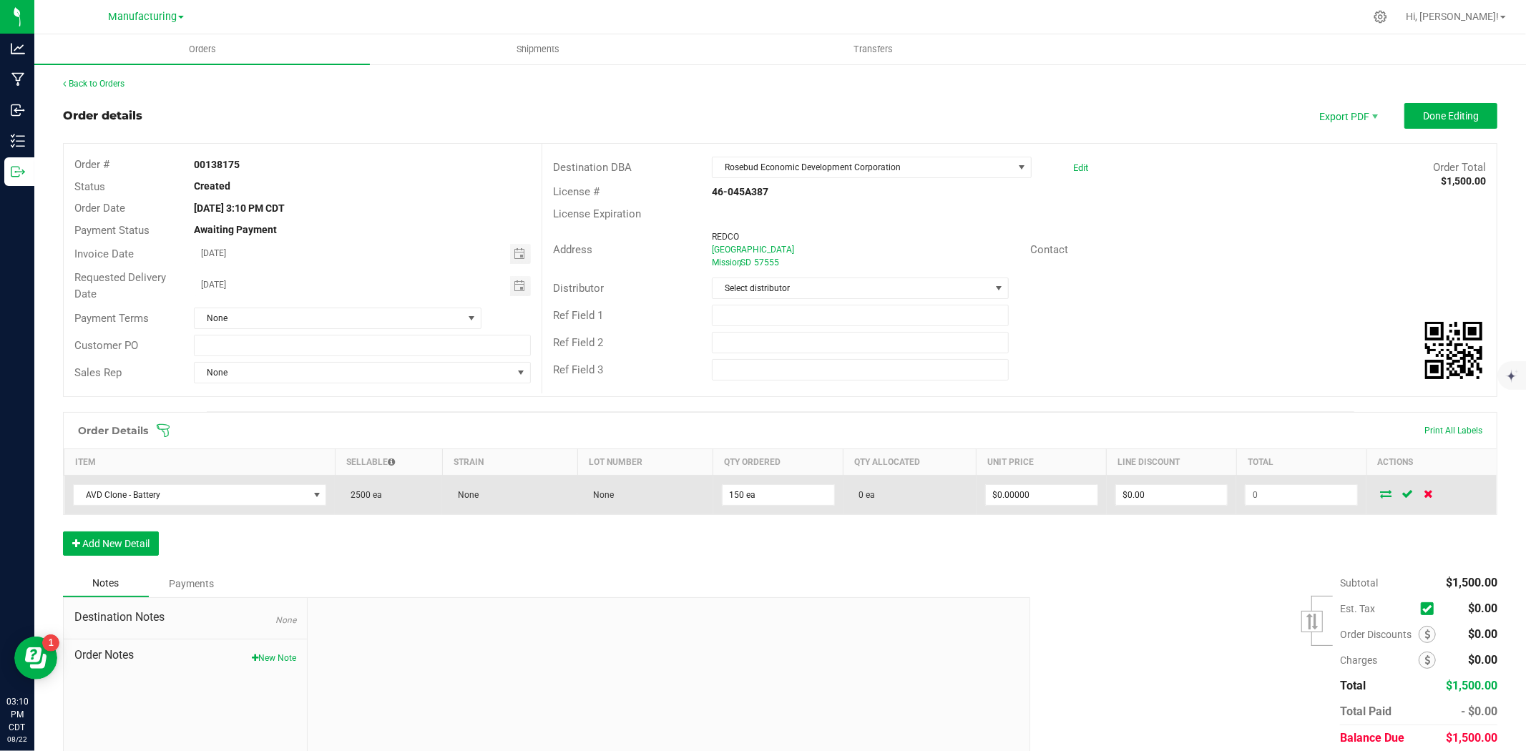
click at [1424, 498] on icon at bounding box center [1428, 493] width 9 height 9
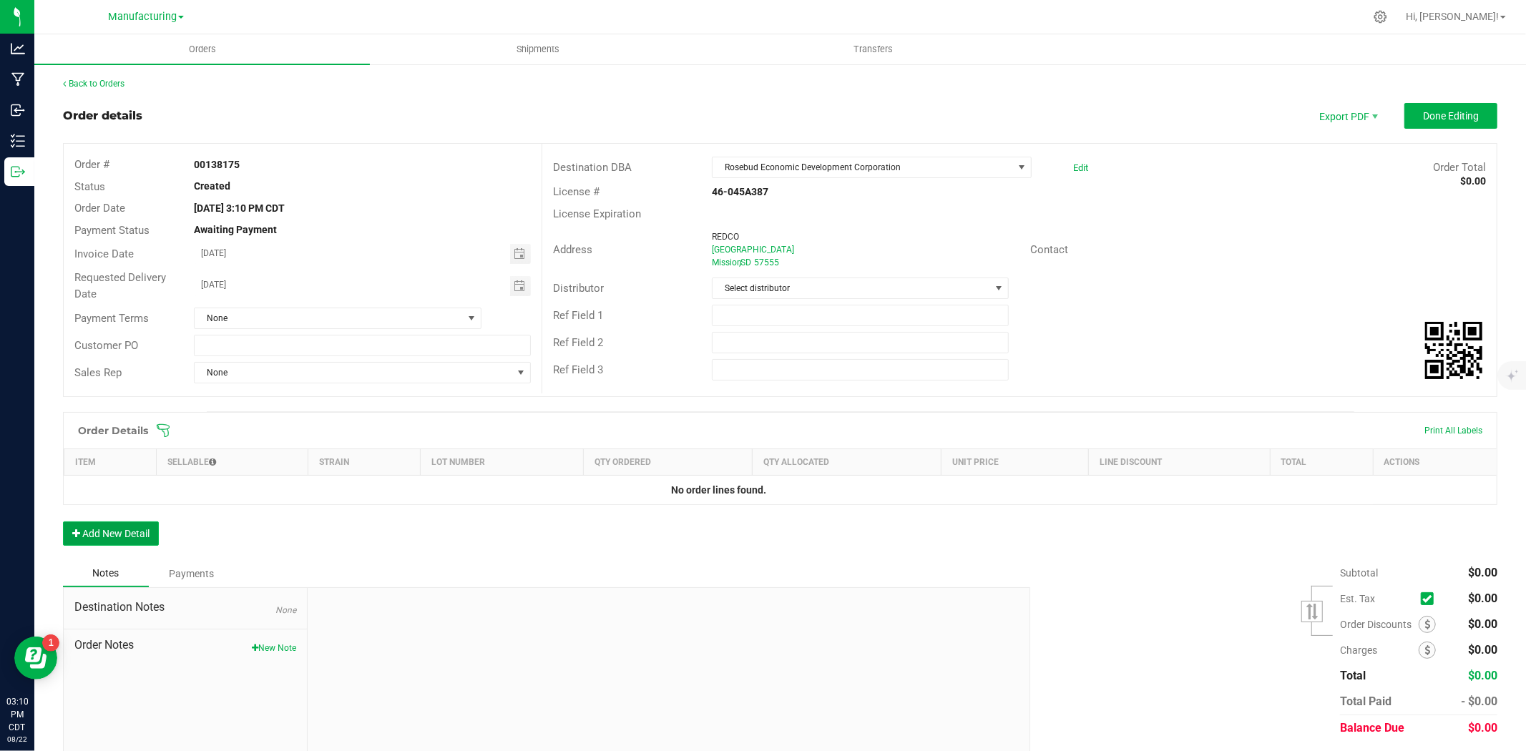
click at [132, 539] on button "Add New Detail" at bounding box center [111, 533] width 96 height 24
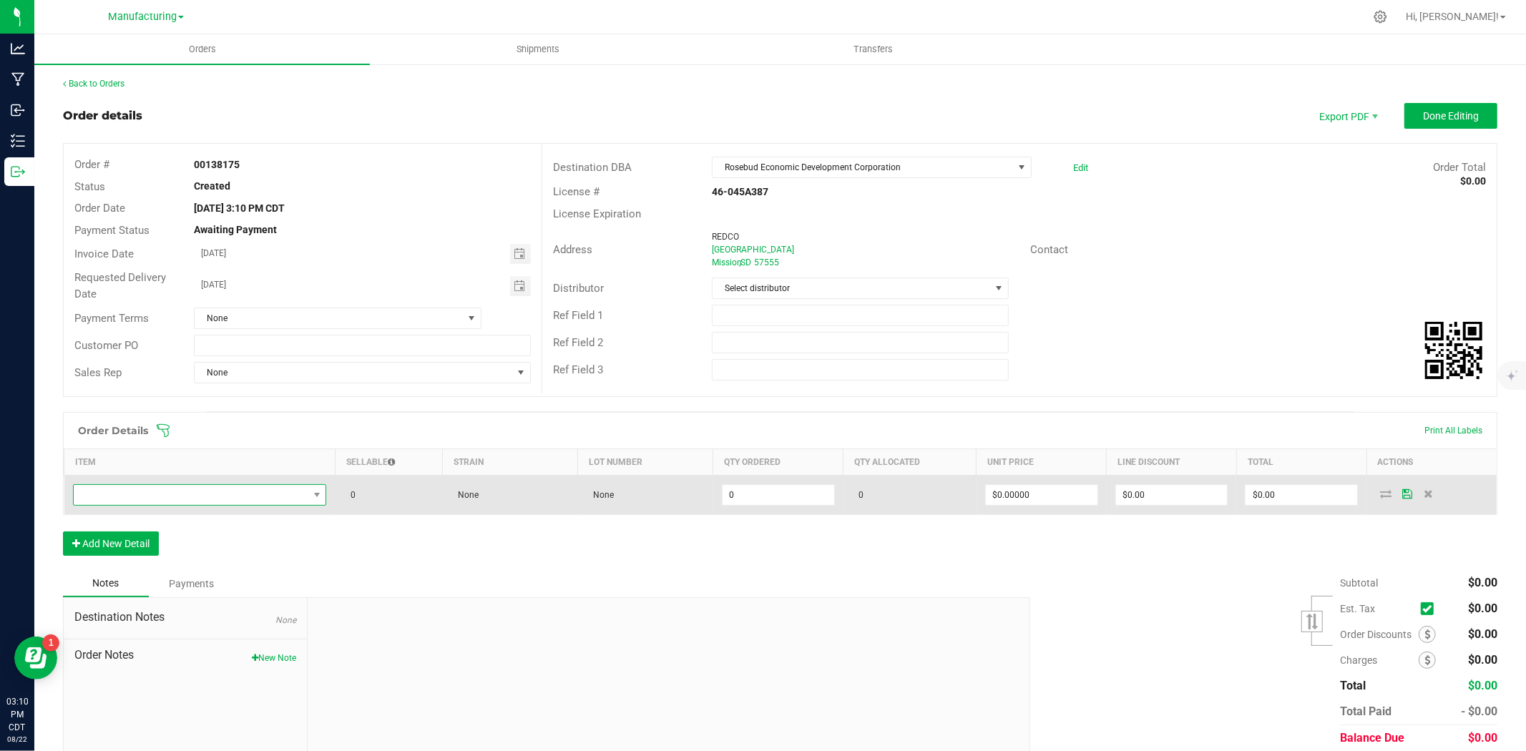
click at [139, 491] on span "NO DATA FOUND" at bounding box center [191, 495] width 235 height 20
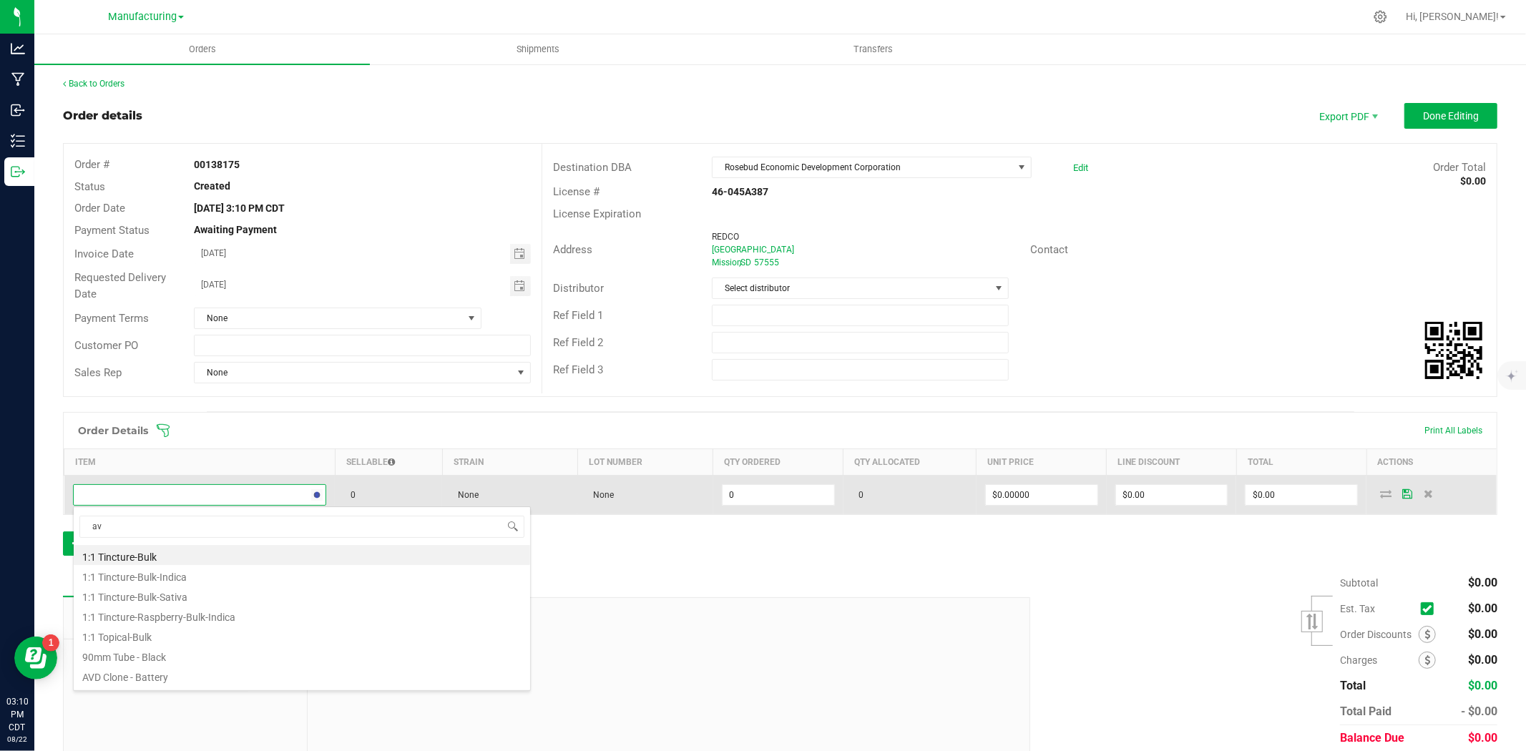
type input "avd"
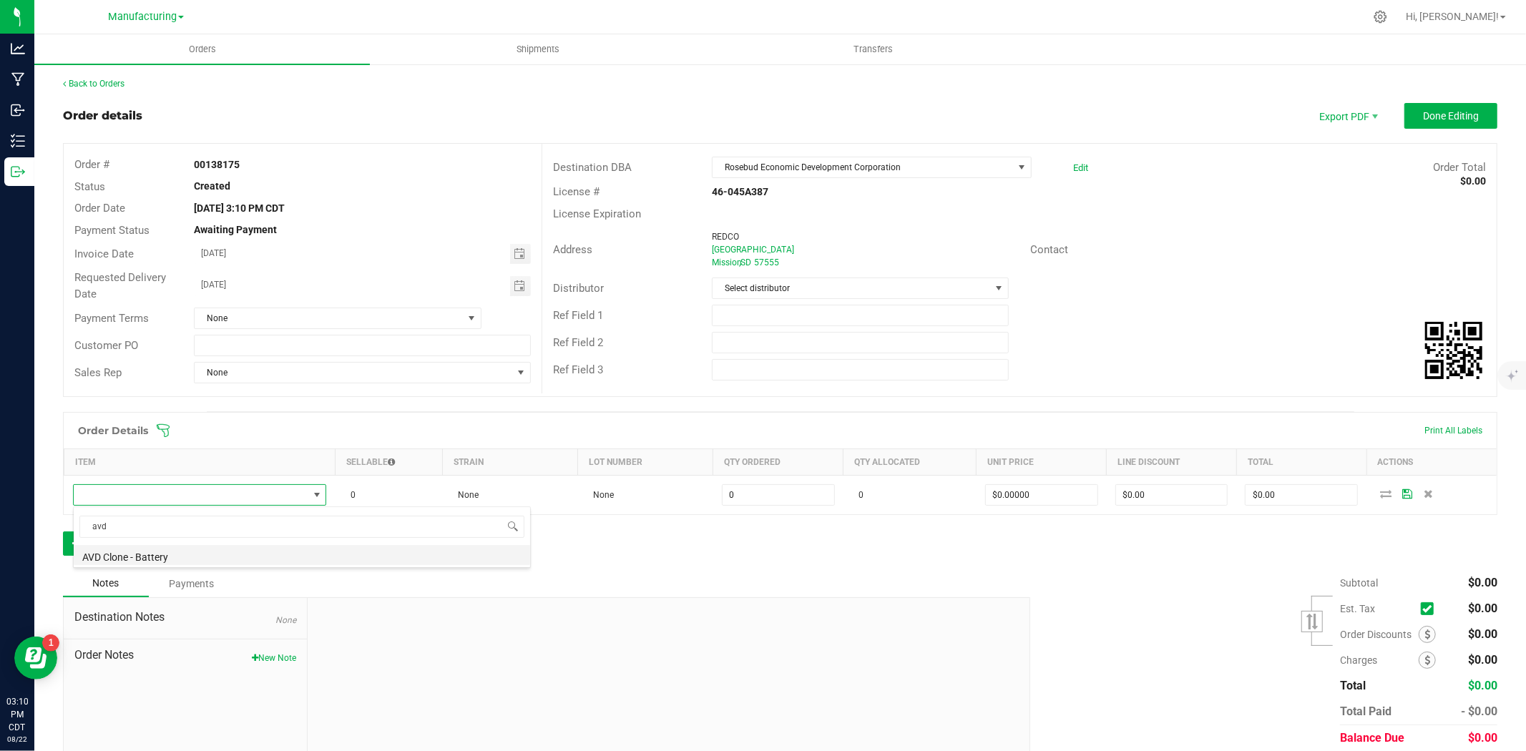
click at [132, 549] on li "AVD Clone - Battery" at bounding box center [302, 555] width 456 height 20
type input "0 ea"
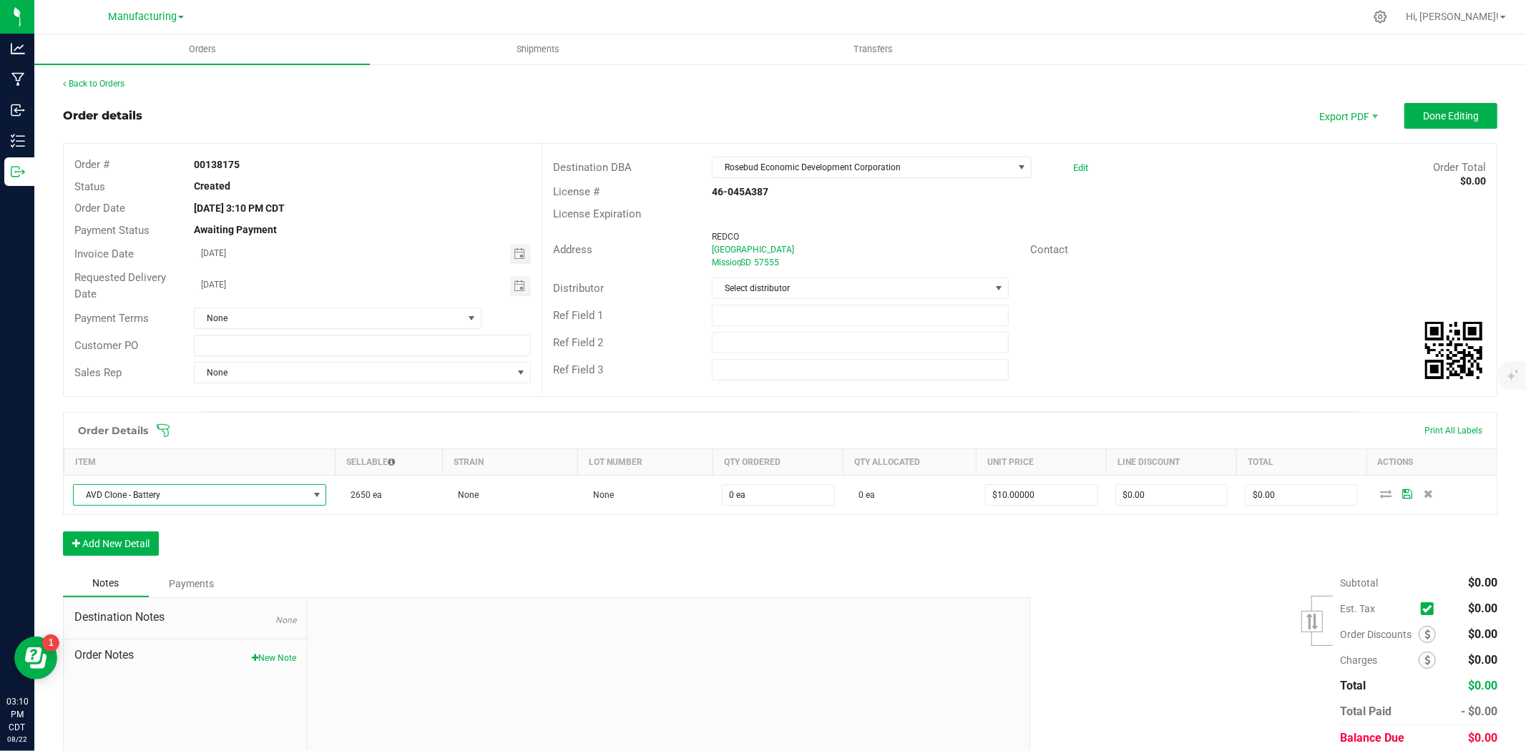
click at [1189, 589] on div "Subtotal $0.00 Est. Tax" at bounding box center [1258, 660] width 478 height 181
click at [1222, 555] on div "Order Details Print All Labels Item Sellable Strain Lot Number Qty Ordered Qty …" at bounding box center [780, 491] width 1434 height 158
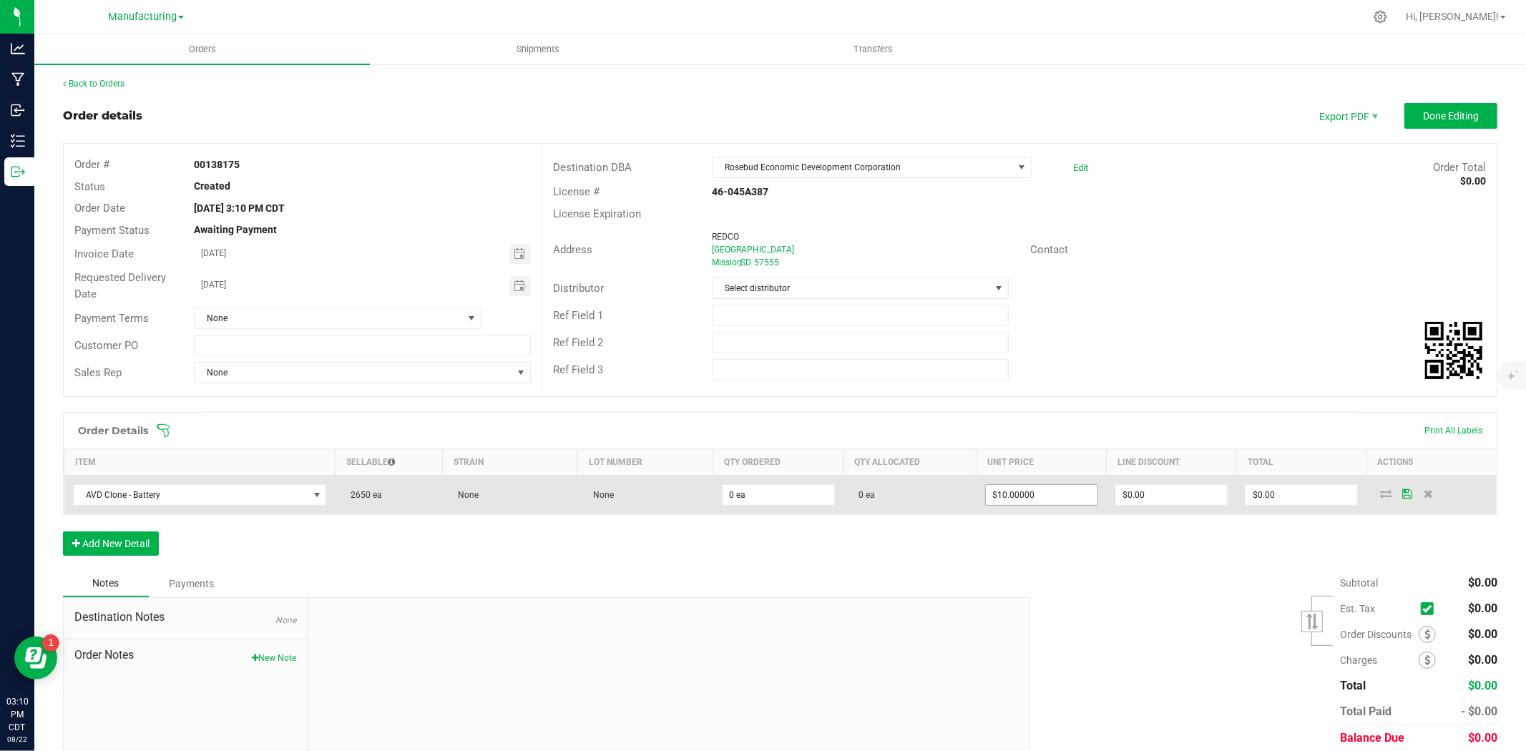
type input "10"
click at [1039, 499] on input "10" at bounding box center [1042, 495] width 112 height 20
type input "0"
type input "$10.00000"
click at [781, 496] on input "0" at bounding box center [778, 495] width 112 height 20
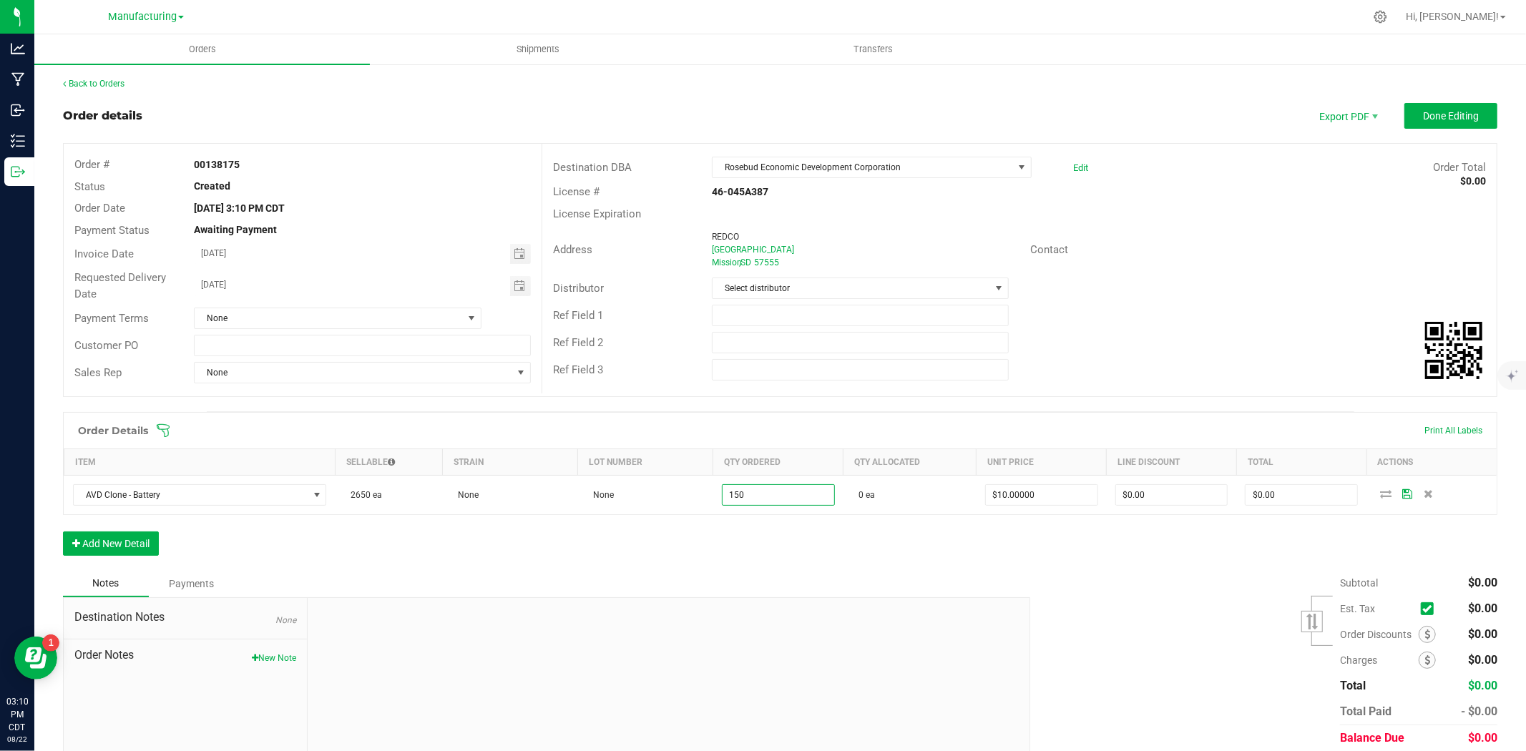
type input "150 ea"
type input "$1,500.00"
click at [1074, 565] on div "Order Details Print All Labels Item Sellable Strain Lot Number Qty Ordered Qty …" at bounding box center [780, 491] width 1434 height 158
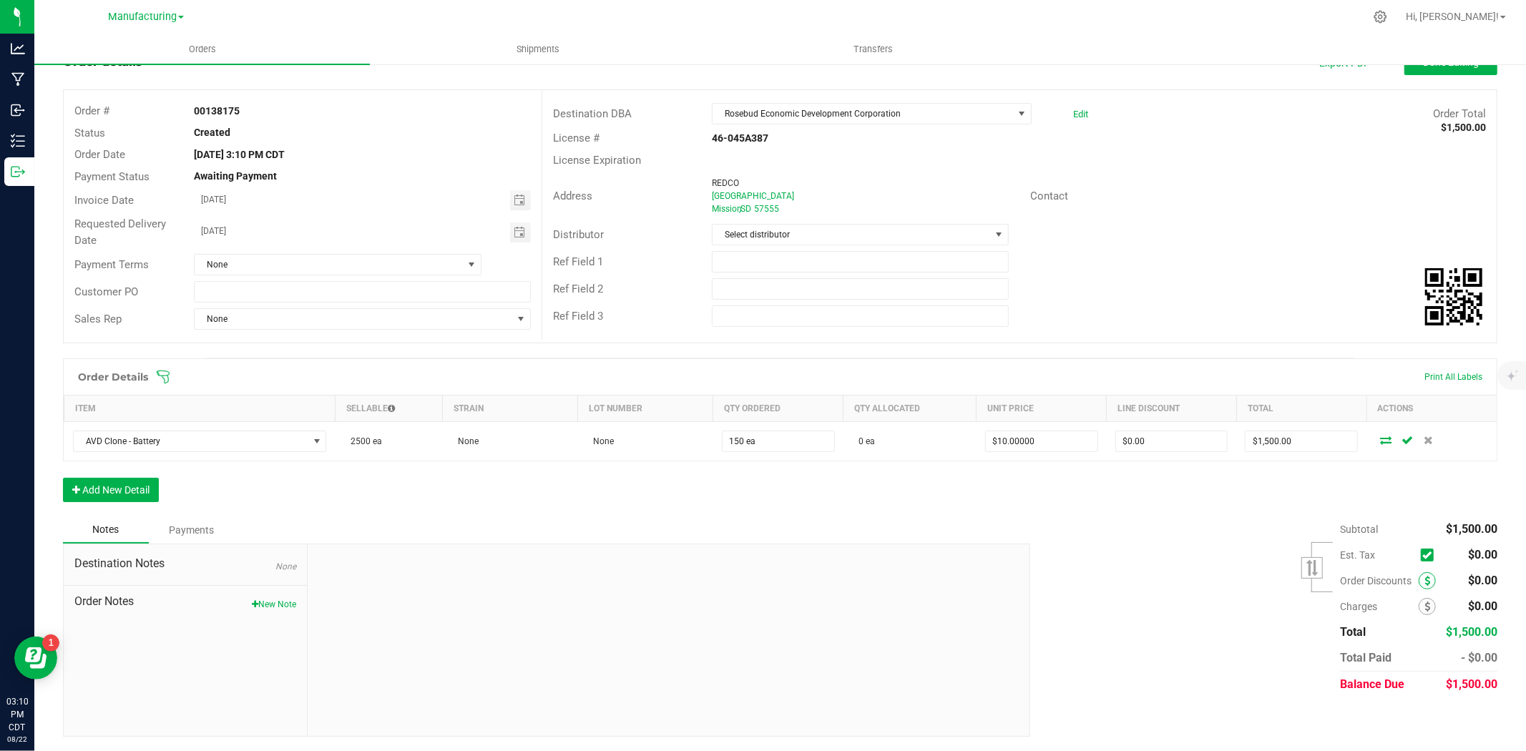
click at [1424, 584] on icon at bounding box center [1427, 581] width 6 height 10
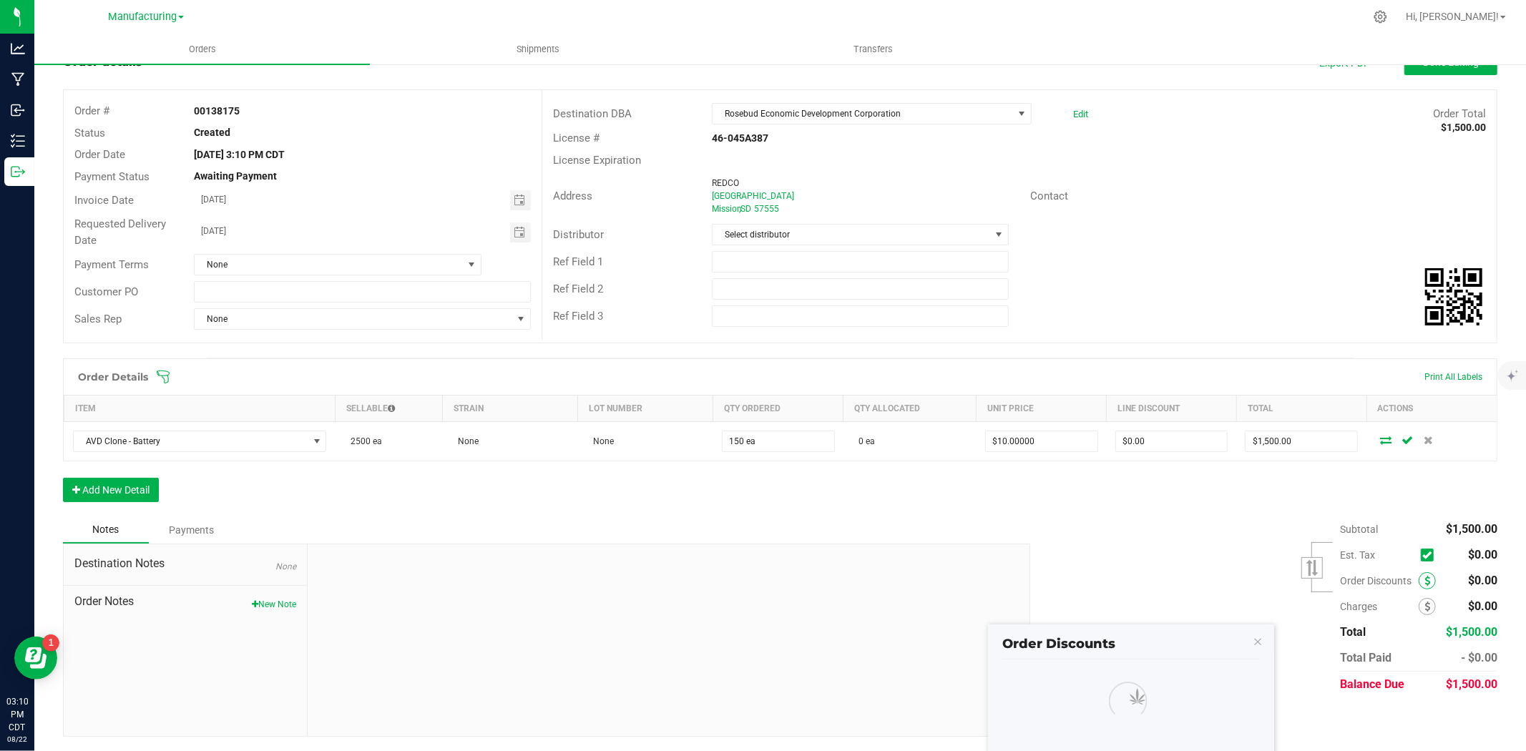
scroll to position [156, 0]
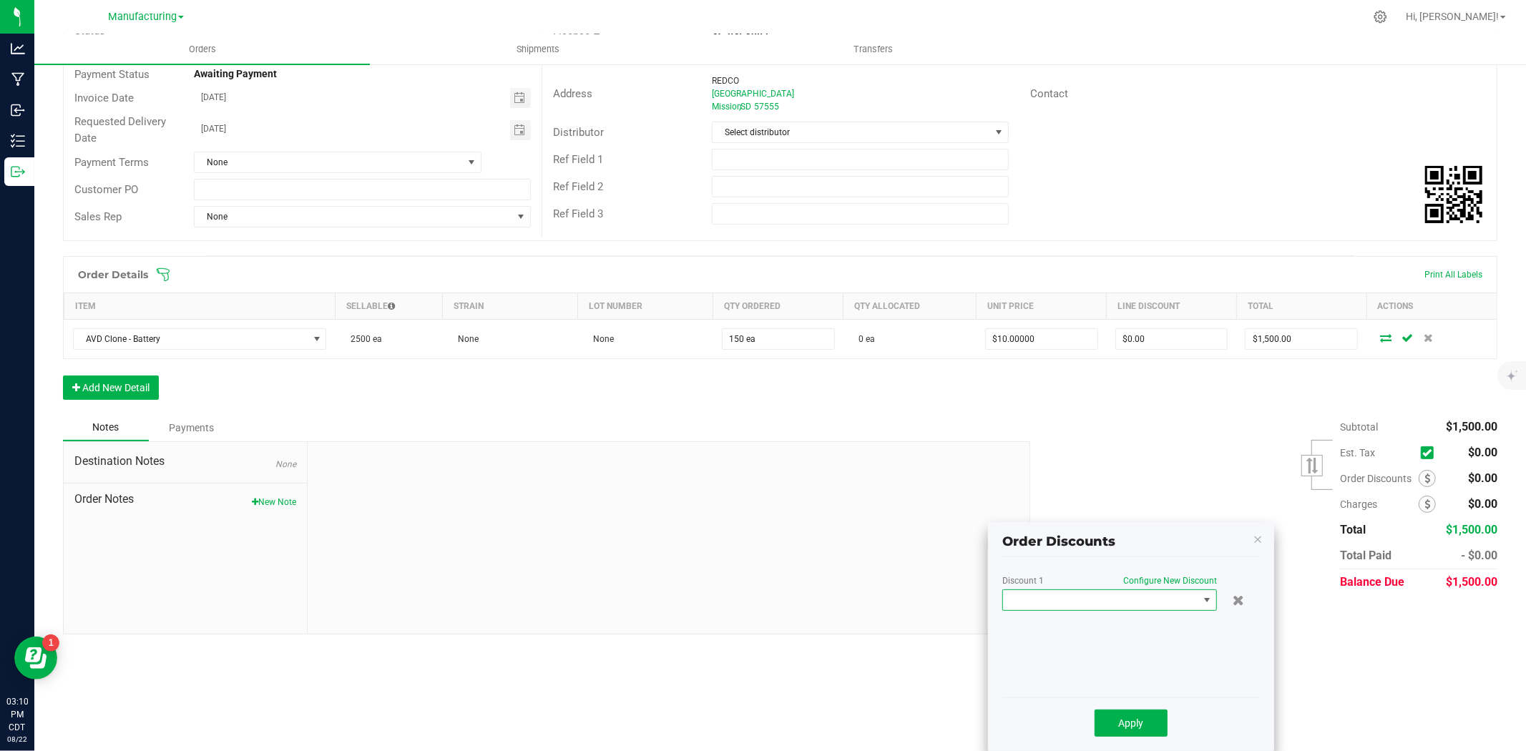
click at [1147, 602] on span at bounding box center [1100, 600] width 195 height 20
click at [1064, 663] on li "Custom" at bounding box center [1109, 661] width 213 height 24
click at [1067, 627] on div "%" at bounding box center [1064, 627] width 41 height 21
click at [1128, 635] on input "0" at bounding box center [1157, 628] width 122 height 20
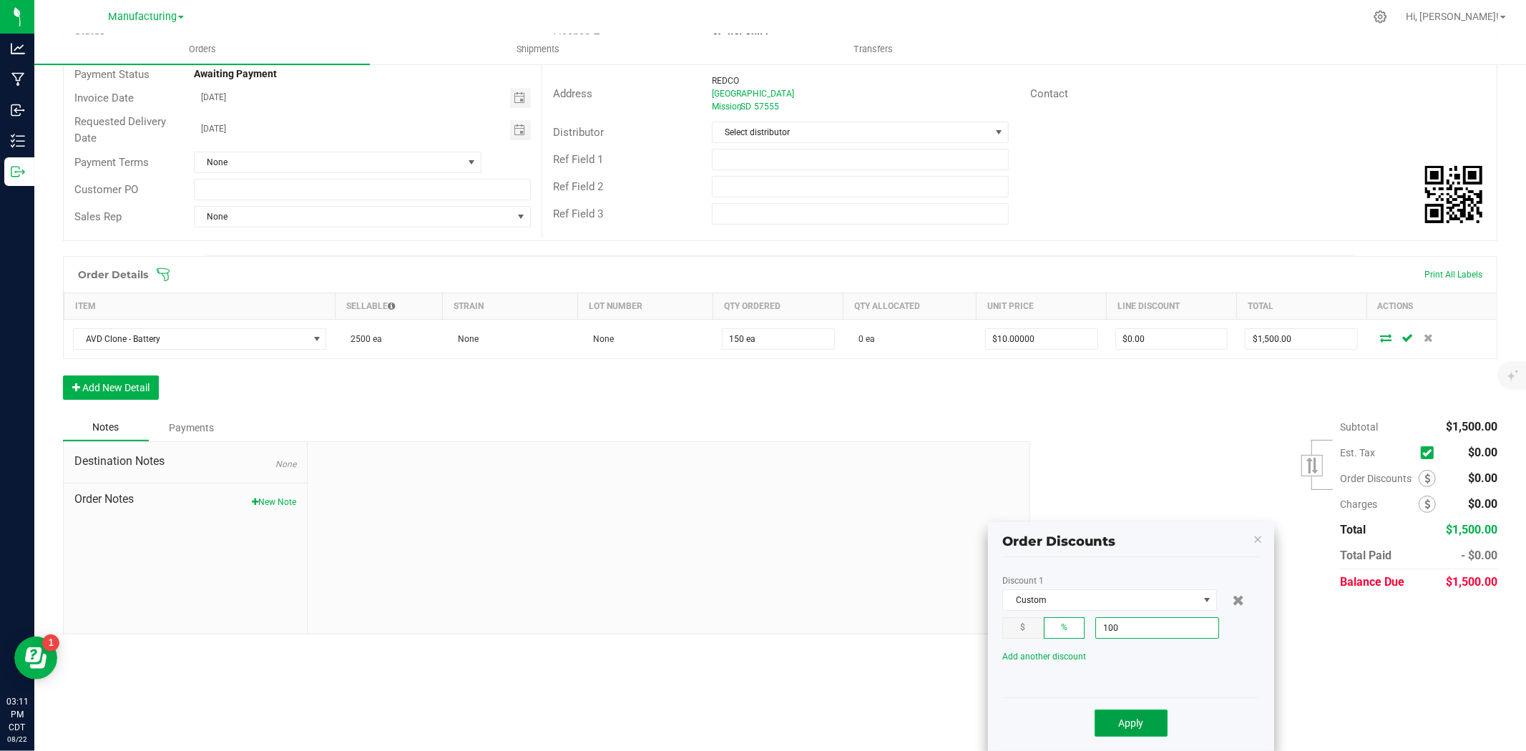
type input "100%"
click at [1131, 727] on span "Apply" at bounding box center [1131, 722] width 25 height 11
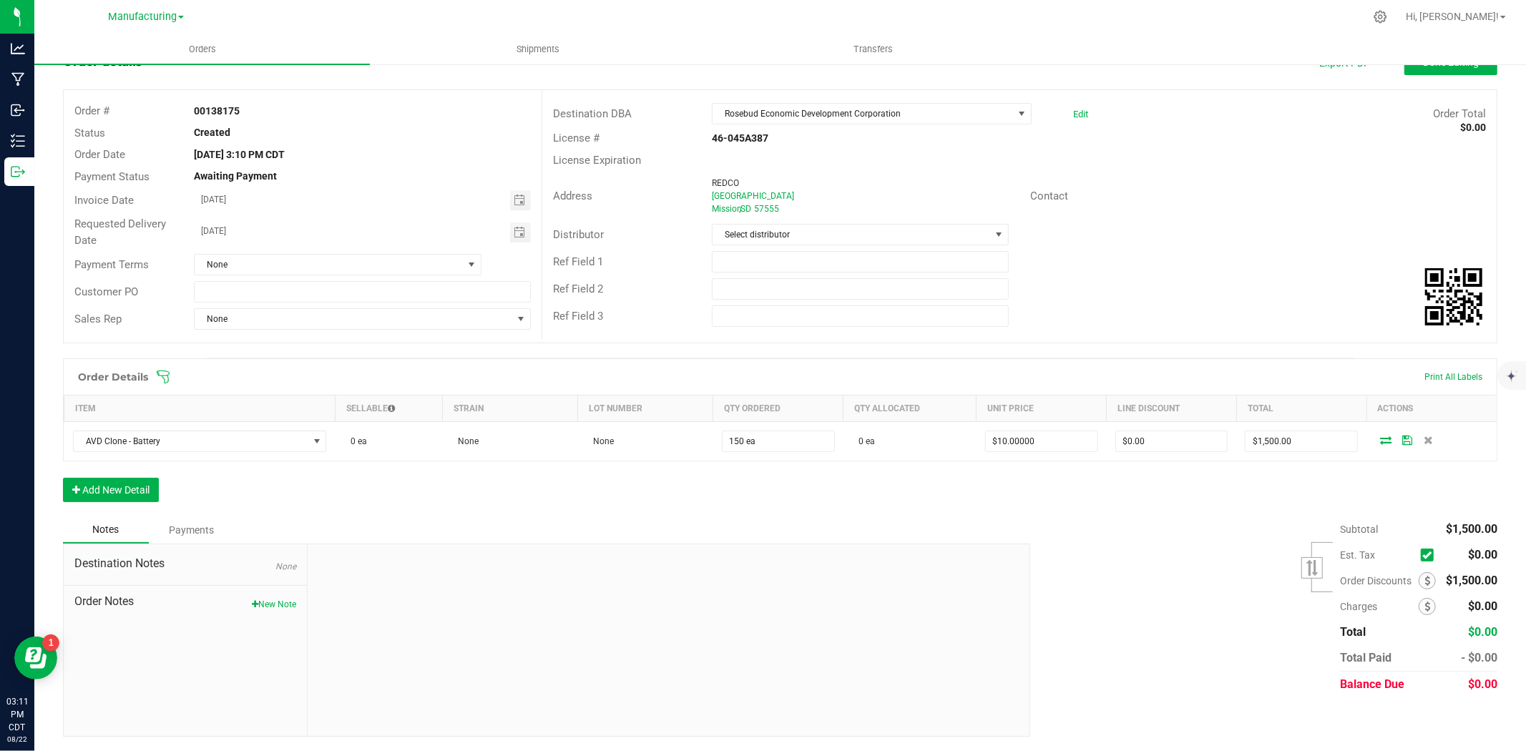
scroll to position [0, 0]
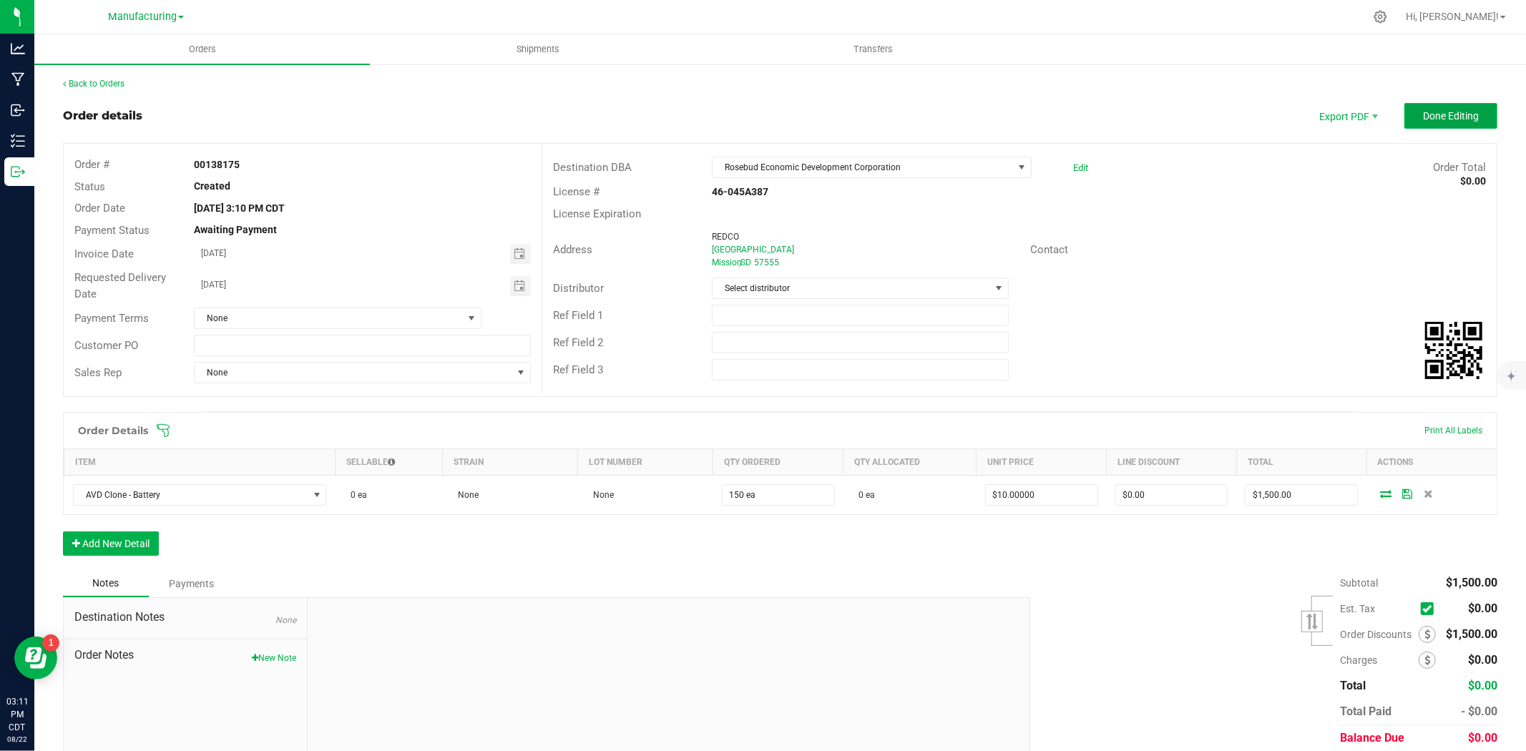
click at [1458, 119] on span "Done Editing" at bounding box center [1451, 115] width 56 height 11
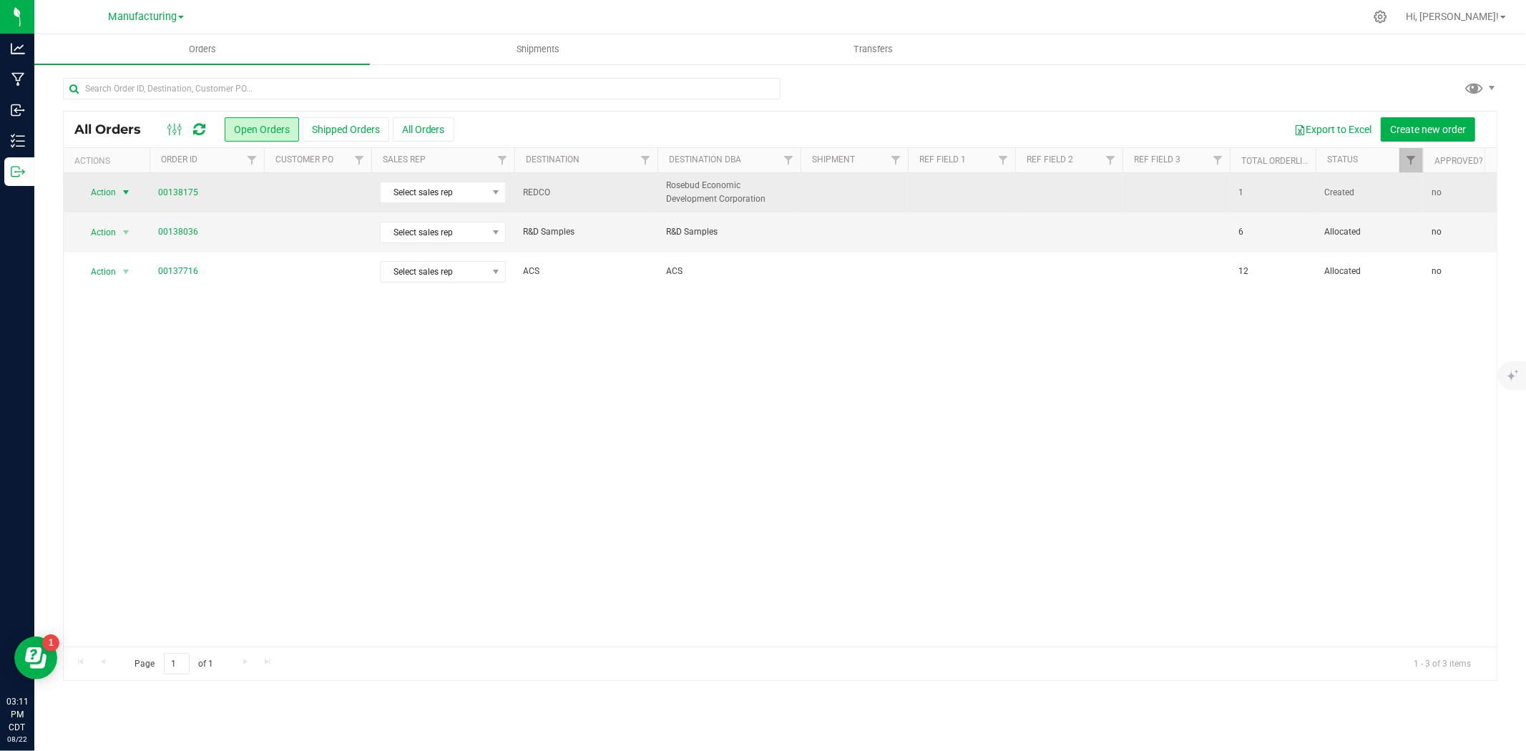
click at [115, 190] on span "Action" at bounding box center [97, 192] width 39 height 20
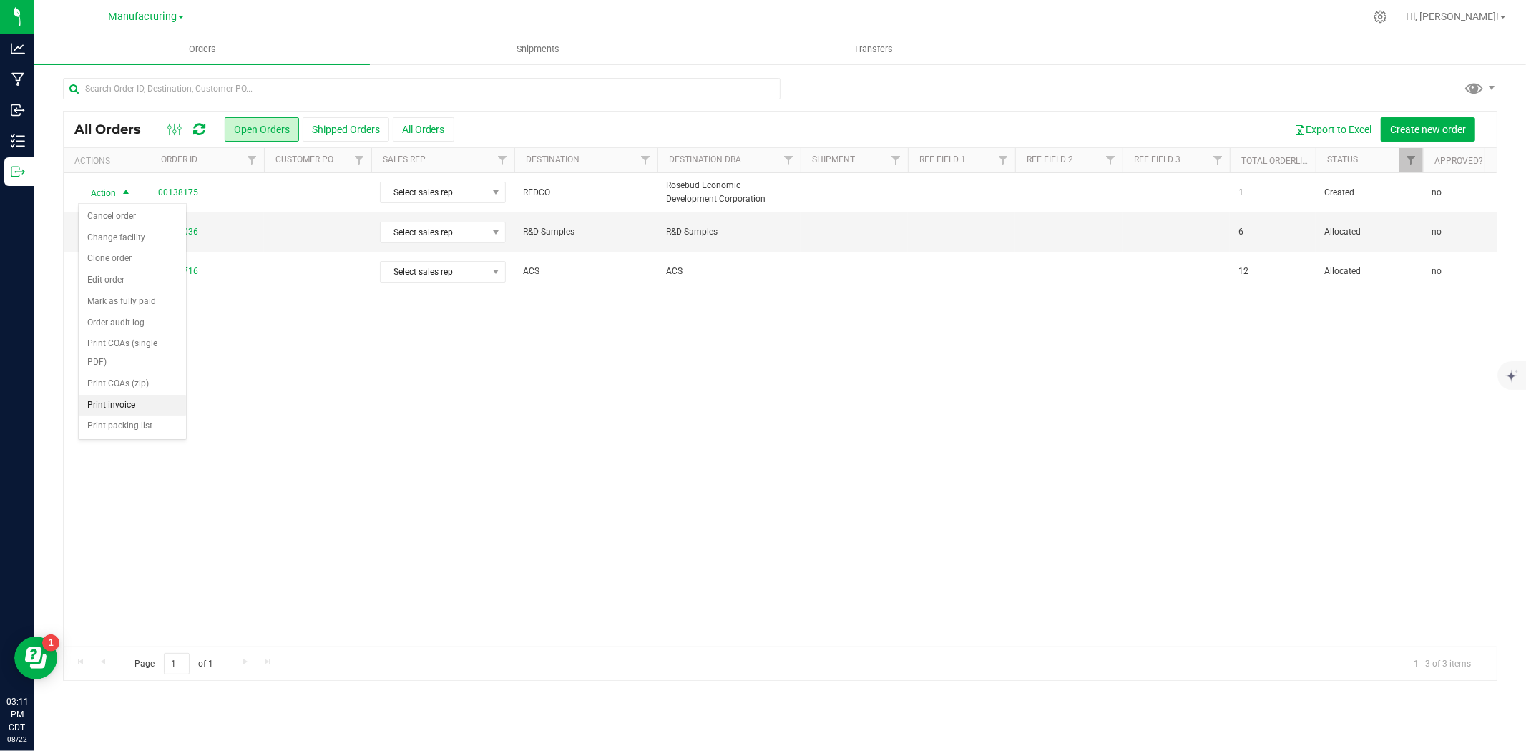
click at [117, 401] on li "Print invoice" at bounding box center [132, 405] width 107 height 21
click at [510, 51] on span "Shipments" at bounding box center [538, 49] width 82 height 13
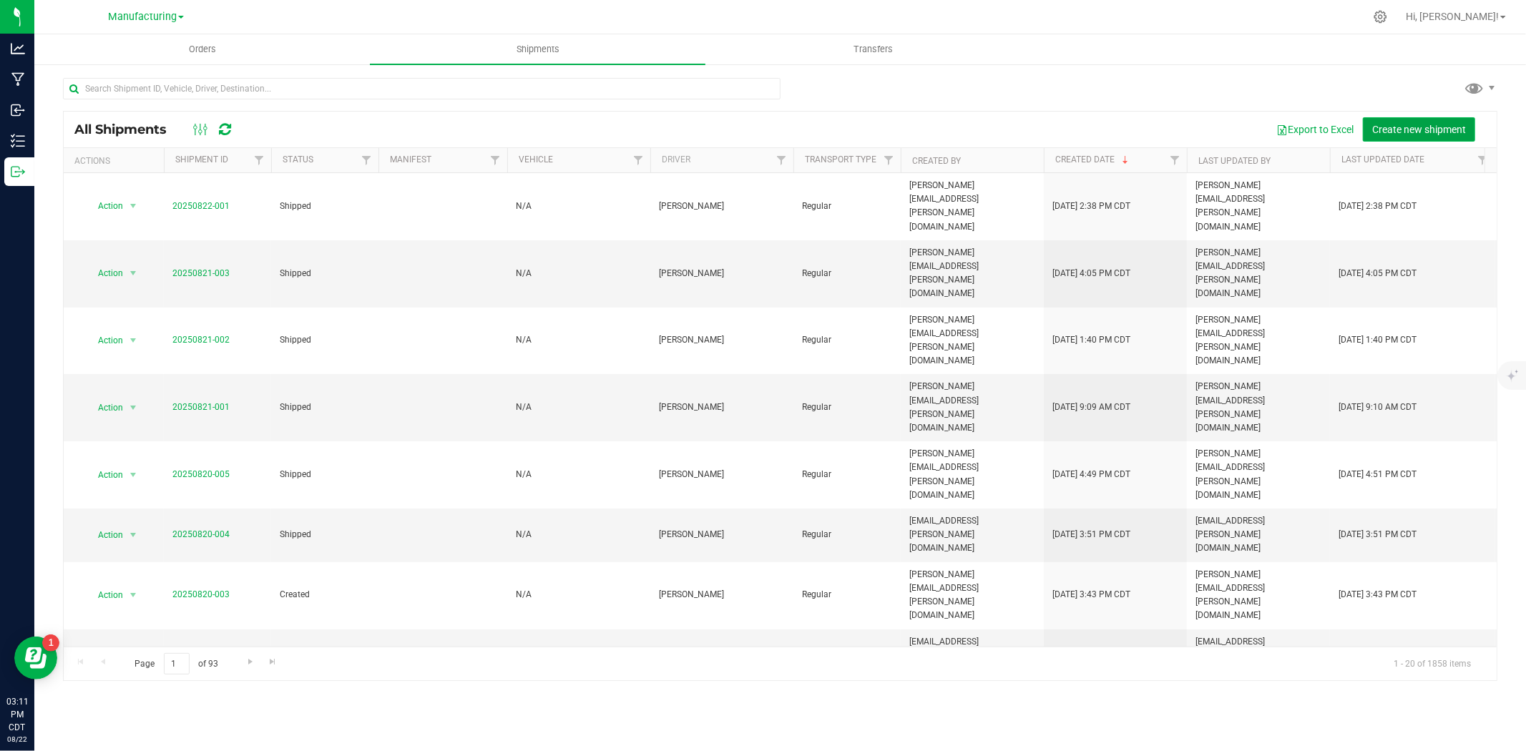
click at [1388, 134] on button "Create new shipment" at bounding box center [1419, 129] width 112 height 24
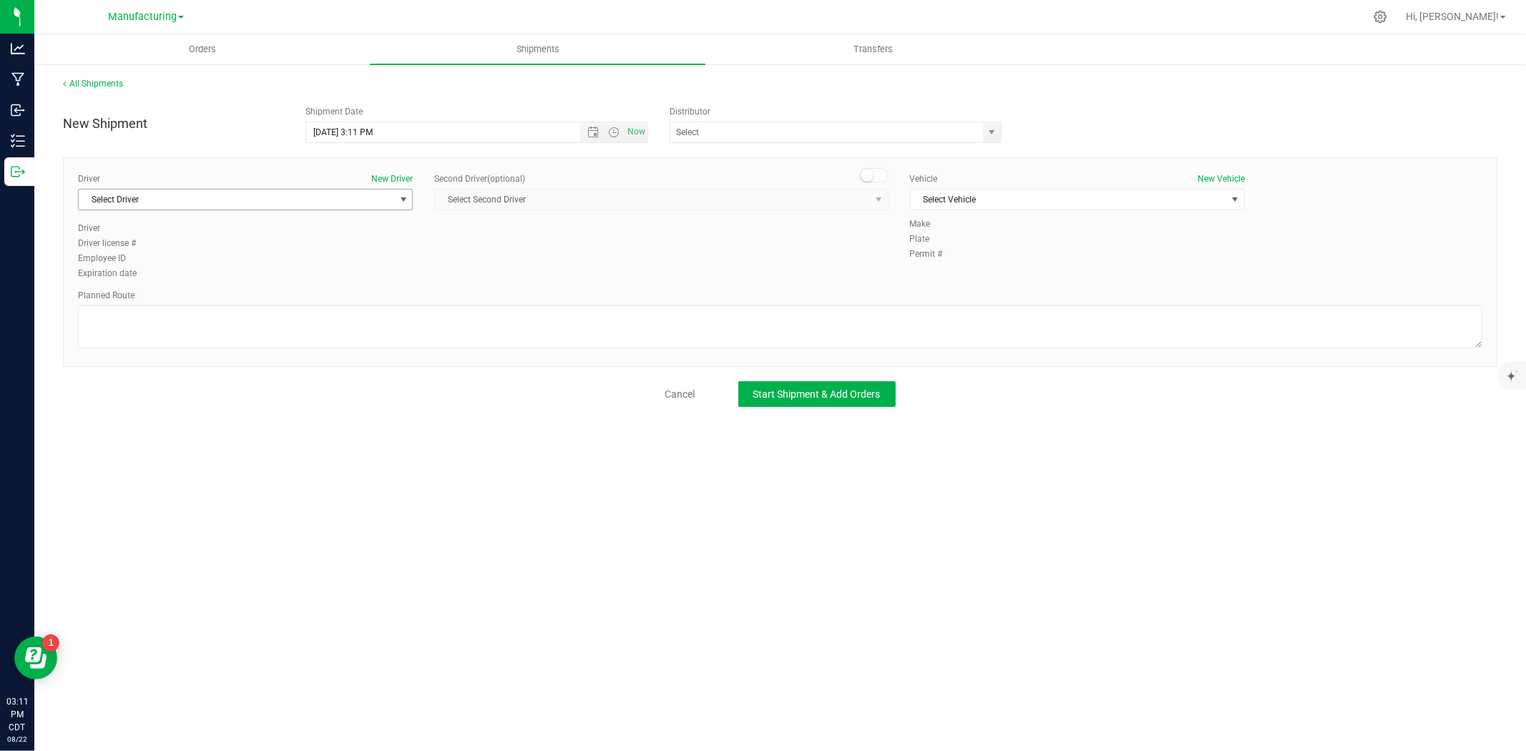
click at [309, 199] on span "Select Driver" at bounding box center [236, 200] width 315 height 20
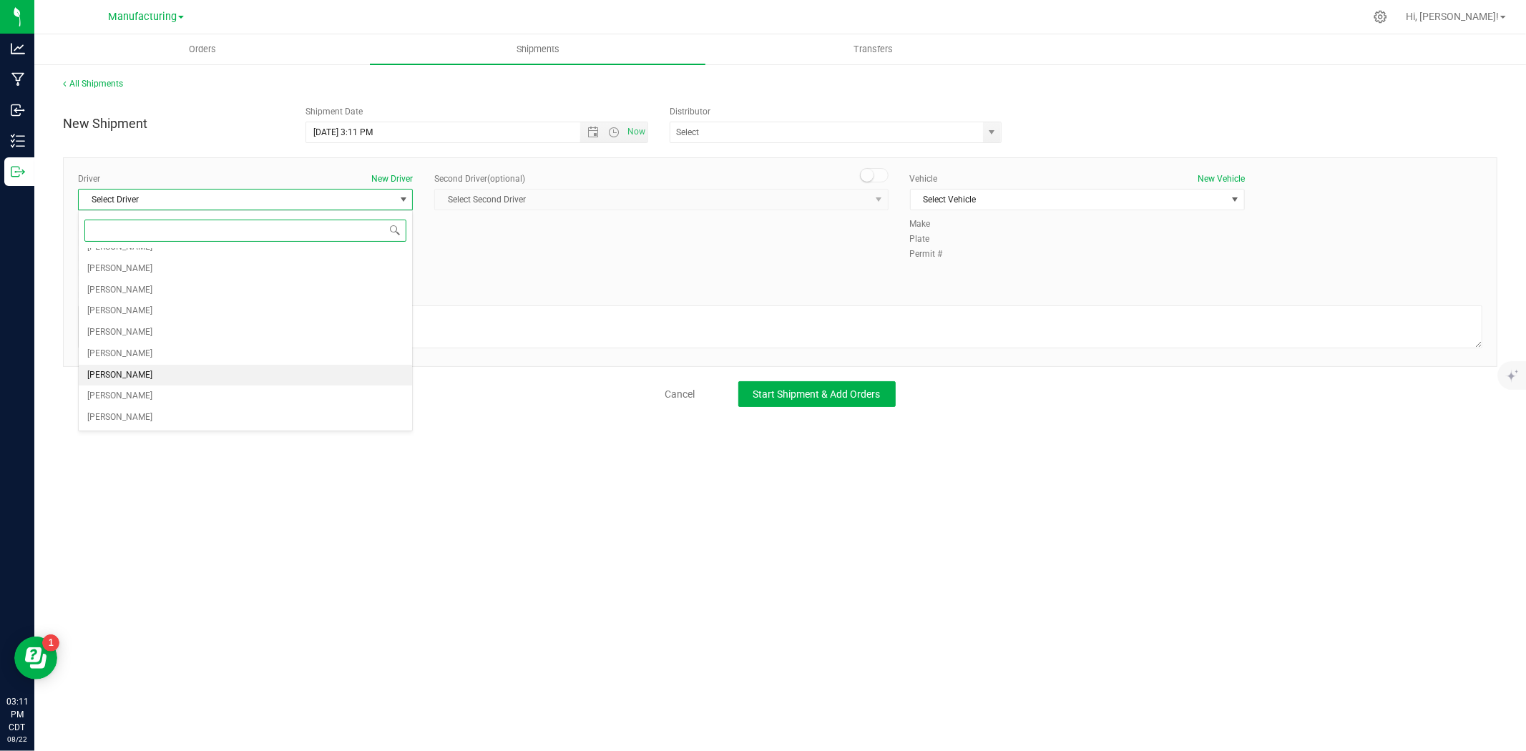
click at [123, 366] on span "[PERSON_NAME]" at bounding box center [119, 375] width 65 height 19
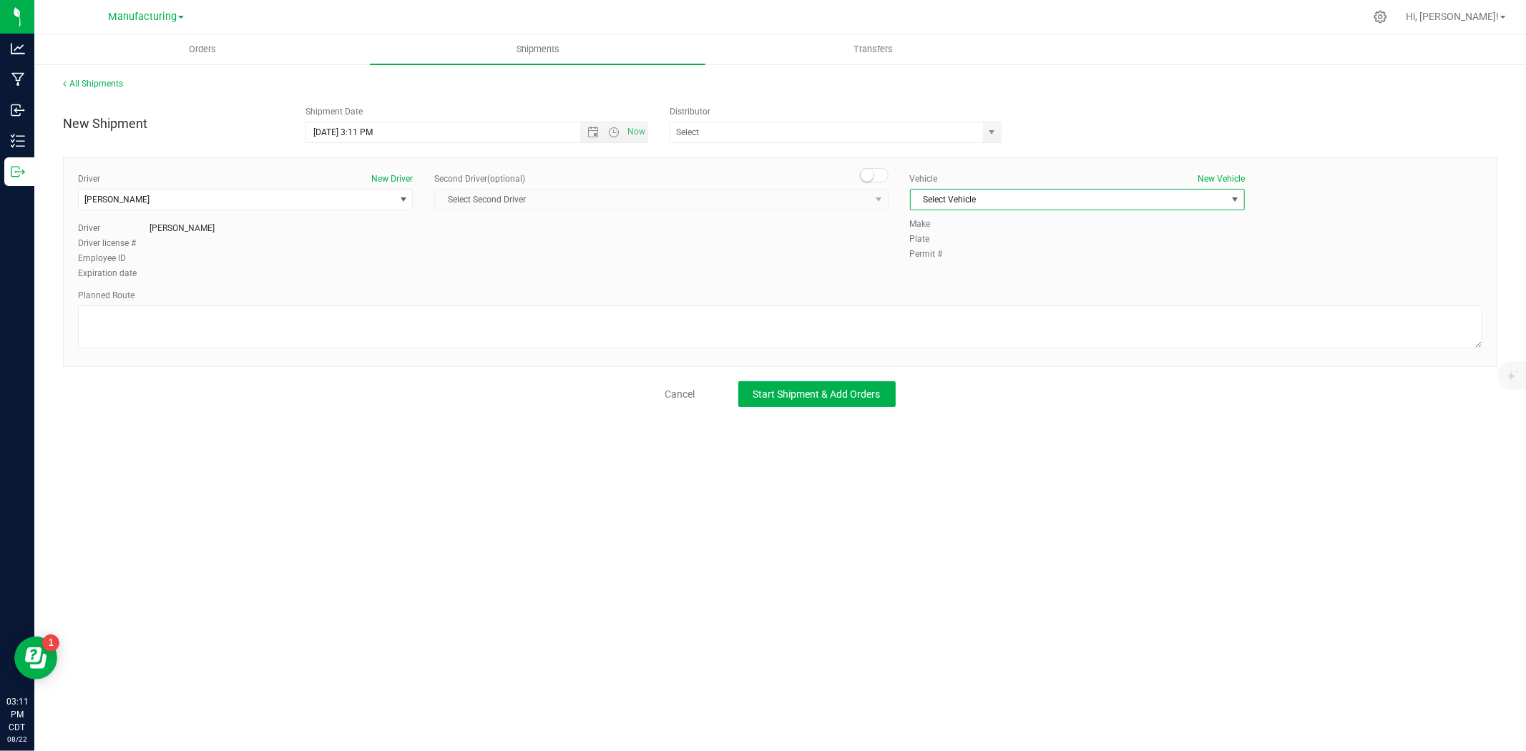
click at [1028, 195] on span "Select Vehicle" at bounding box center [1067, 200] width 315 height 20
click at [928, 222] on li "N/A" at bounding box center [1076, 224] width 333 height 21
click at [223, 309] on textarea at bounding box center [780, 326] width 1404 height 43
type textarea "N"
click at [594, 130] on span "Open the date view" at bounding box center [592, 132] width 11 height 11
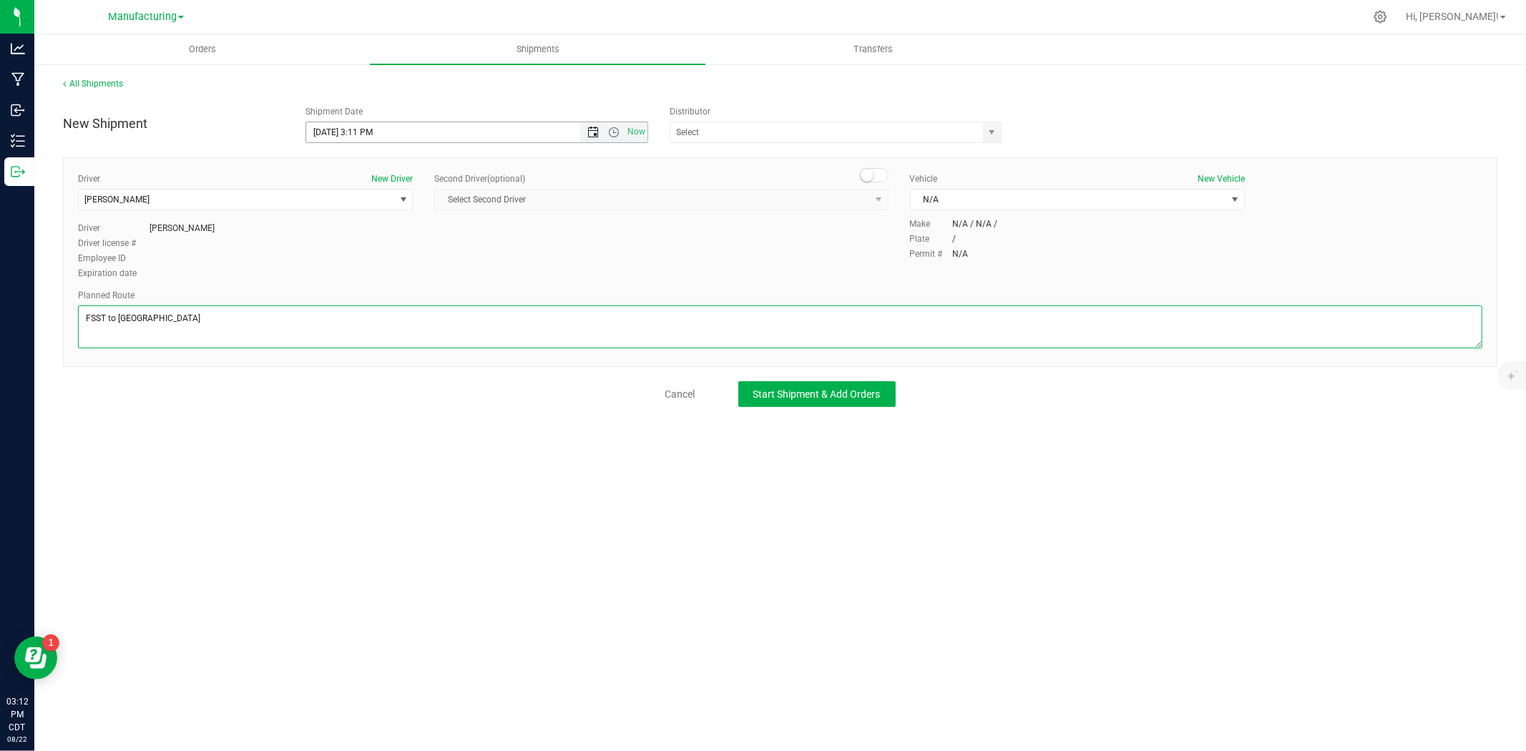
type textarea "FSST to [GEOGRAPHIC_DATA]"
click at [435, 276] on link "23" at bounding box center [443, 278] width 21 height 22
type input "[DATE] 3:11 PM"
click at [810, 392] on span "Start Shipment & Add Orders" at bounding box center [816, 393] width 127 height 11
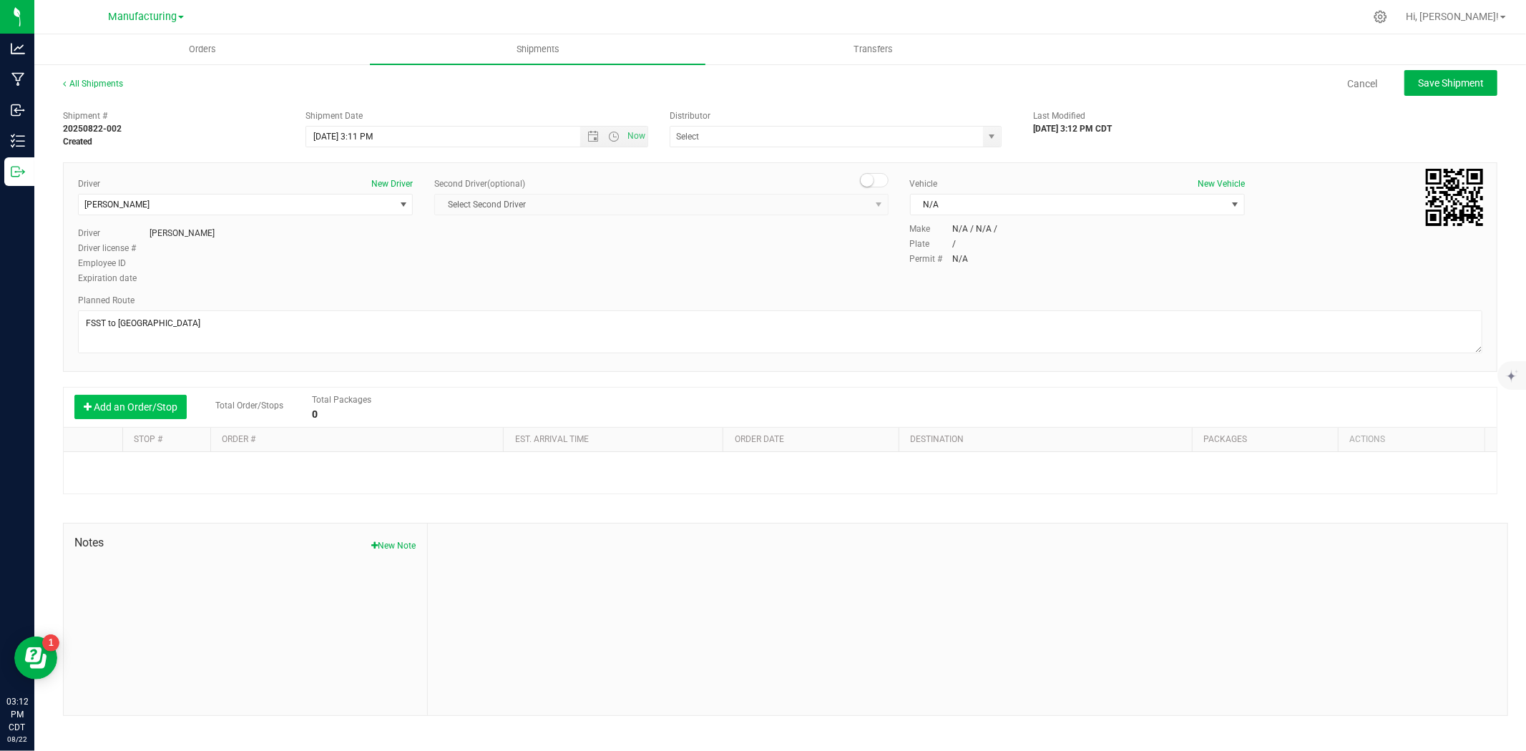
click at [117, 408] on button "Add an Order/Stop" at bounding box center [130, 407] width 112 height 24
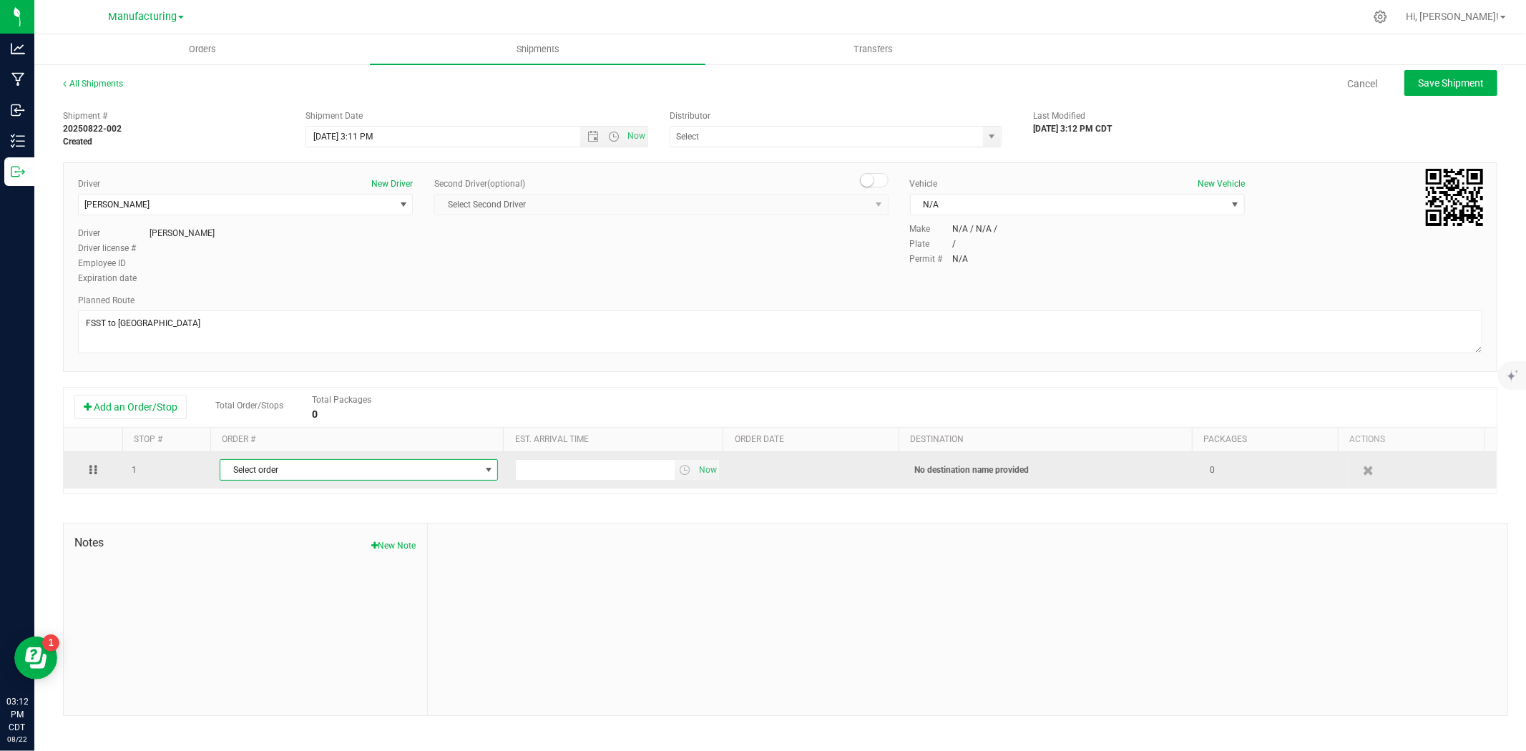
click at [286, 476] on span "Select order" at bounding box center [349, 470] width 259 height 20
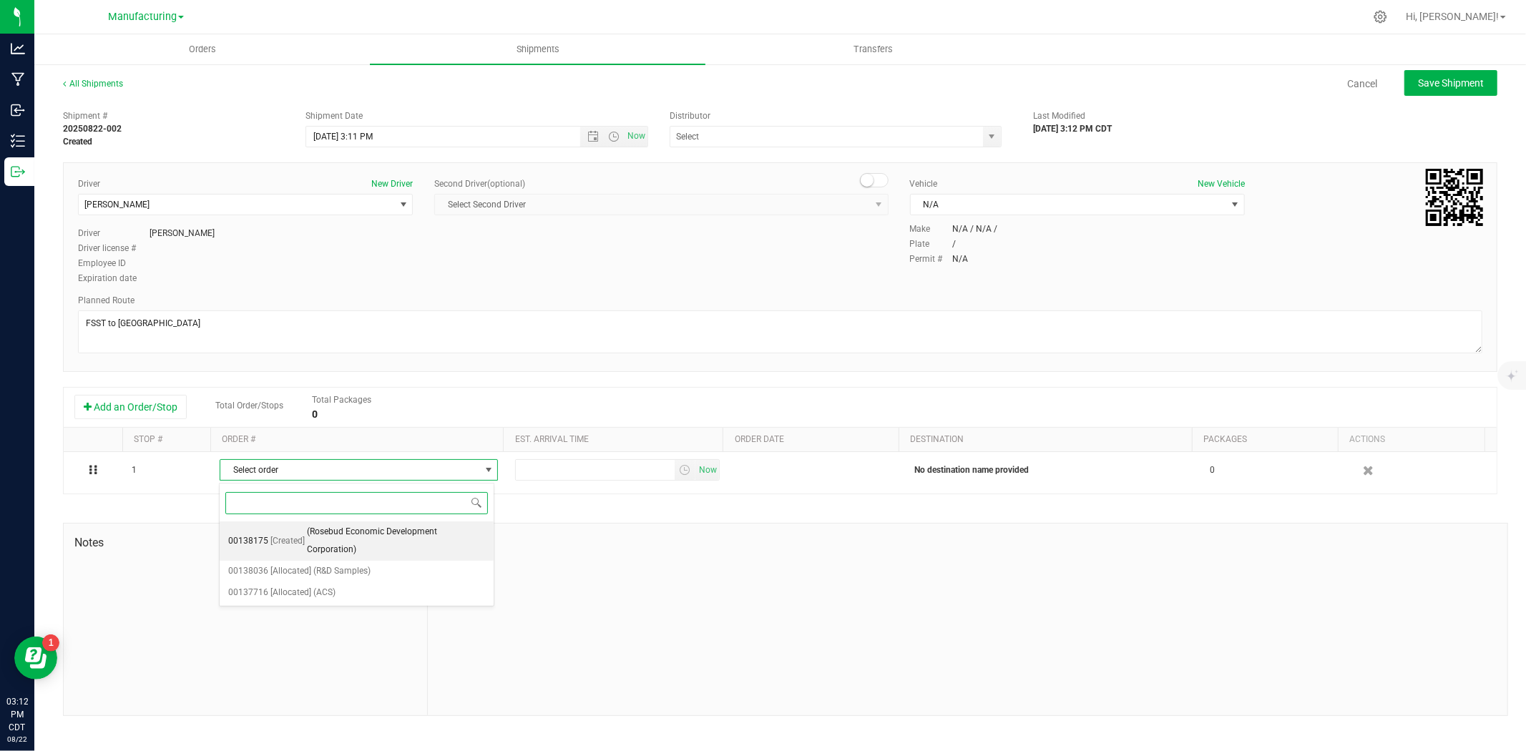
click at [307, 534] on span "(Rosebud Economic Development Corporation)" at bounding box center [396, 541] width 179 height 36
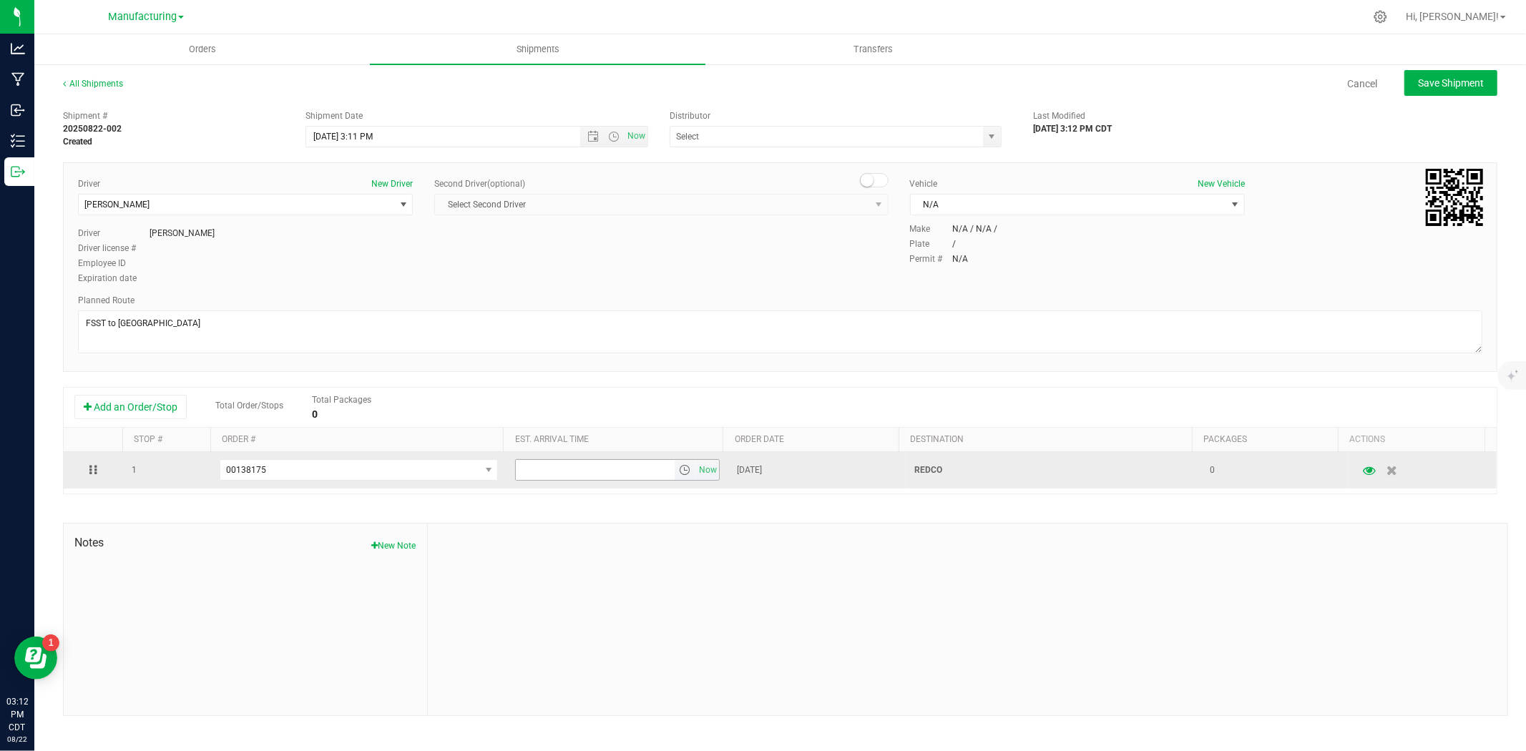
click at [680, 469] on span "select" at bounding box center [684, 469] width 11 height 11
click at [703, 473] on span "Now" at bounding box center [708, 470] width 24 height 21
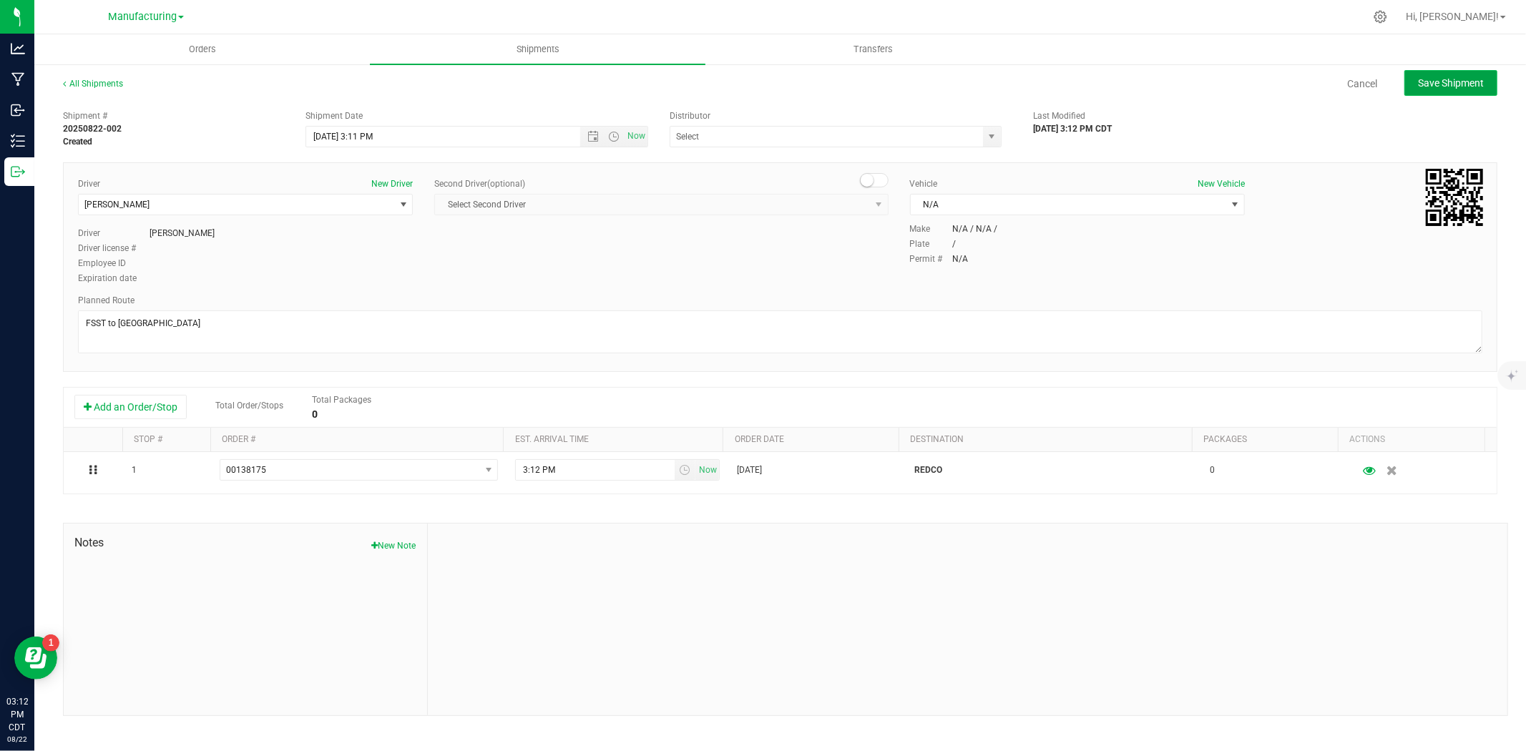
click at [1428, 87] on span "Save Shipment" at bounding box center [1451, 82] width 66 height 11
type input "[DATE] 8:11 PM"
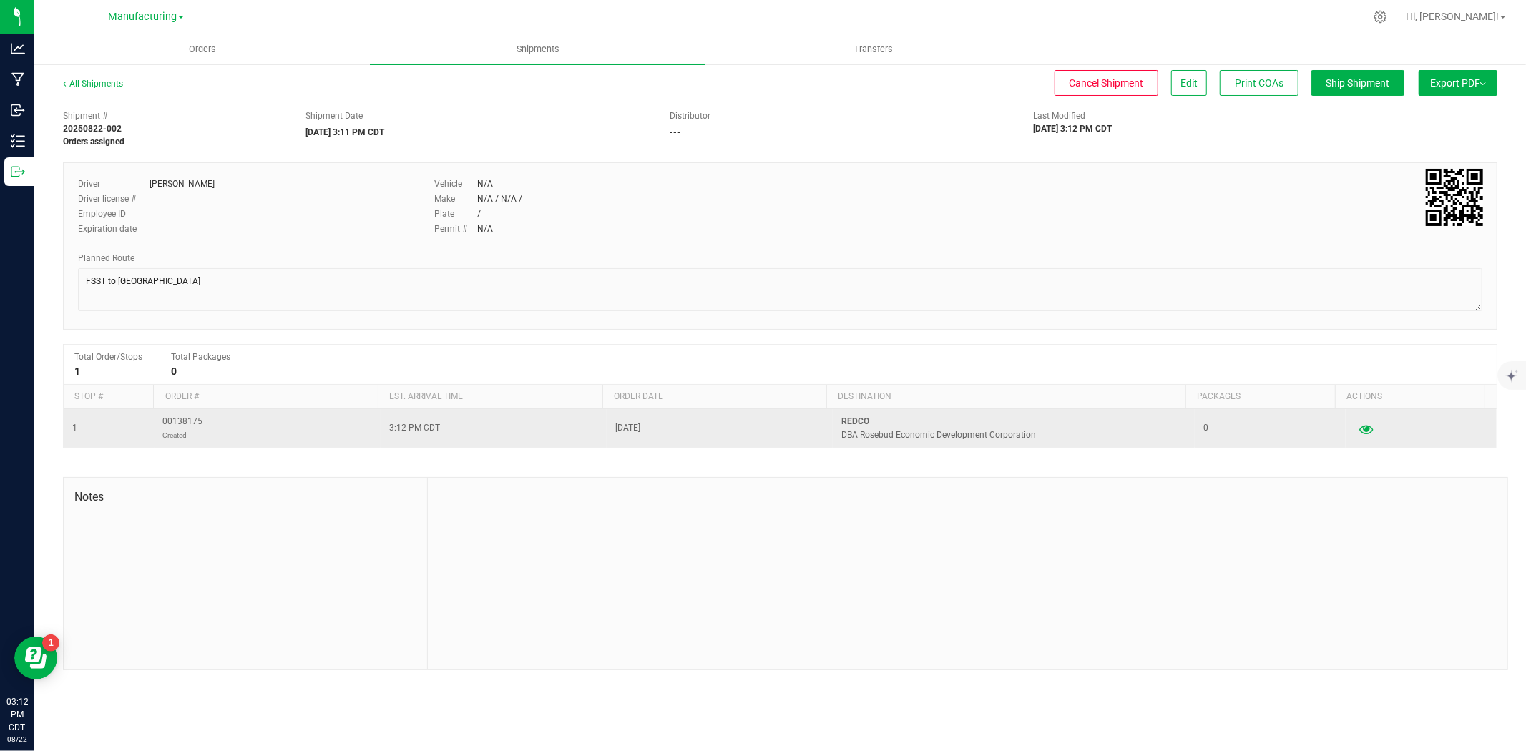
click at [1359, 428] on icon "button" at bounding box center [1366, 428] width 14 height 10
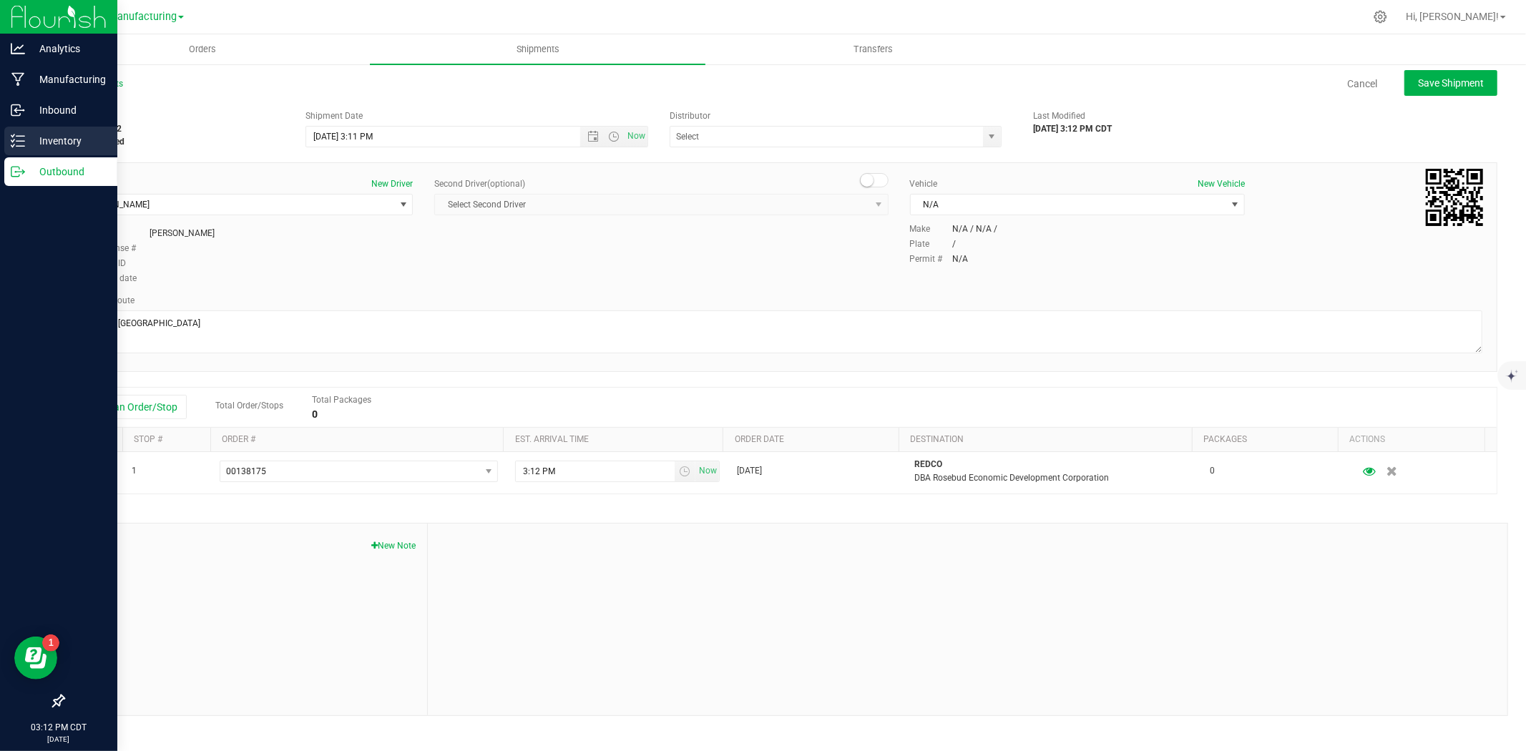
click at [20, 137] on icon at bounding box center [18, 141] width 14 height 14
